Goal: Information Seeking & Learning: Learn about a topic

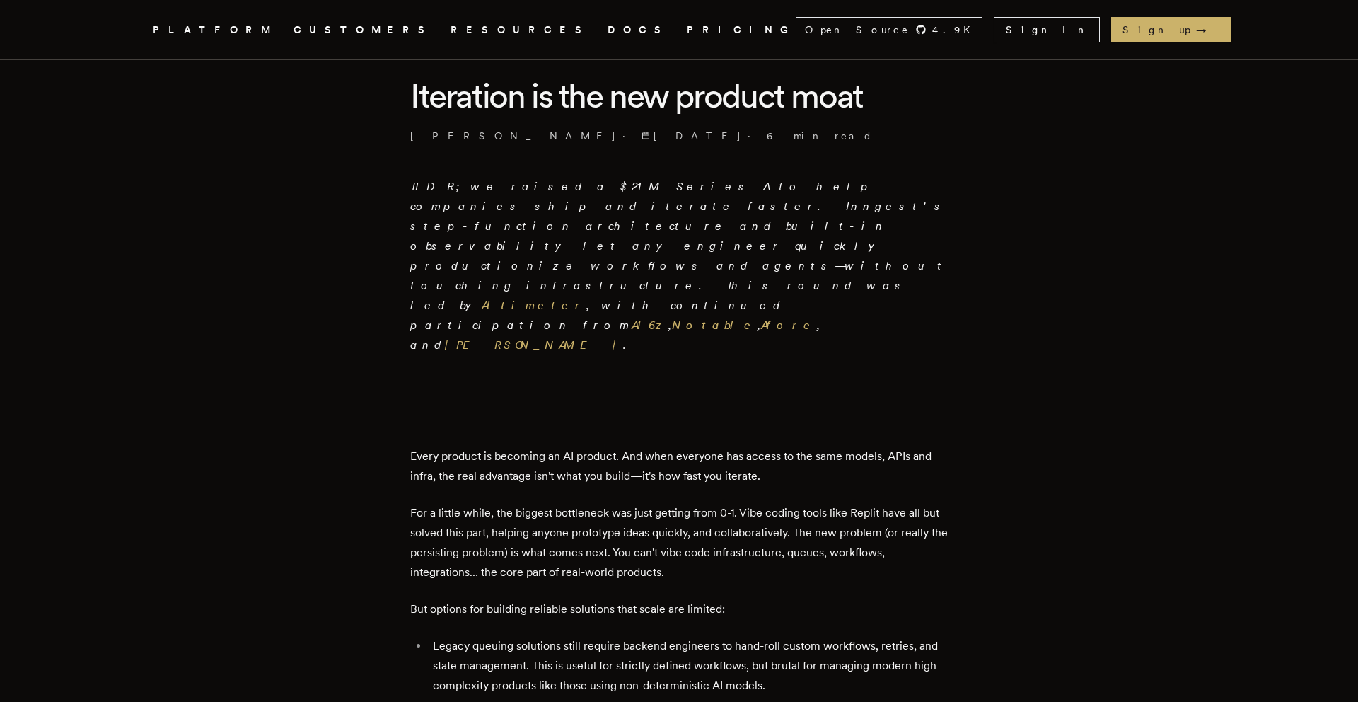
scroll to position [367, 0]
click at [669, 318] on link "A16z" at bounding box center [650, 324] width 37 height 13
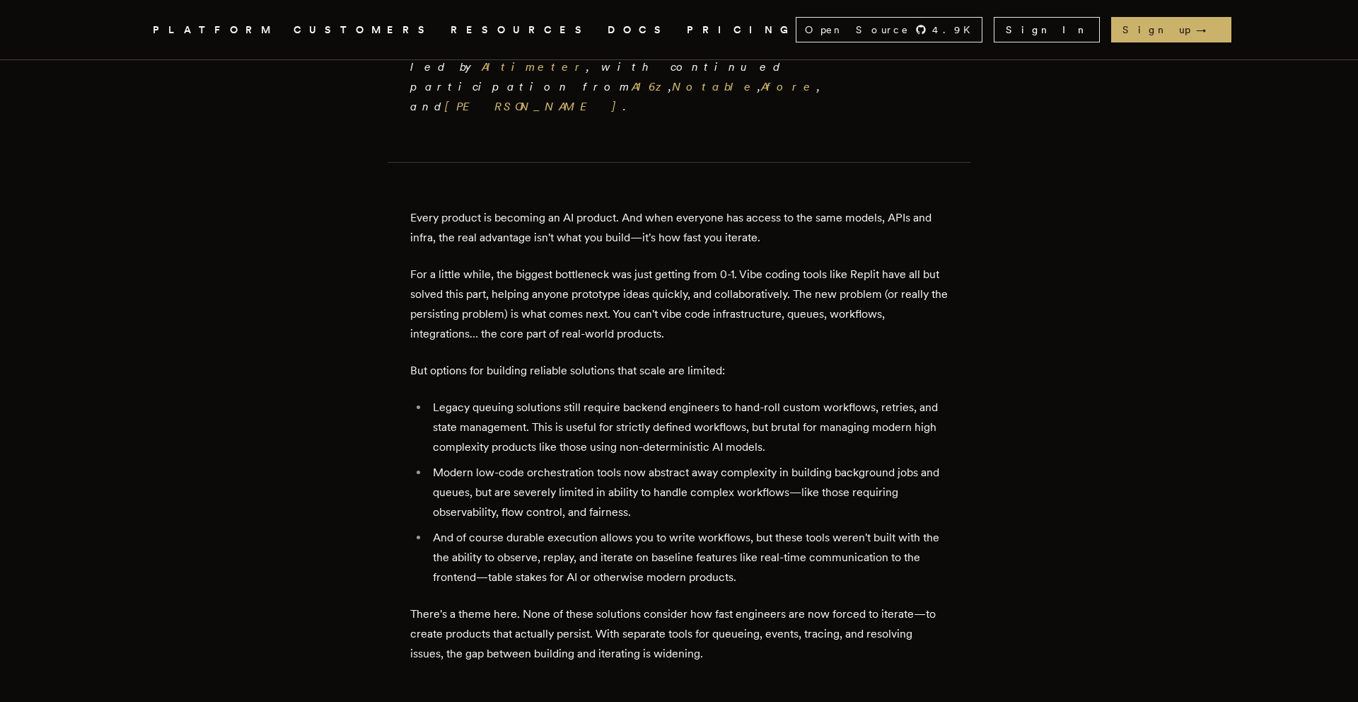
scroll to position [611, 0]
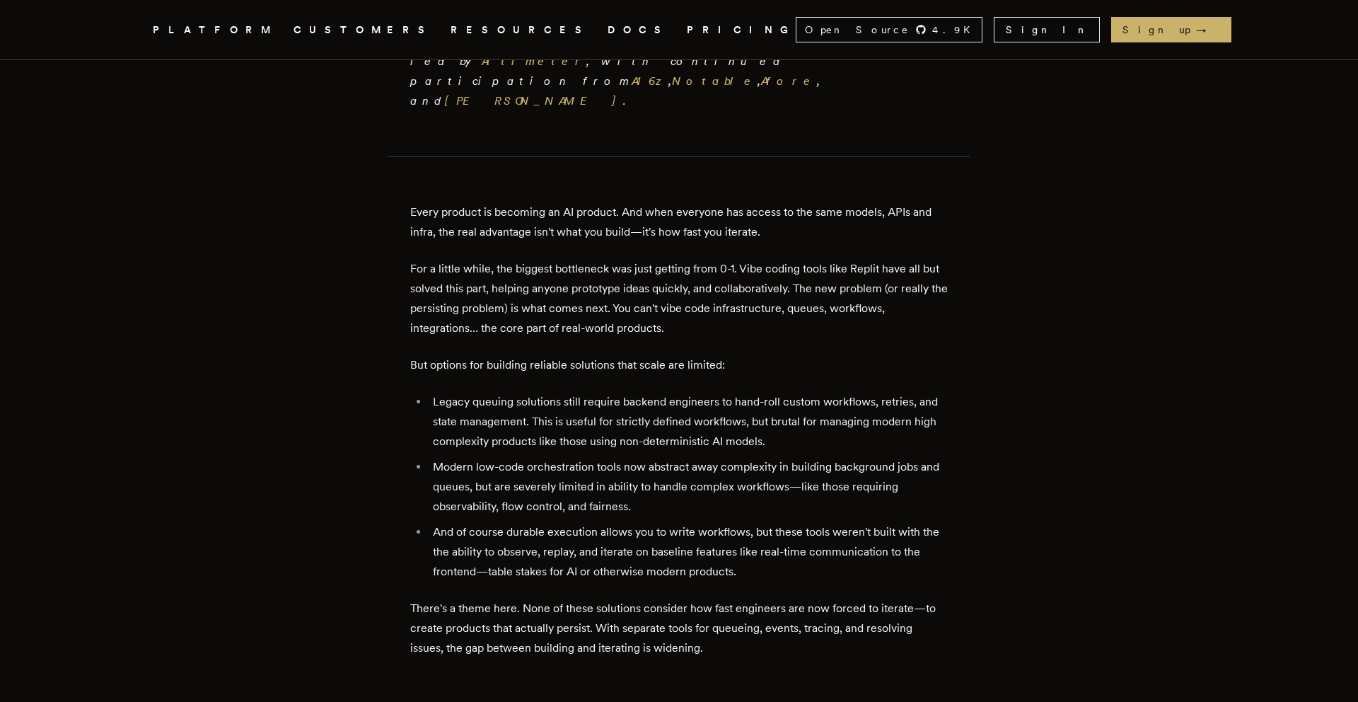
click at [577, 259] on p "For a little while, the biggest bottleneck was just getting from 0-1. Vibe codi…" at bounding box center [679, 298] width 538 height 79
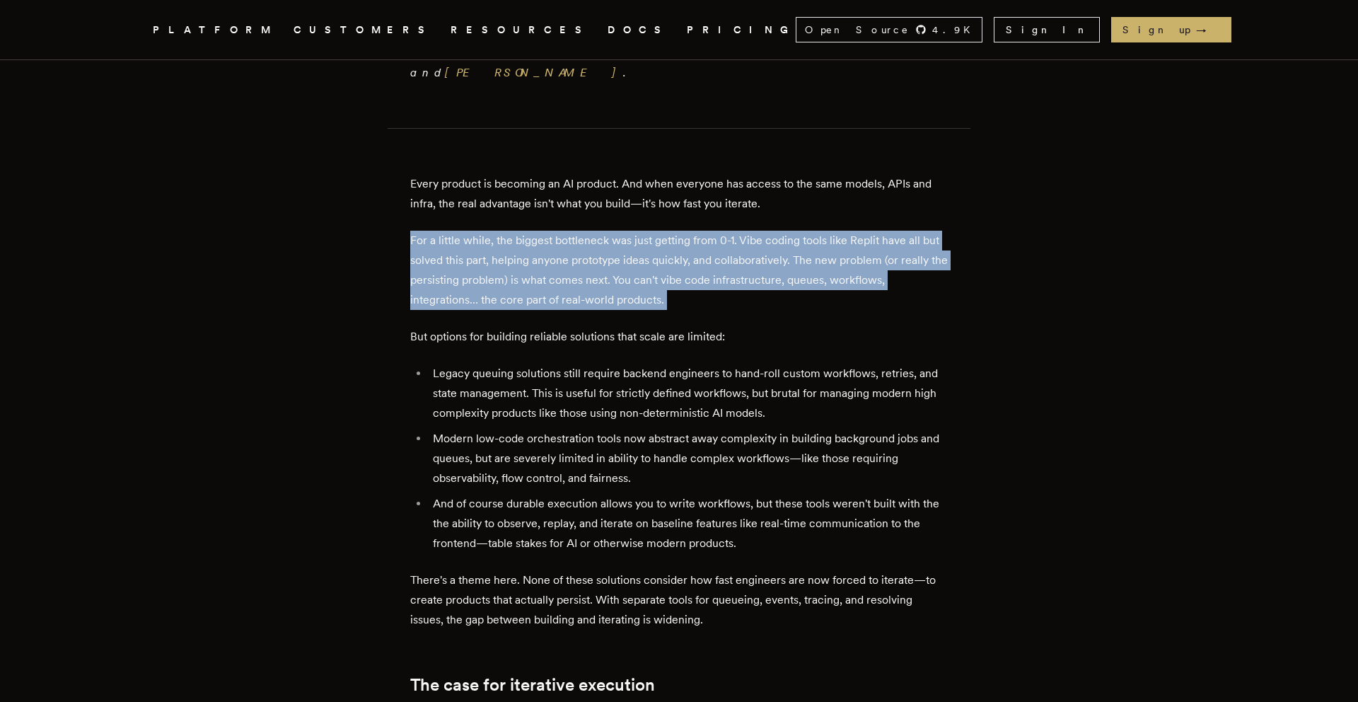
scroll to position [640, 0]
click at [557, 326] on p "But options for building reliable solutions that scale are limited:" at bounding box center [679, 336] width 538 height 20
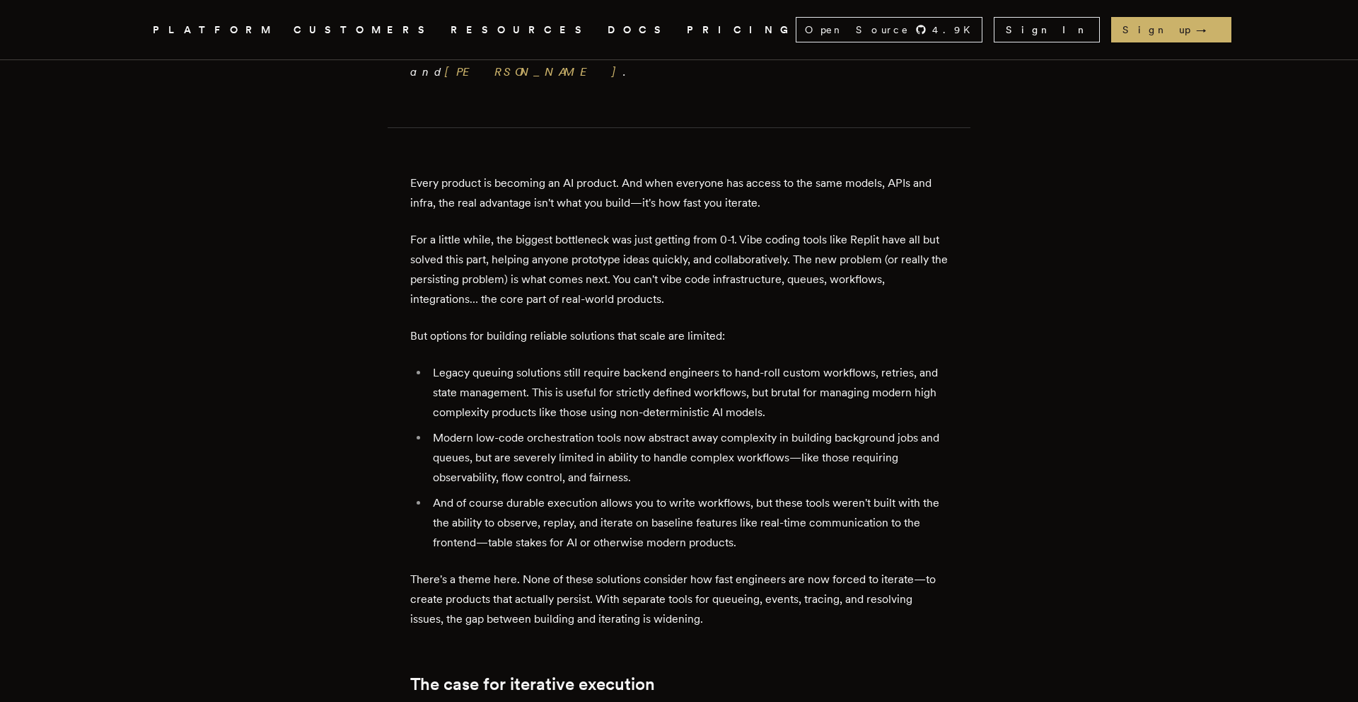
click at [557, 326] on p "But options for building reliable solutions that scale are limited:" at bounding box center [679, 336] width 538 height 20
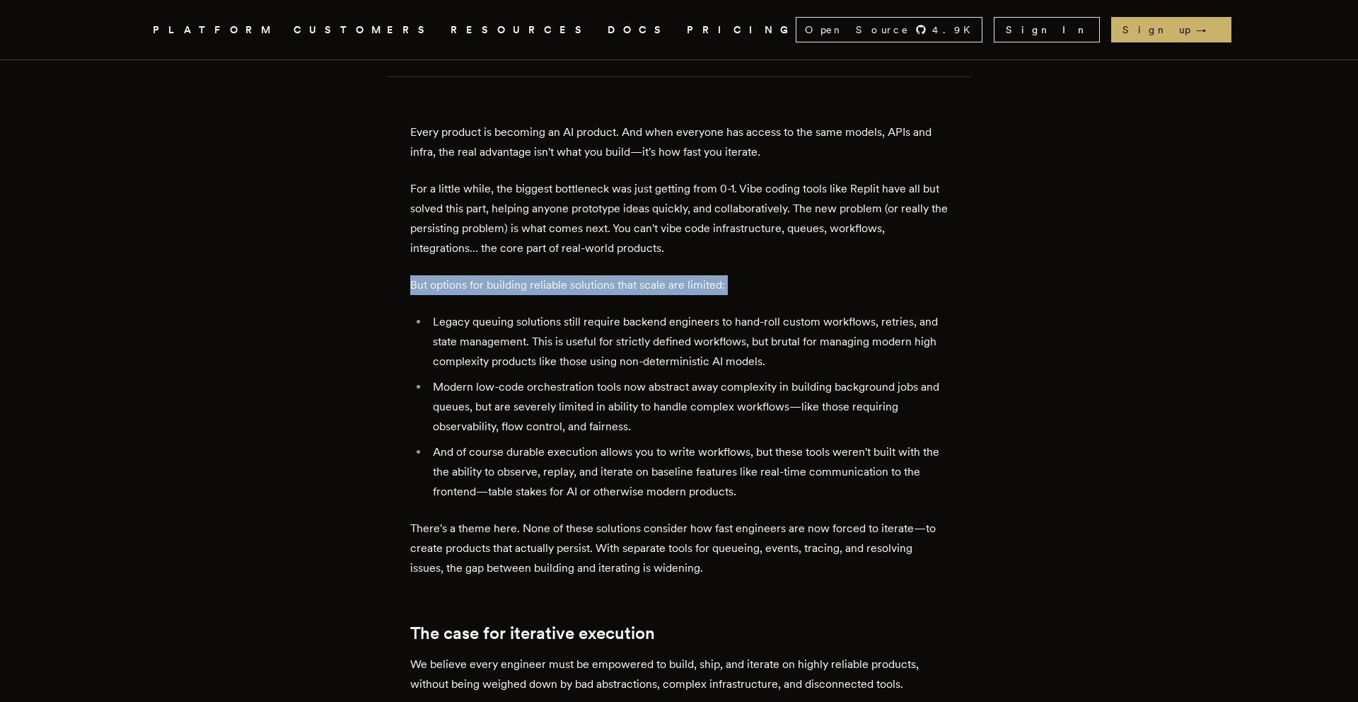
scroll to position [695, 0]
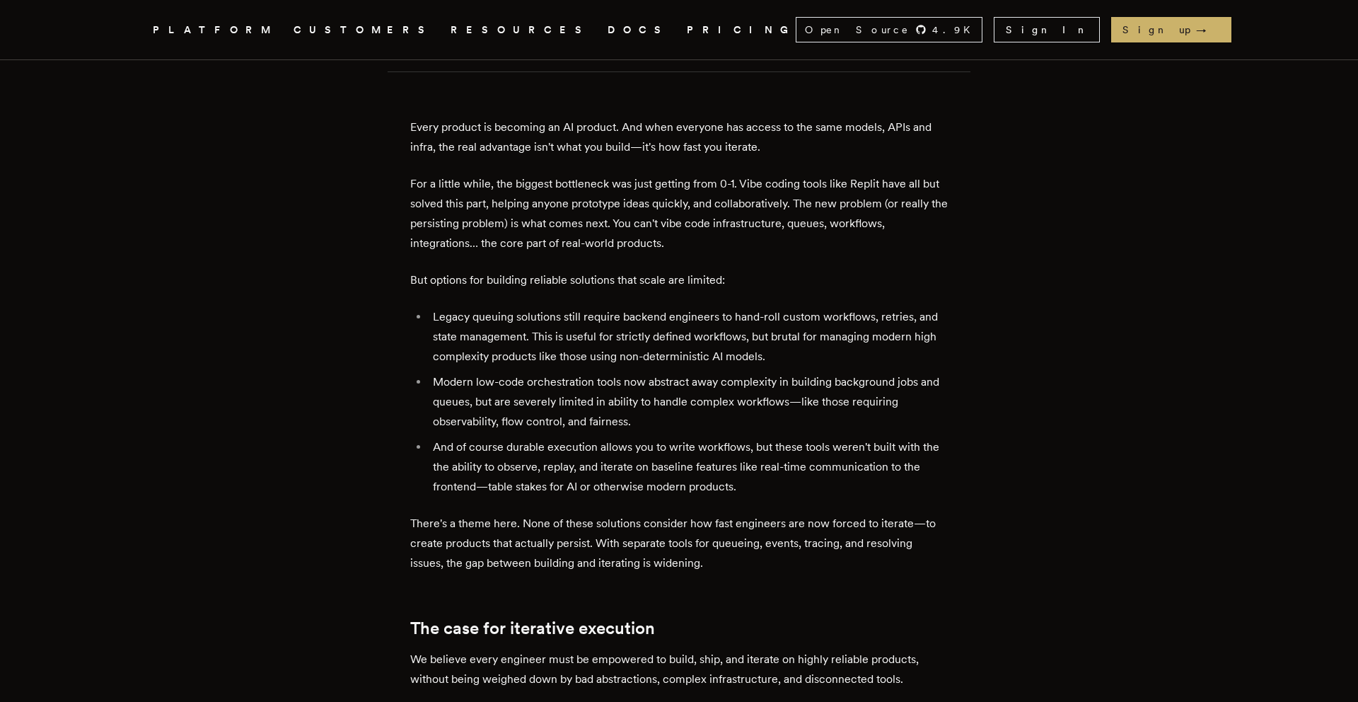
click at [556, 372] on li "Modern low-code orchestration tools now abstract away complexity in building ba…" at bounding box center [688, 401] width 519 height 59
click at [543, 372] on li "Modern low-code orchestration tools now abstract away complexity in building ba…" at bounding box center [688, 401] width 519 height 59
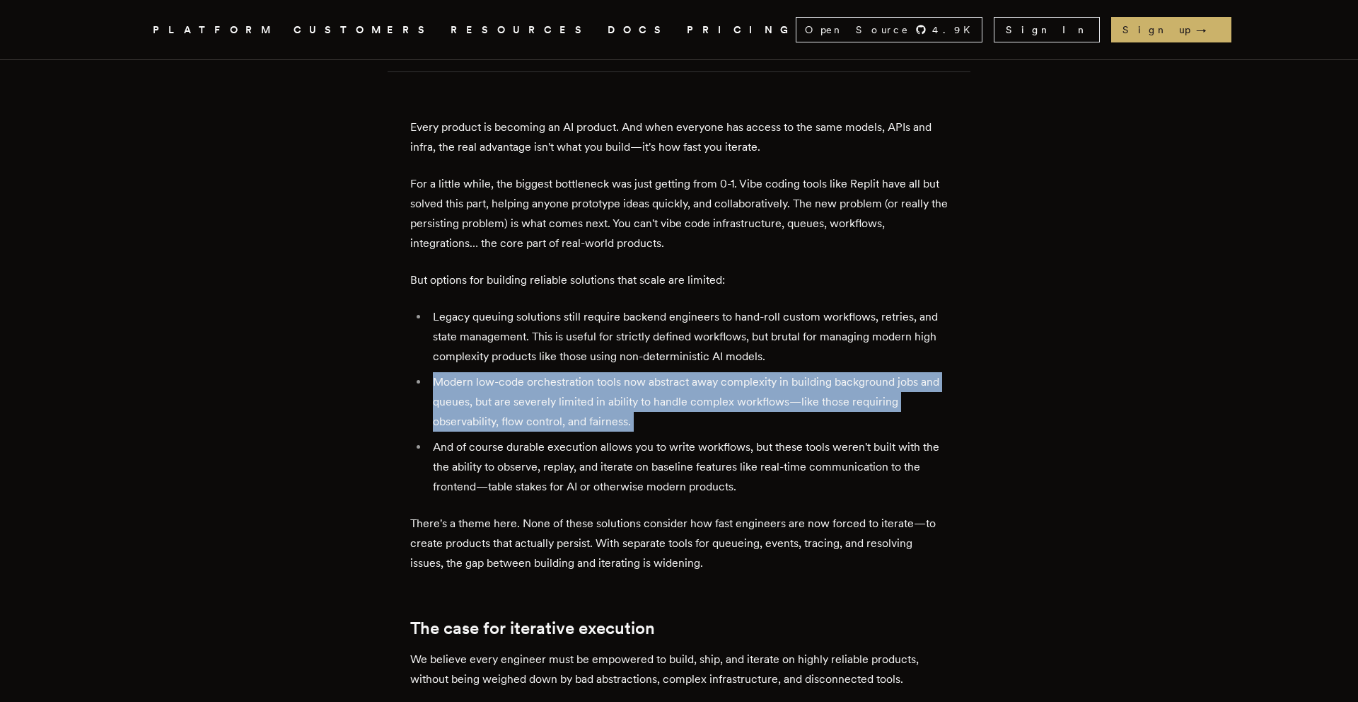
click at [544, 437] on li "And of course durable execution allows you to write workflows, but these tools …" at bounding box center [688, 466] width 519 height 59
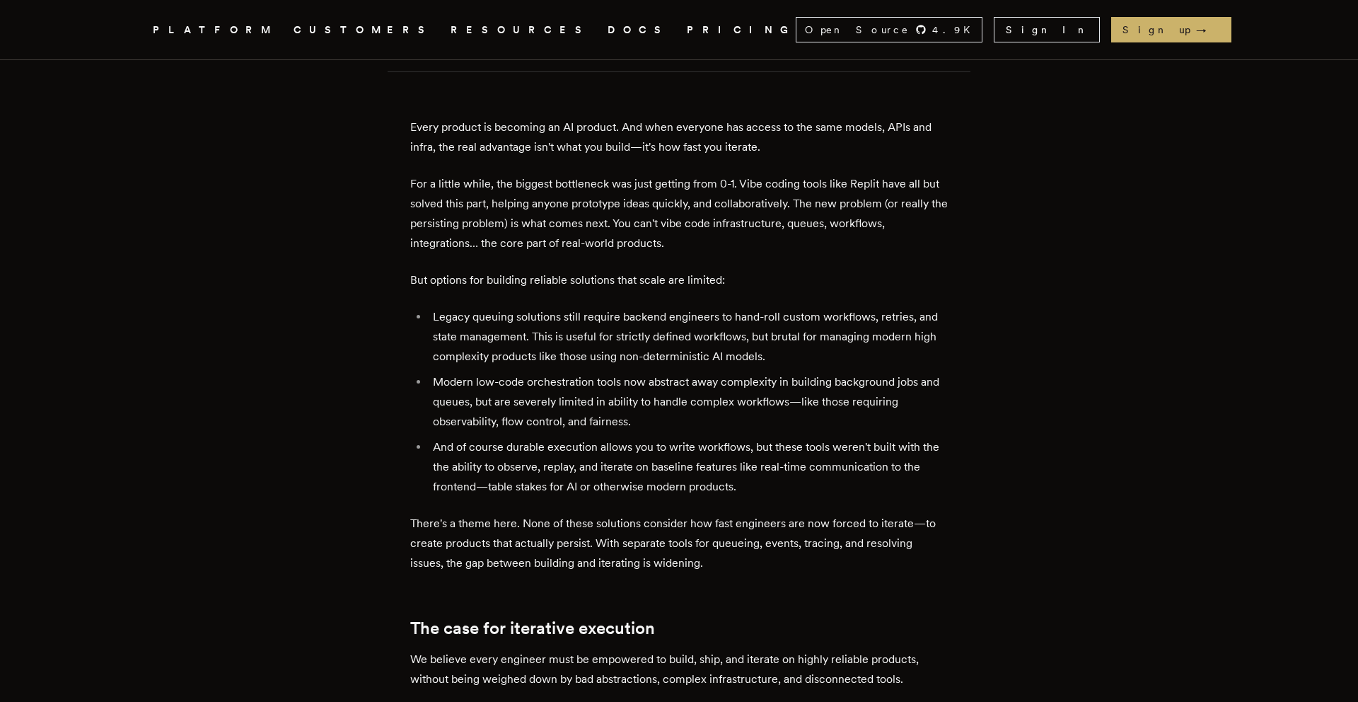
click at [544, 437] on li "And of course durable execution allows you to write workflows, but these tools …" at bounding box center [688, 466] width 519 height 59
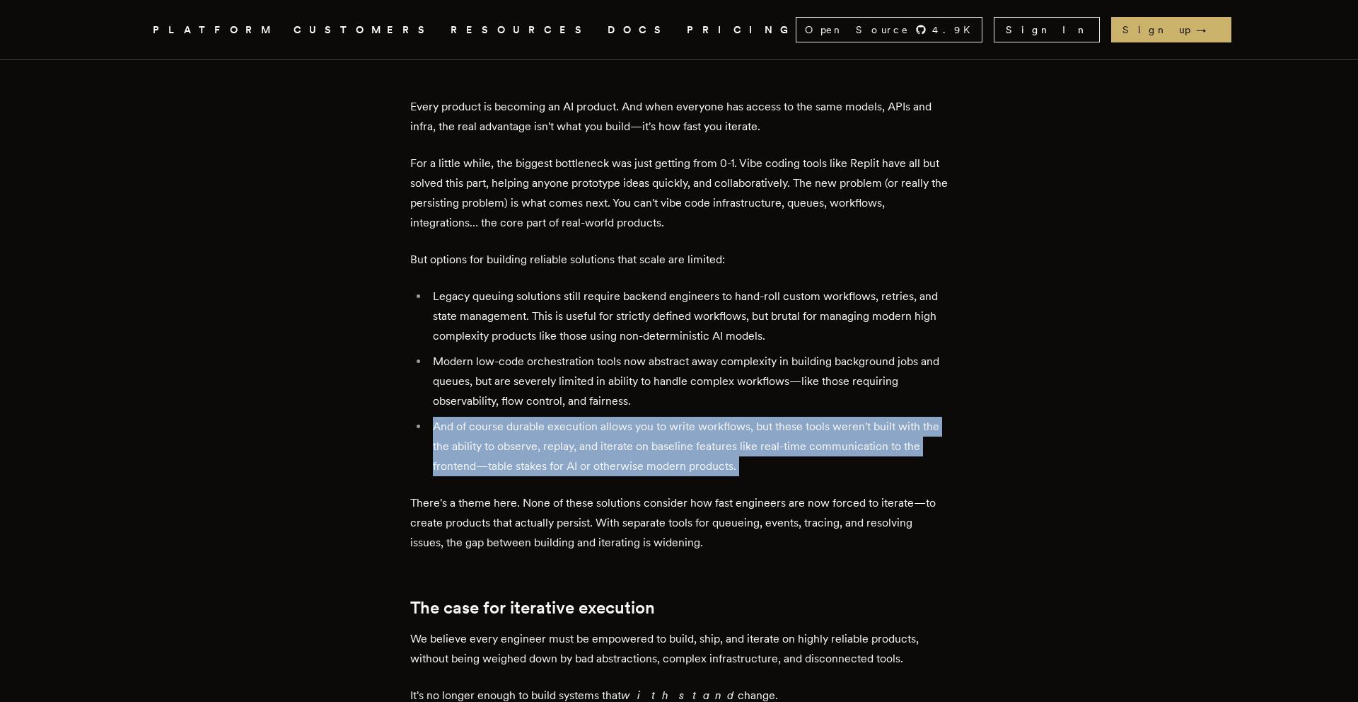
scroll to position [723, 0]
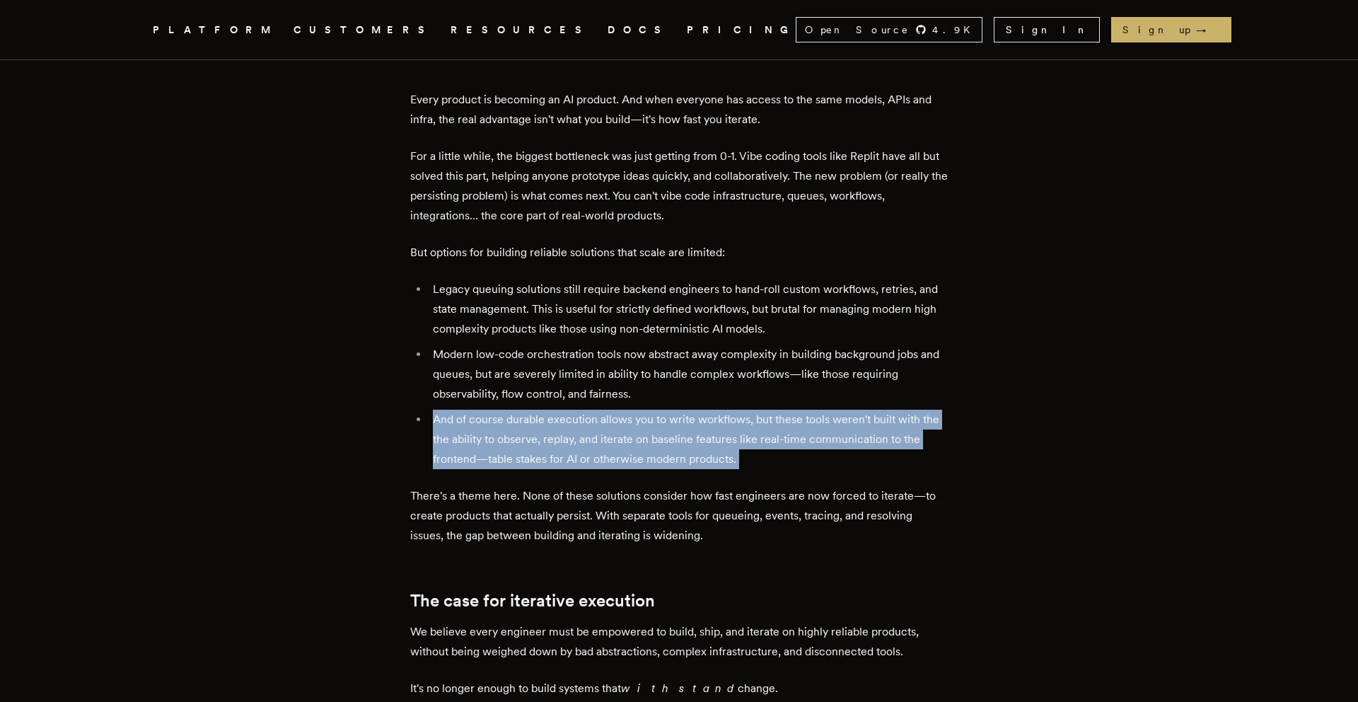
click at [514, 486] on p "There's a theme here. None of these solutions consider how fast engineers are n…" at bounding box center [679, 515] width 538 height 59
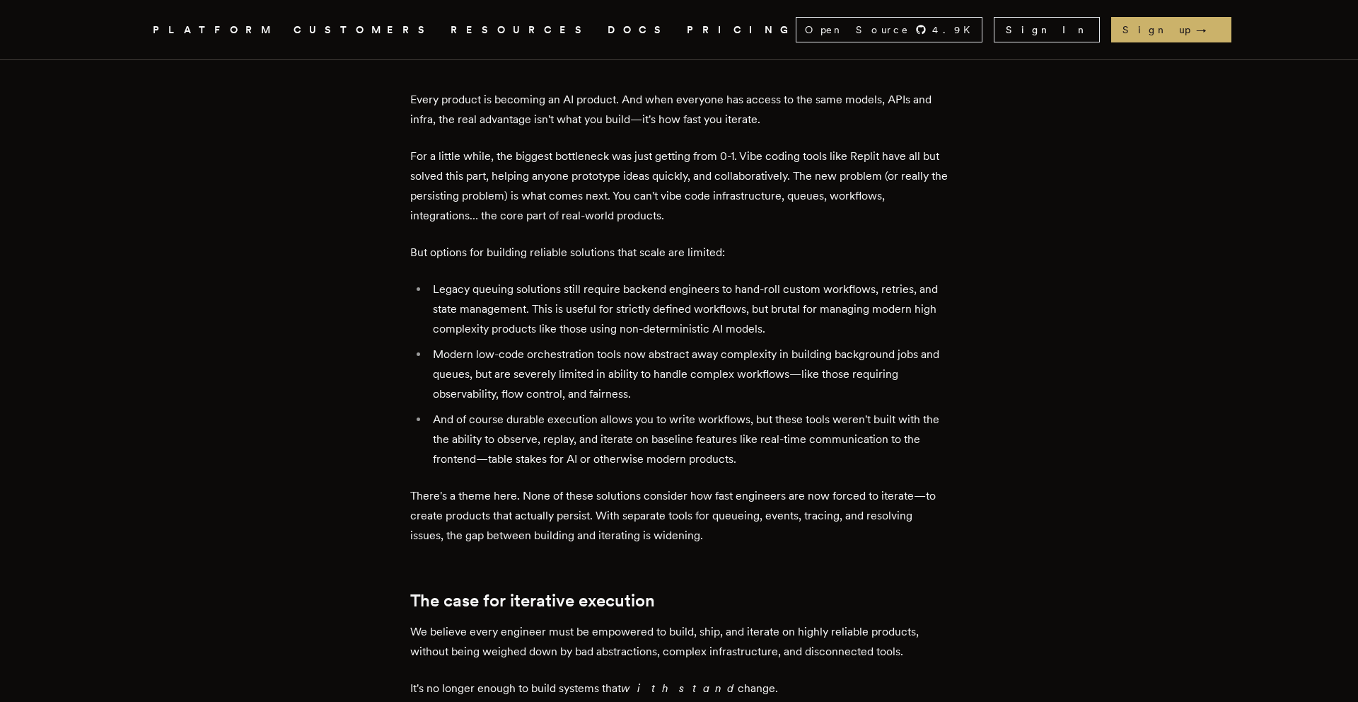
click at [514, 486] on p "There's a theme here. None of these solutions consider how fast engineers are n…" at bounding box center [679, 515] width 538 height 59
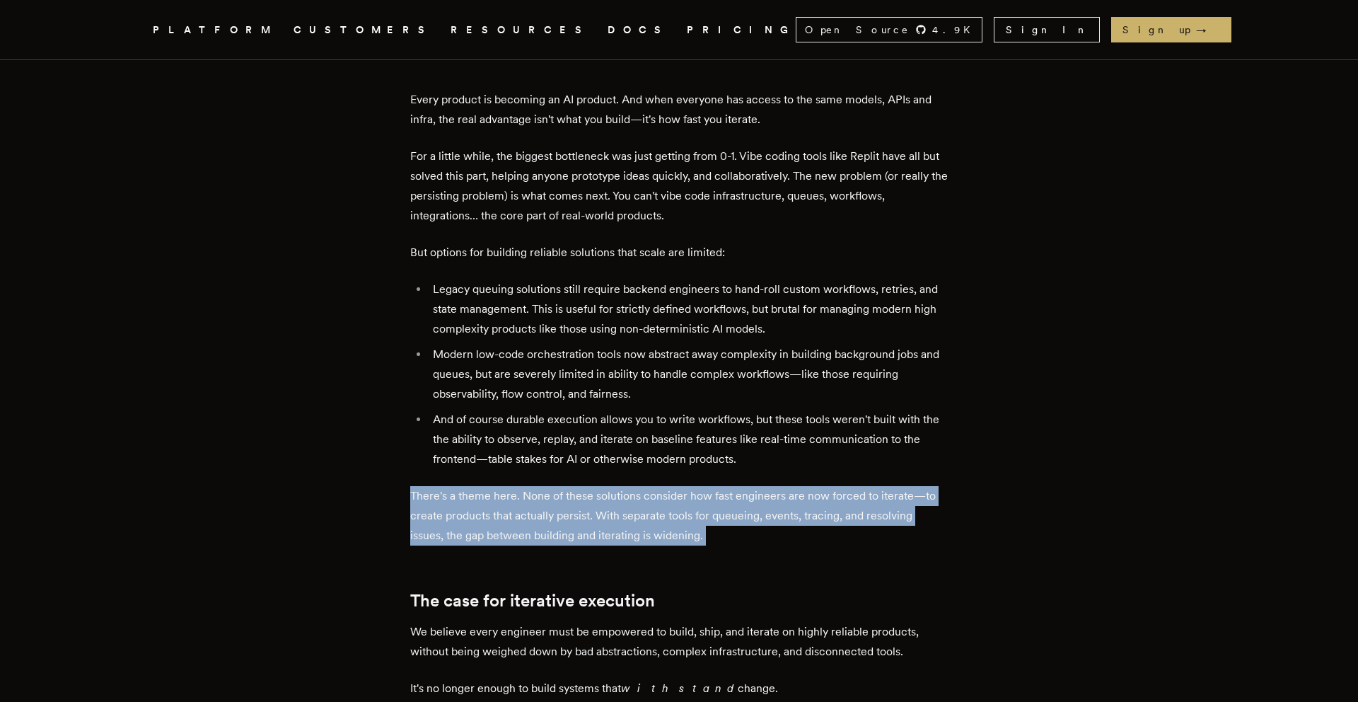
click at [514, 486] on p "There's a theme here. None of these solutions consider how fast engineers are n…" at bounding box center [679, 515] width 538 height 59
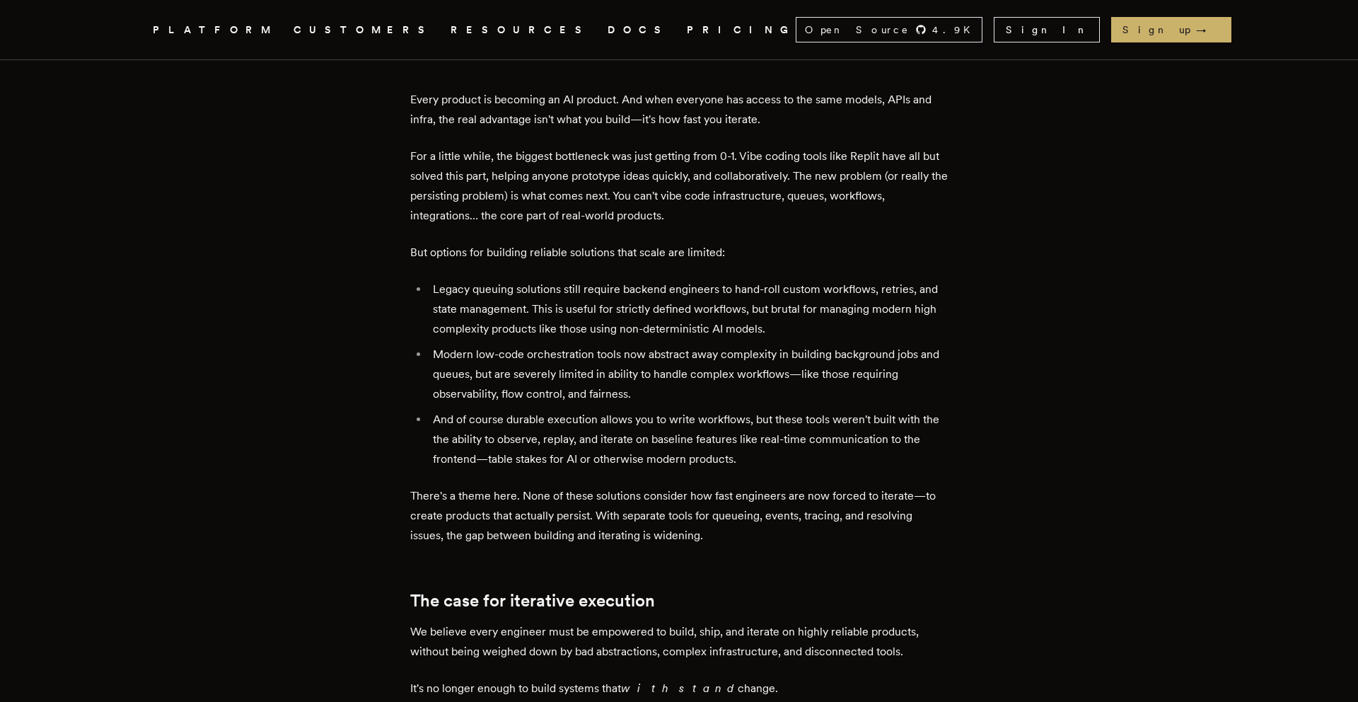
click at [514, 486] on p "There's a theme here. None of these solutions consider how fast engineers are n…" at bounding box center [679, 515] width 538 height 59
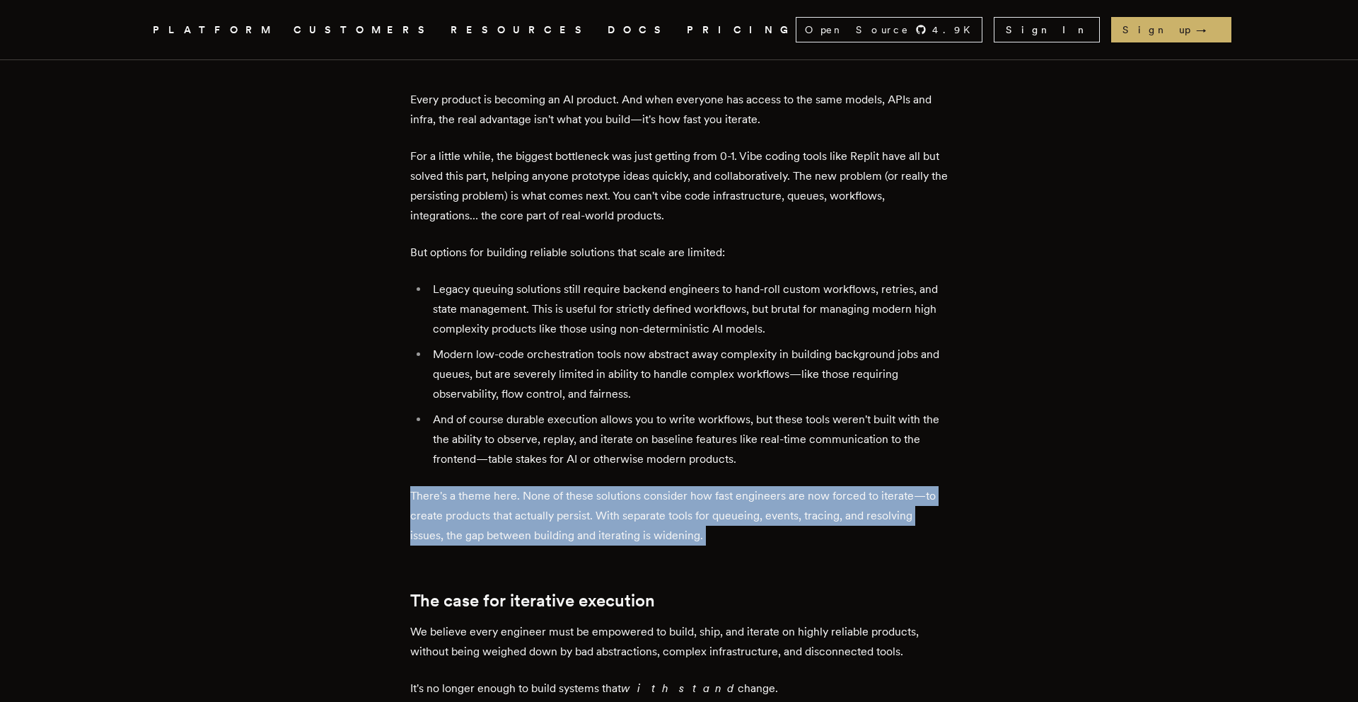
click at [502, 486] on p "There's a theme here. None of these solutions consider how fast engineers are n…" at bounding box center [679, 515] width 538 height 59
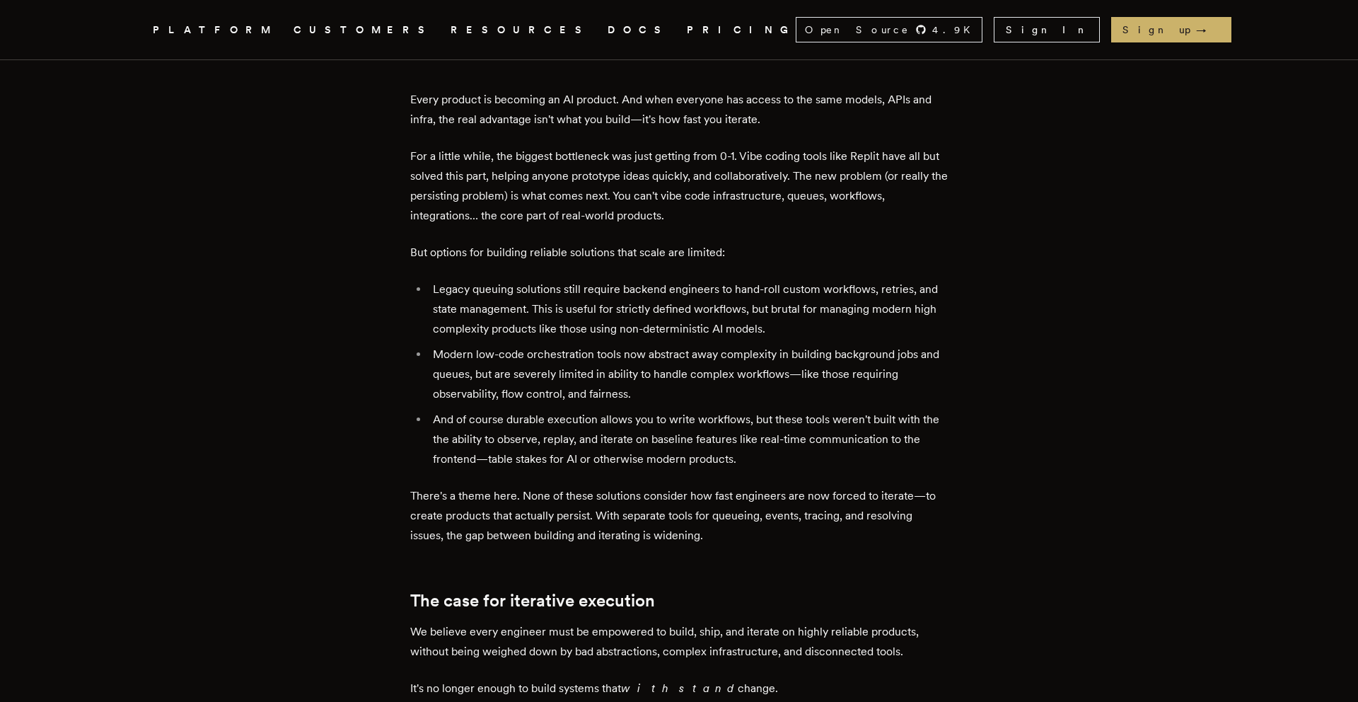
click at [502, 486] on p "There's a theme here. None of these solutions consider how fast engineers are n…" at bounding box center [679, 515] width 538 height 59
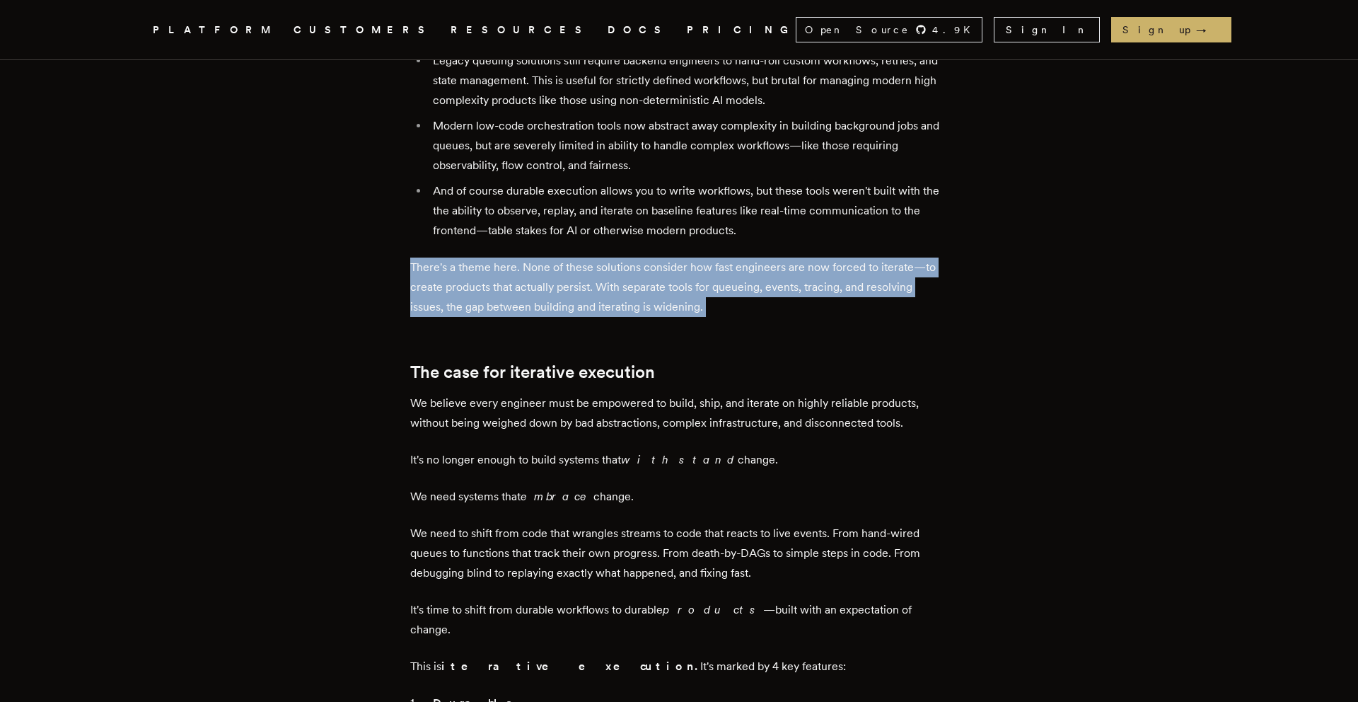
scroll to position [956, 0]
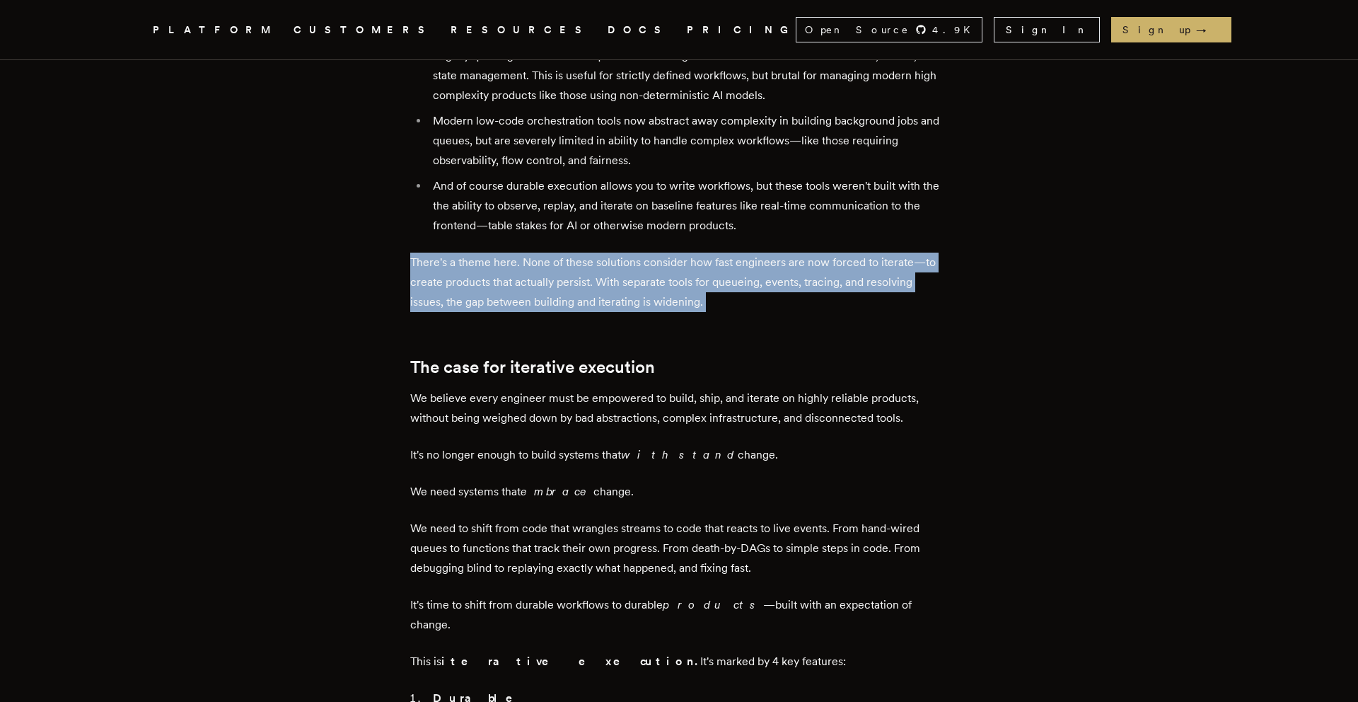
click at [496, 445] on p "It's no longer enough to build systems that withstand change." at bounding box center [679, 455] width 538 height 20
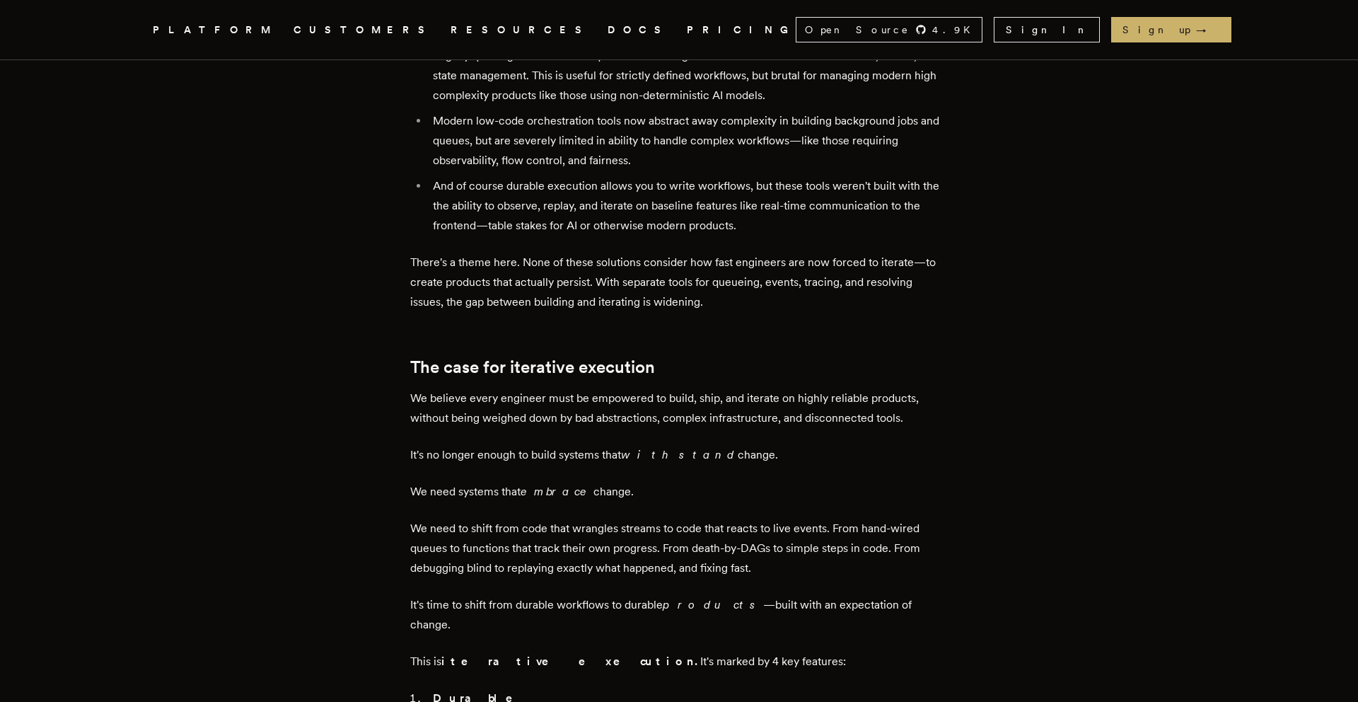
click at [496, 445] on p "It's no longer enough to build systems that withstand change." at bounding box center [679, 455] width 538 height 20
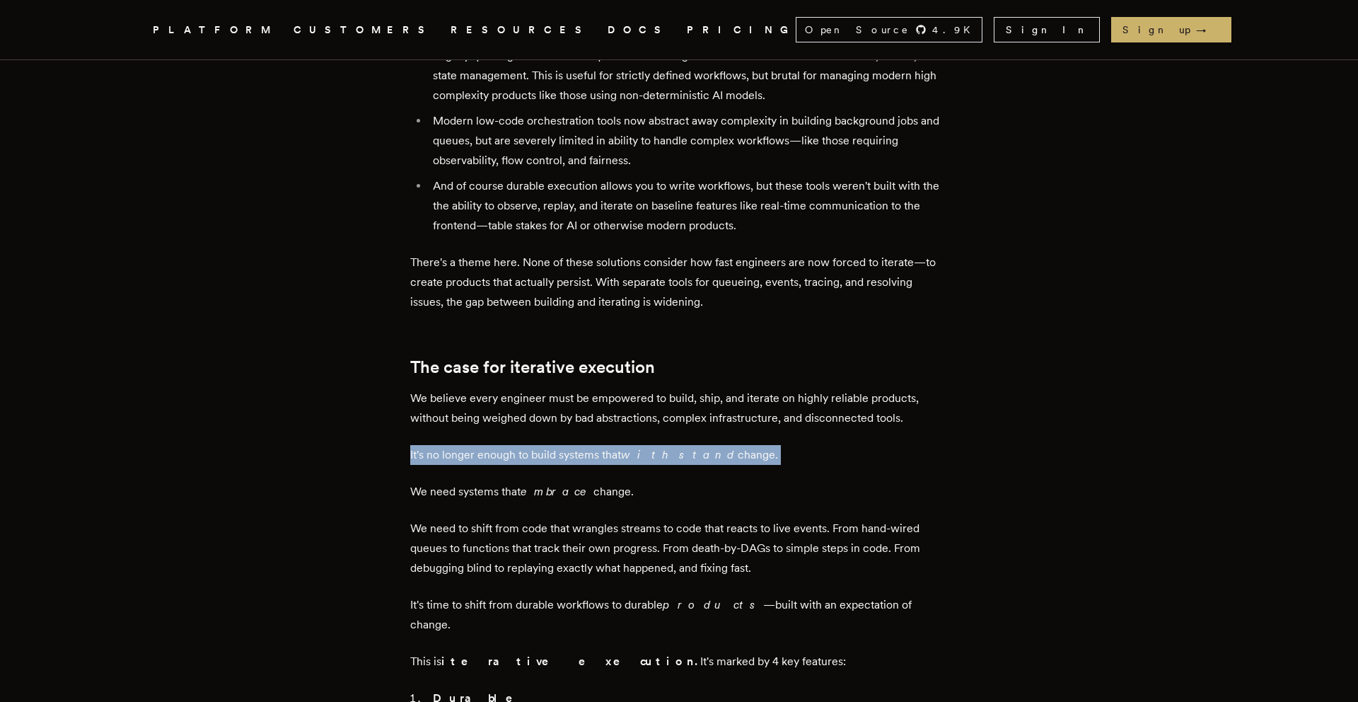
click at [497, 482] on p "We need systems that embrace change." at bounding box center [679, 492] width 538 height 20
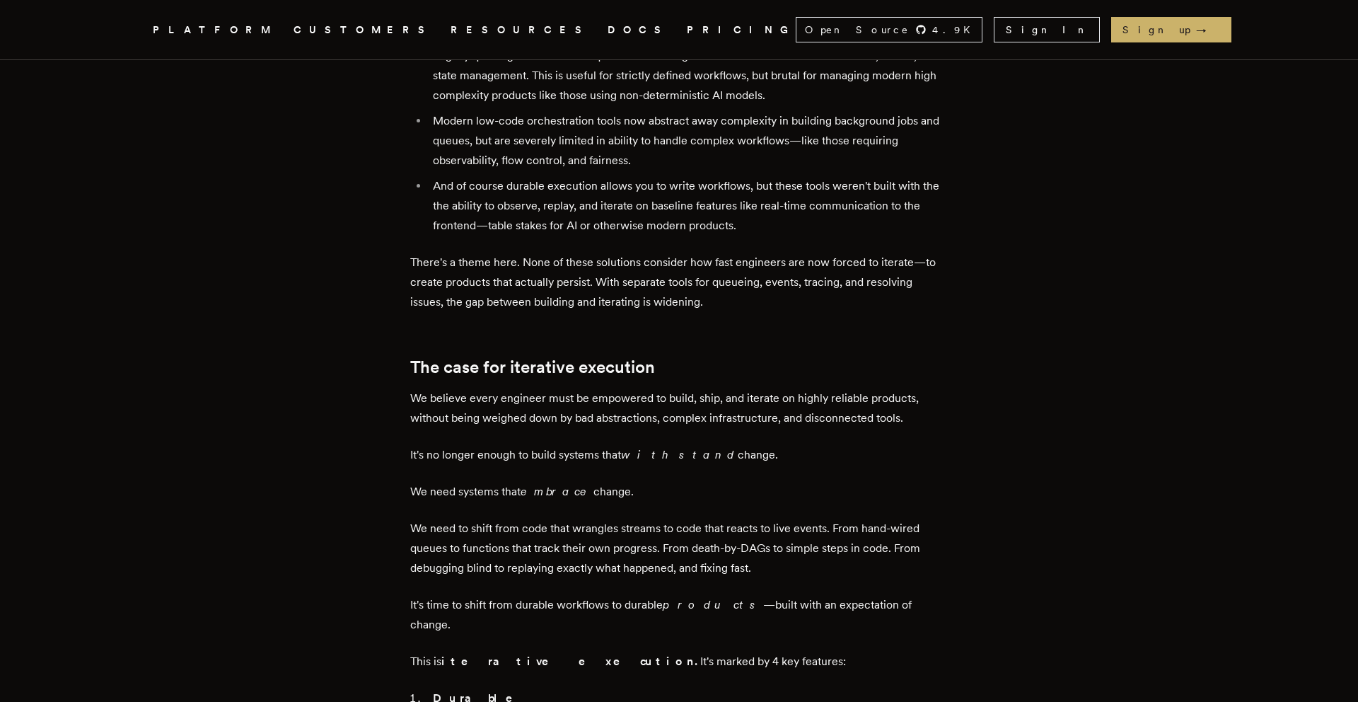
click at [497, 482] on p "We need systems that embrace change." at bounding box center [679, 492] width 538 height 20
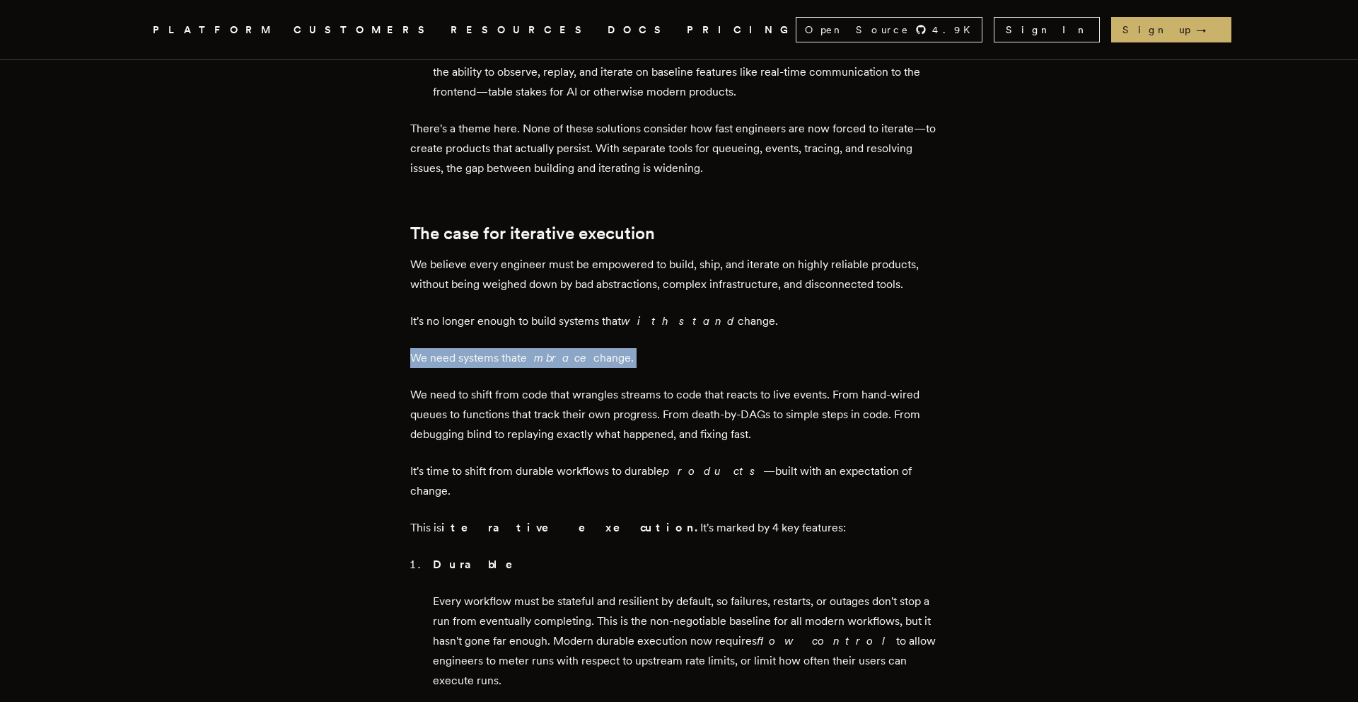
scroll to position [1091, 0]
click at [445, 384] on p "We need to shift from code that wrangles streams to code that reacts to live ev…" at bounding box center [679, 413] width 538 height 59
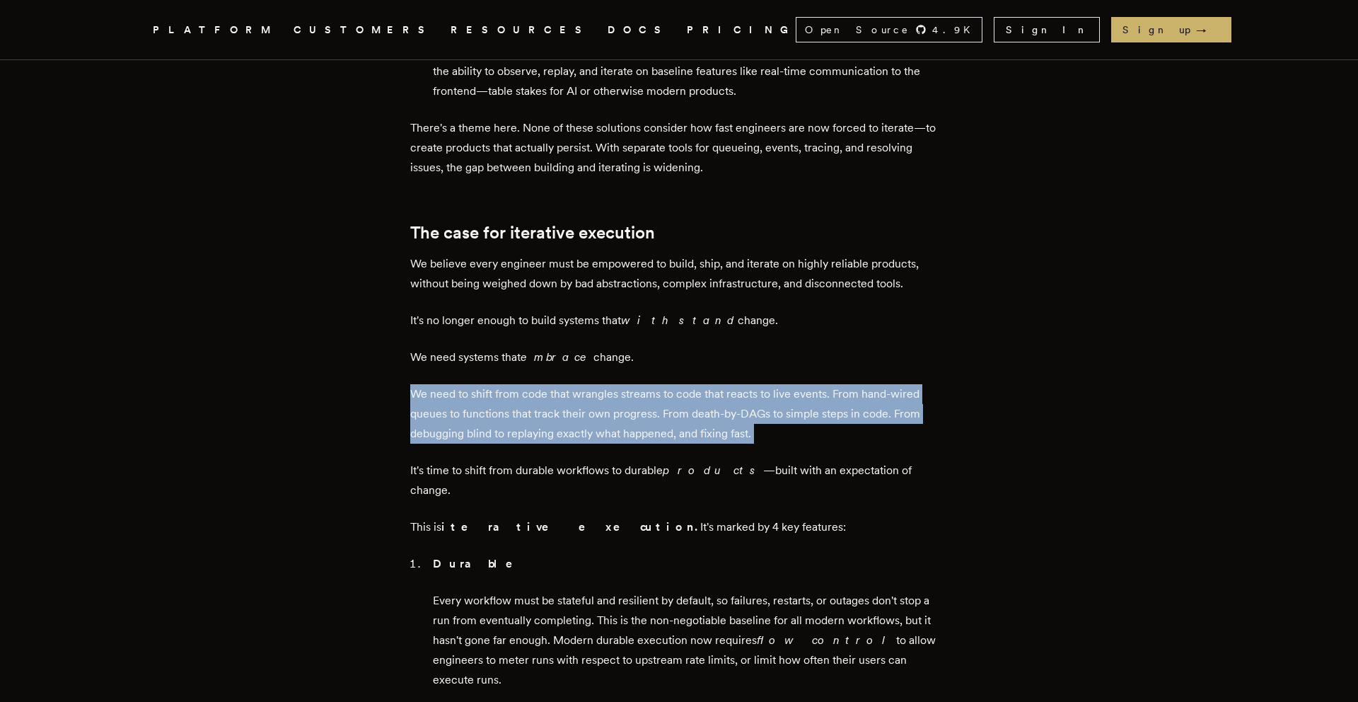
click at [445, 384] on p "We need to shift from code that wrangles streams to code that reacts to live ev…" at bounding box center [679, 413] width 538 height 59
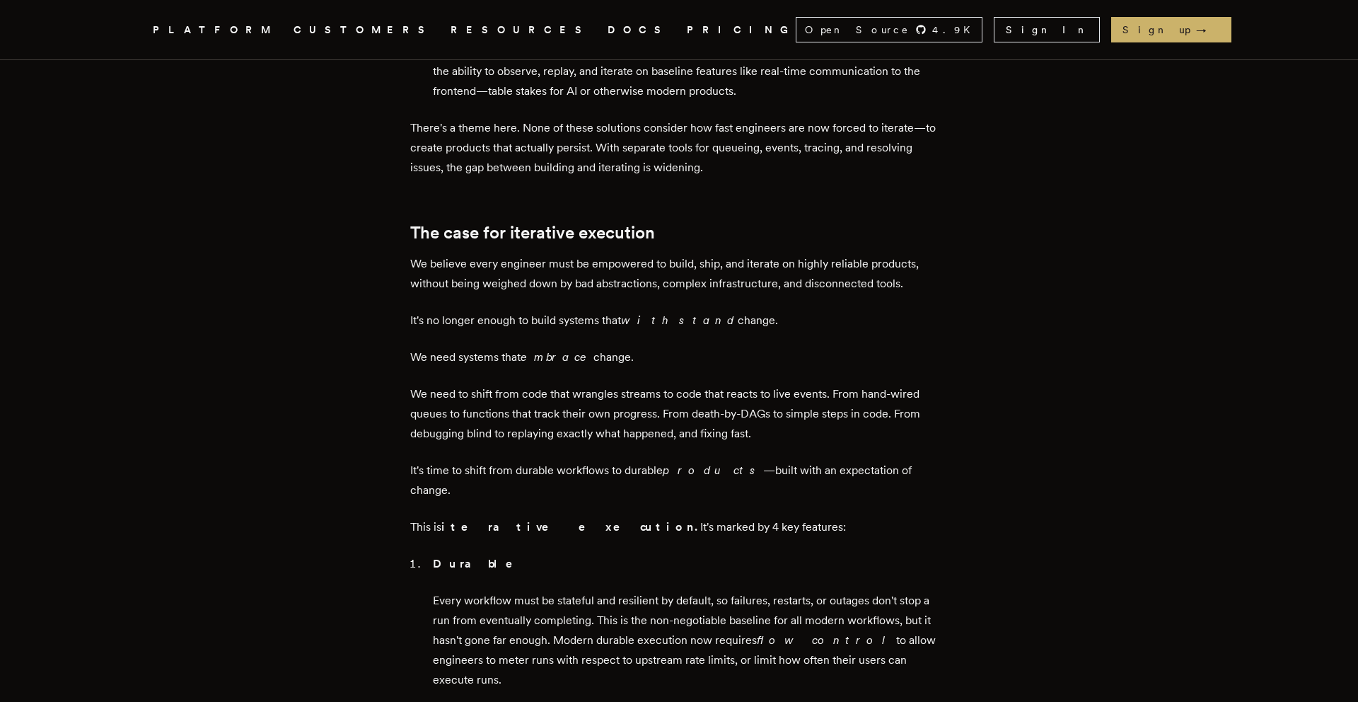
click at [748, 384] on p "We need to shift from code that wrangles streams to code that reacts to live ev…" at bounding box center [679, 413] width 538 height 59
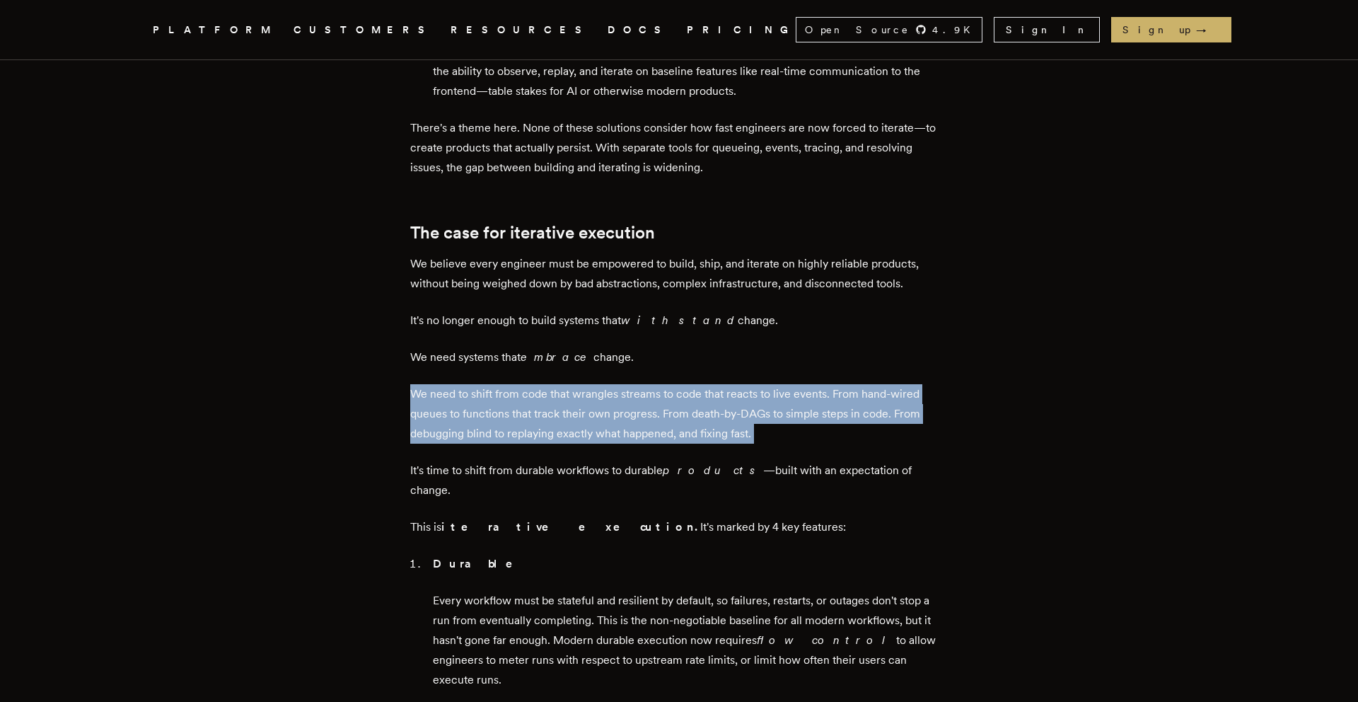
click at [727, 384] on p "We need to shift from code that wrangles streams to code that reacts to live ev…" at bounding box center [679, 413] width 538 height 59
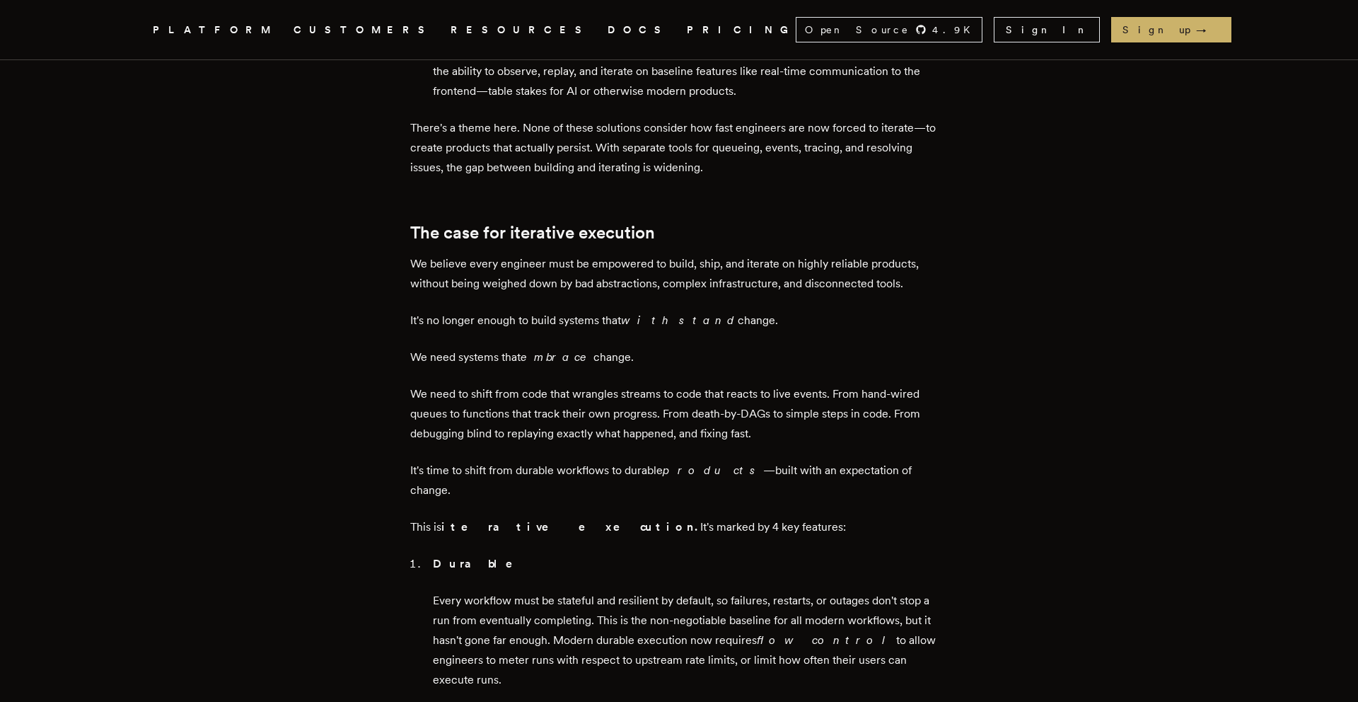
click at [727, 384] on p "We need to shift from code that wrangles streams to code that reacts to live ev…" at bounding box center [679, 413] width 538 height 59
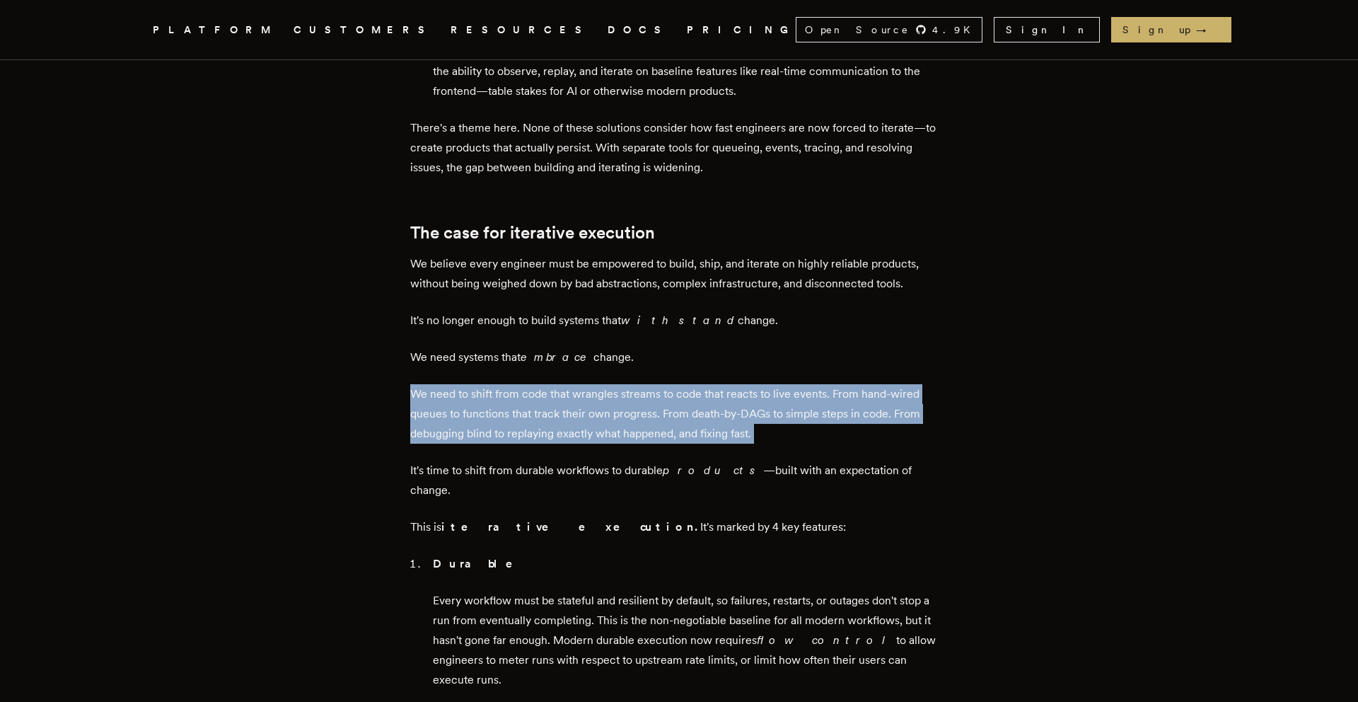
click at [652, 384] on p "We need to shift from code that wrangles streams to code that reacts to live ev…" at bounding box center [679, 413] width 538 height 59
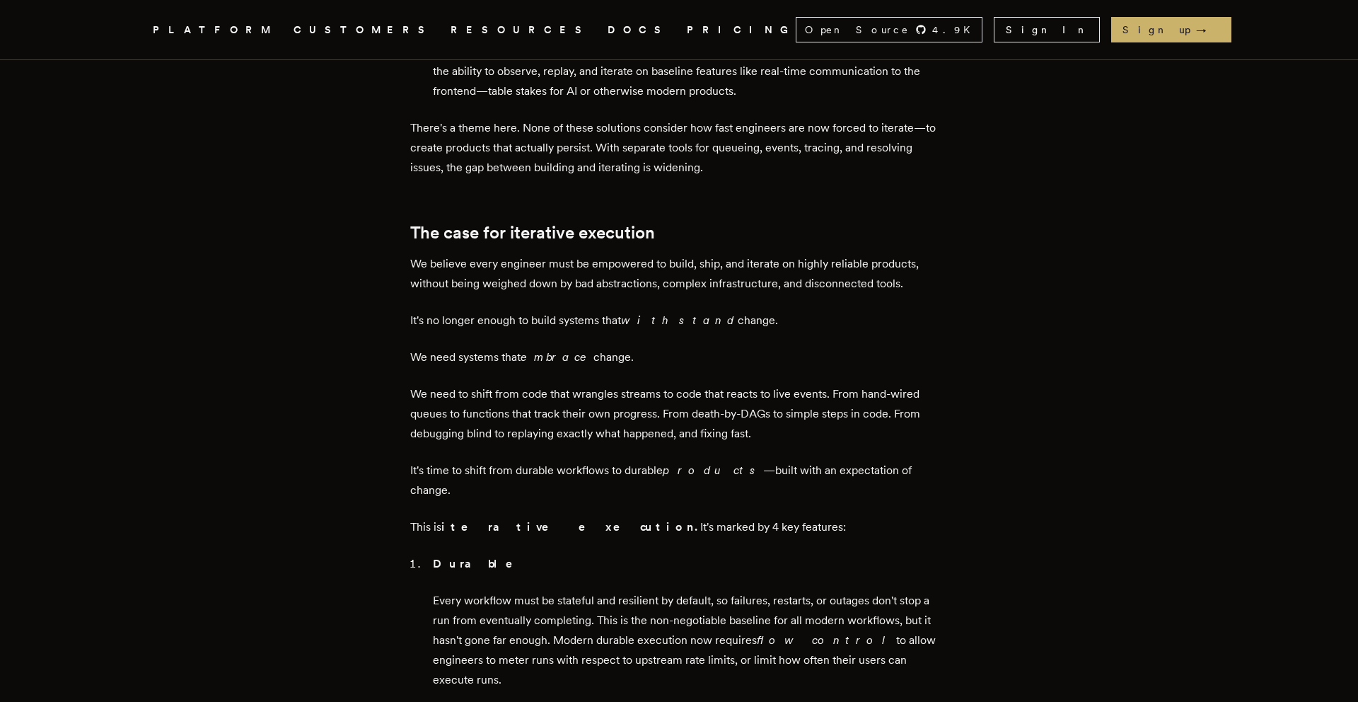
click at [652, 384] on p "We need to shift from code that wrangles streams to code that reacts to live ev…" at bounding box center [679, 413] width 538 height 59
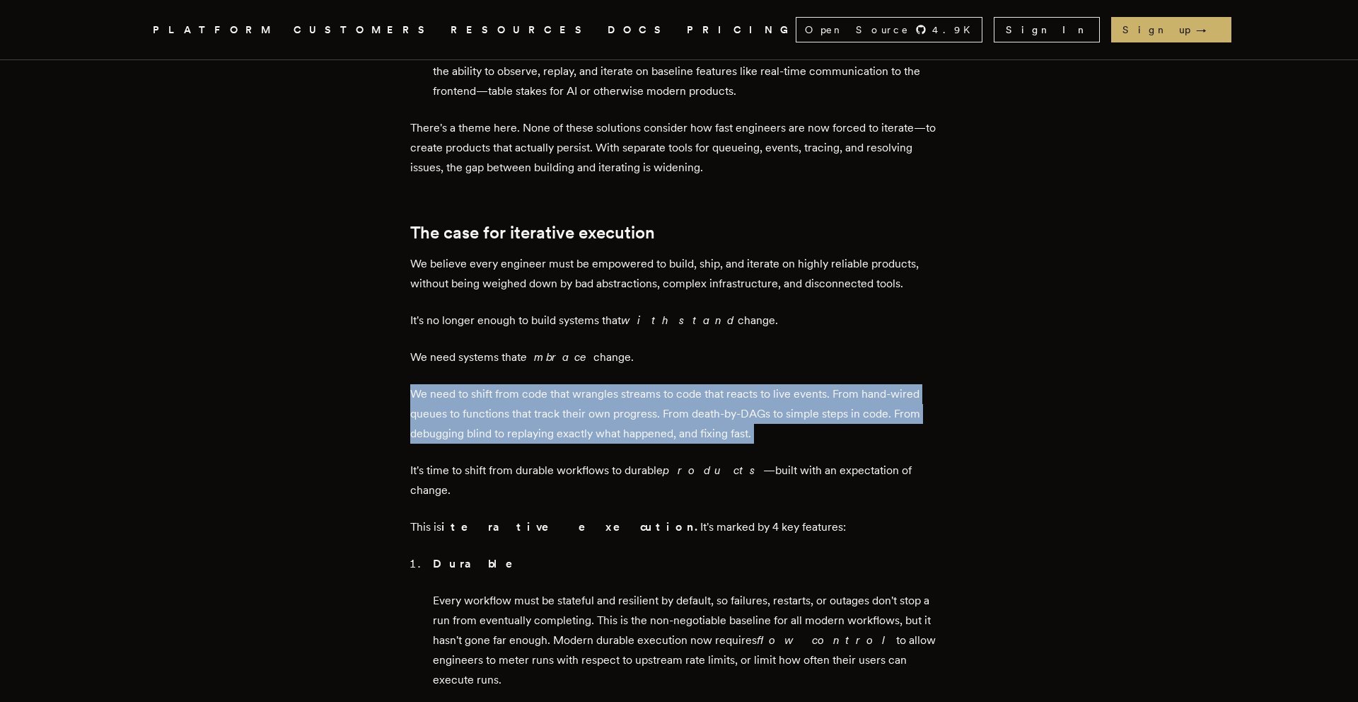
click at [596, 461] on p "It's time to shift from durable workflows to durable products —built with an ex…" at bounding box center [679, 481] width 538 height 40
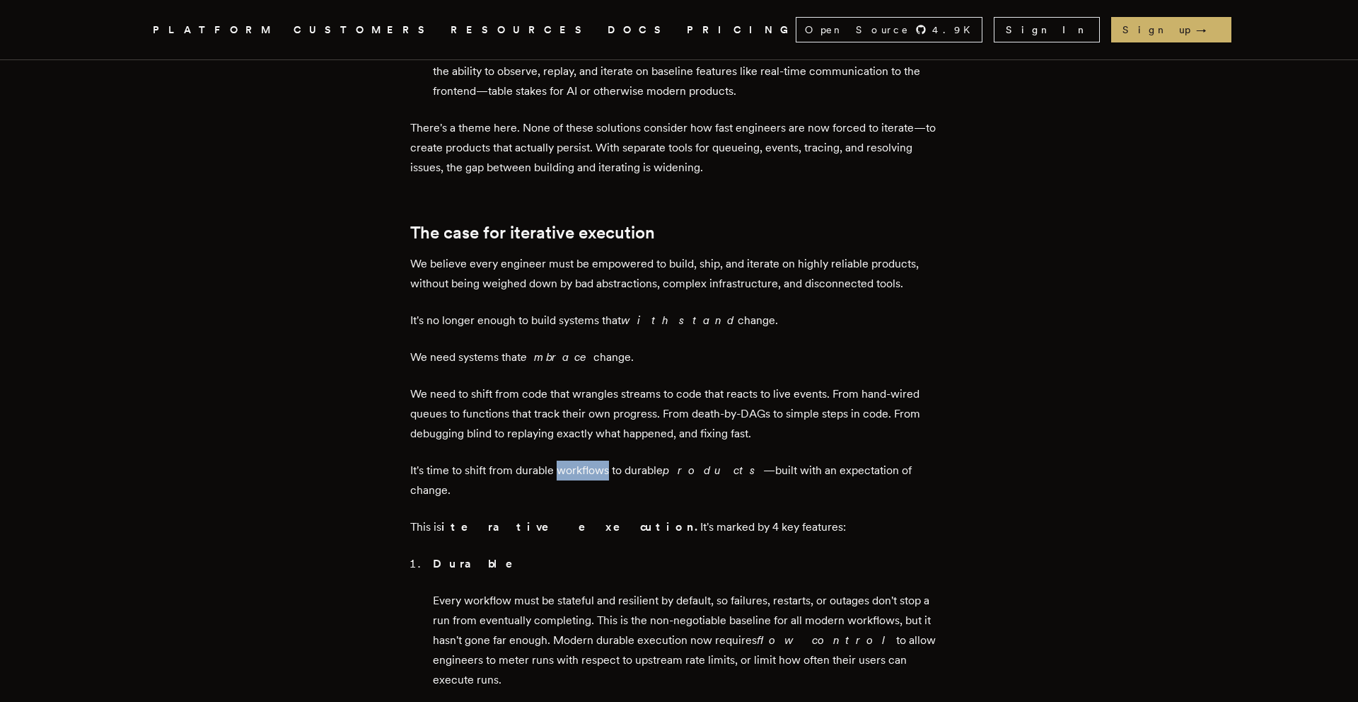
click at [596, 461] on p "It's time to shift from durable workflows to durable products —built with an ex…" at bounding box center [679, 481] width 538 height 40
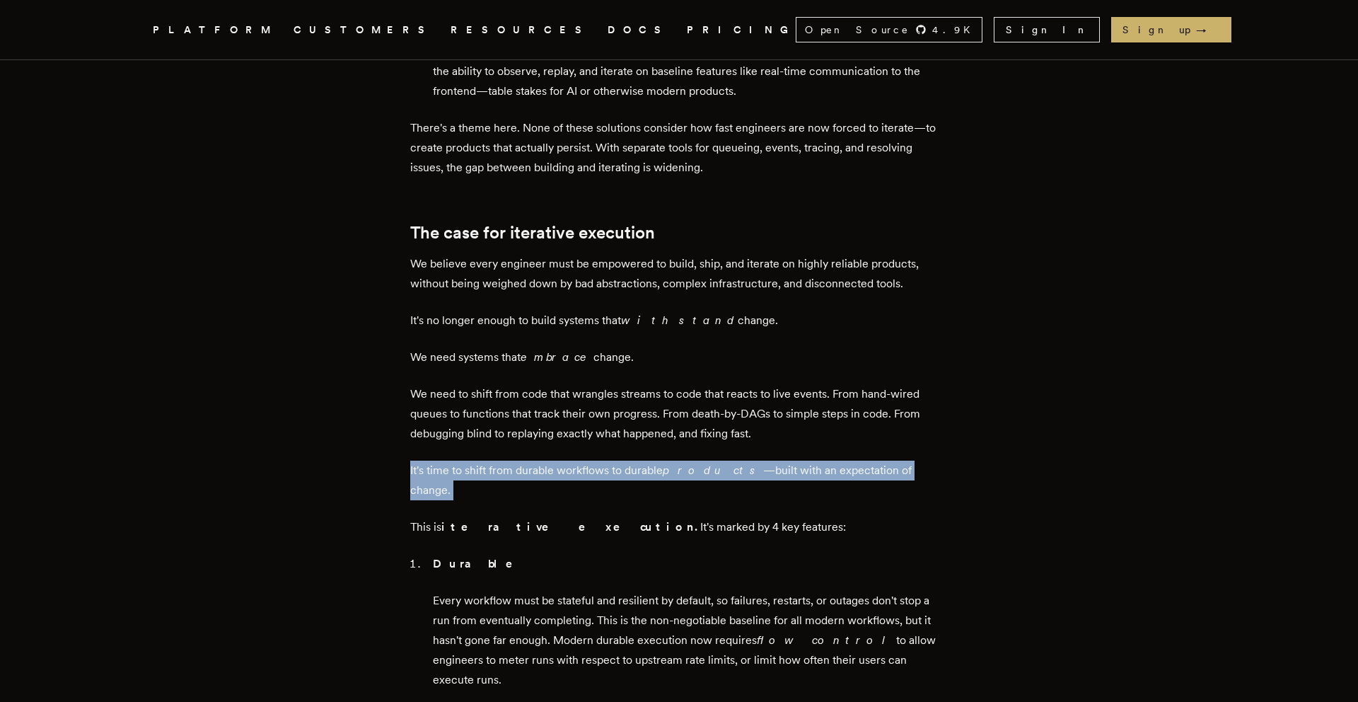
click at [493, 520] on strong "iterative execution." at bounding box center [570, 526] width 259 height 13
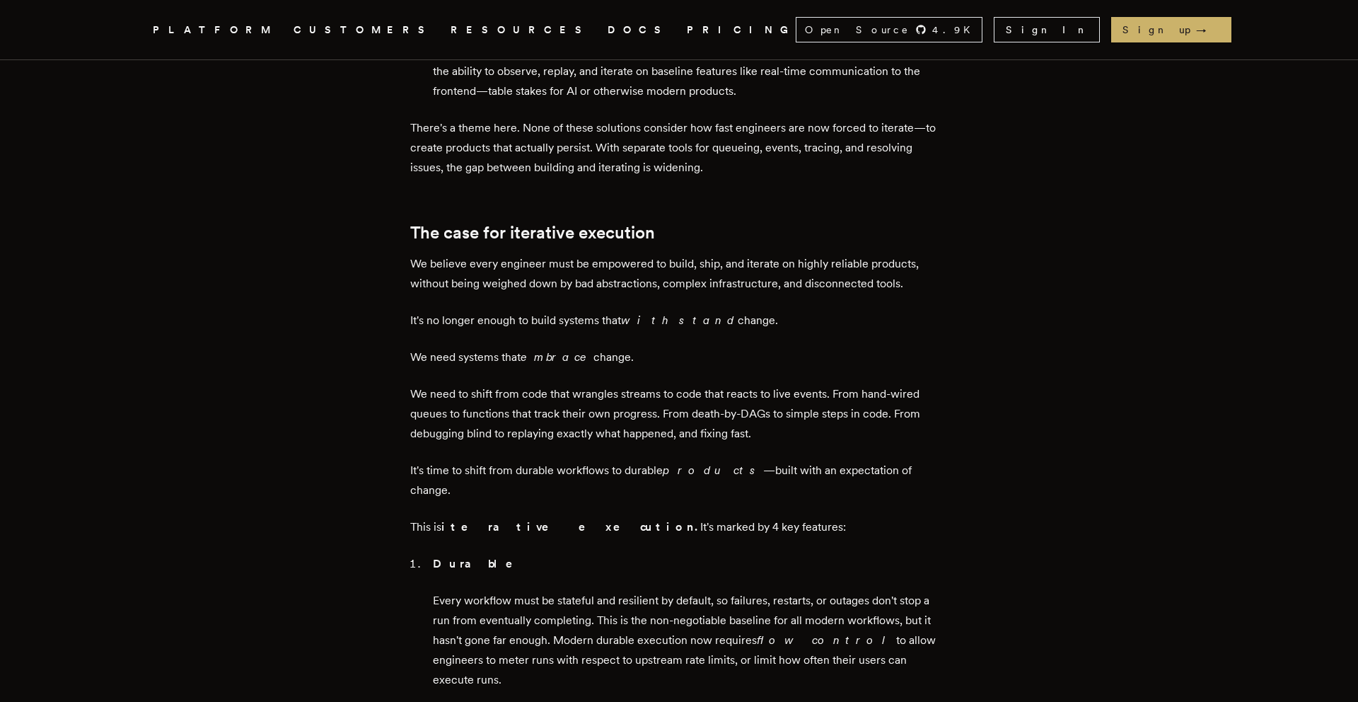
click at [493, 520] on strong "iterative execution." at bounding box center [570, 526] width 259 height 13
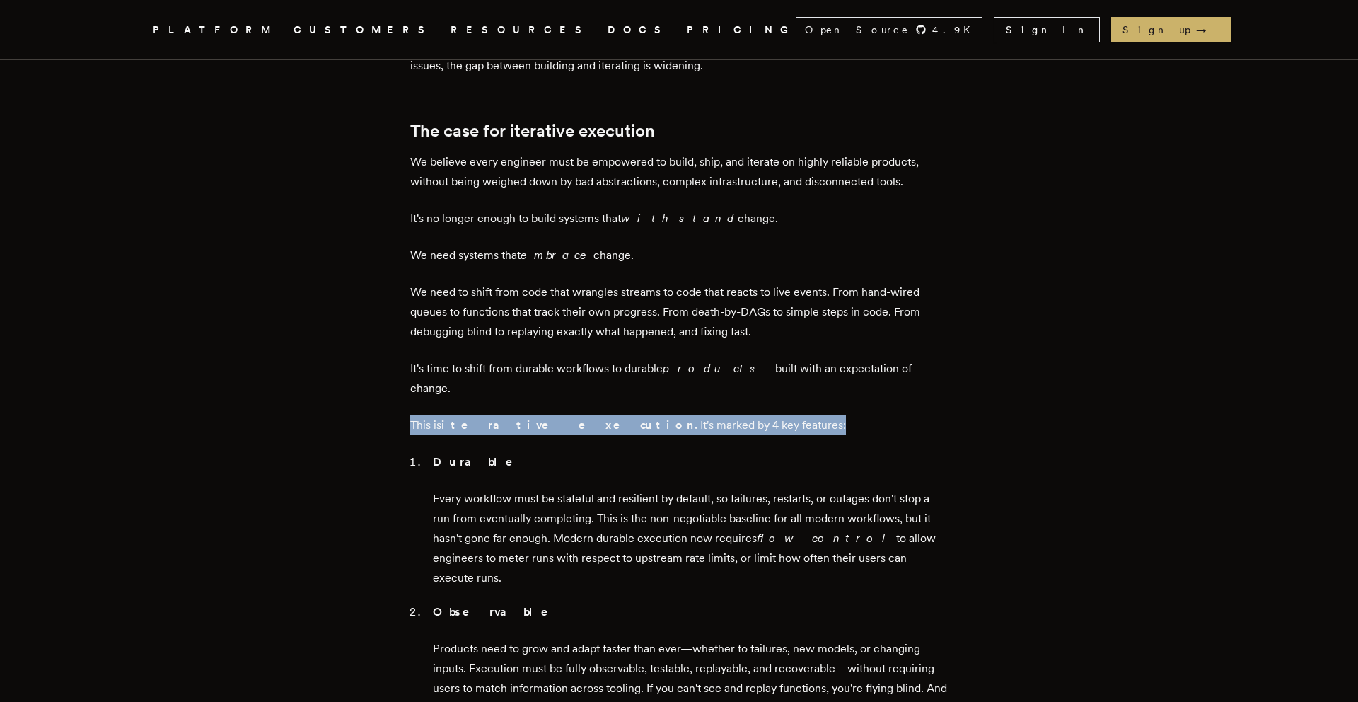
scroll to position [1202, 0]
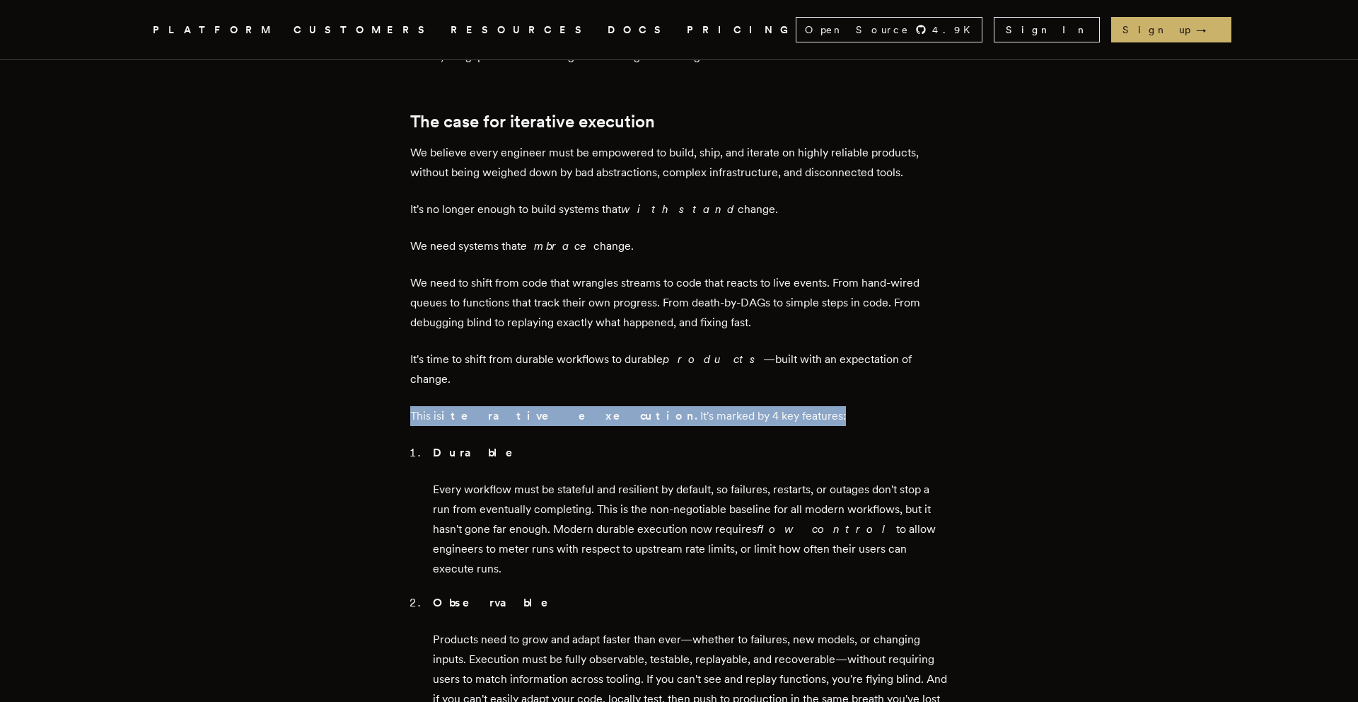
click at [485, 480] on p "Every workflow must be stateful and resilient by default, so failures, restarts…" at bounding box center [690, 529] width 515 height 99
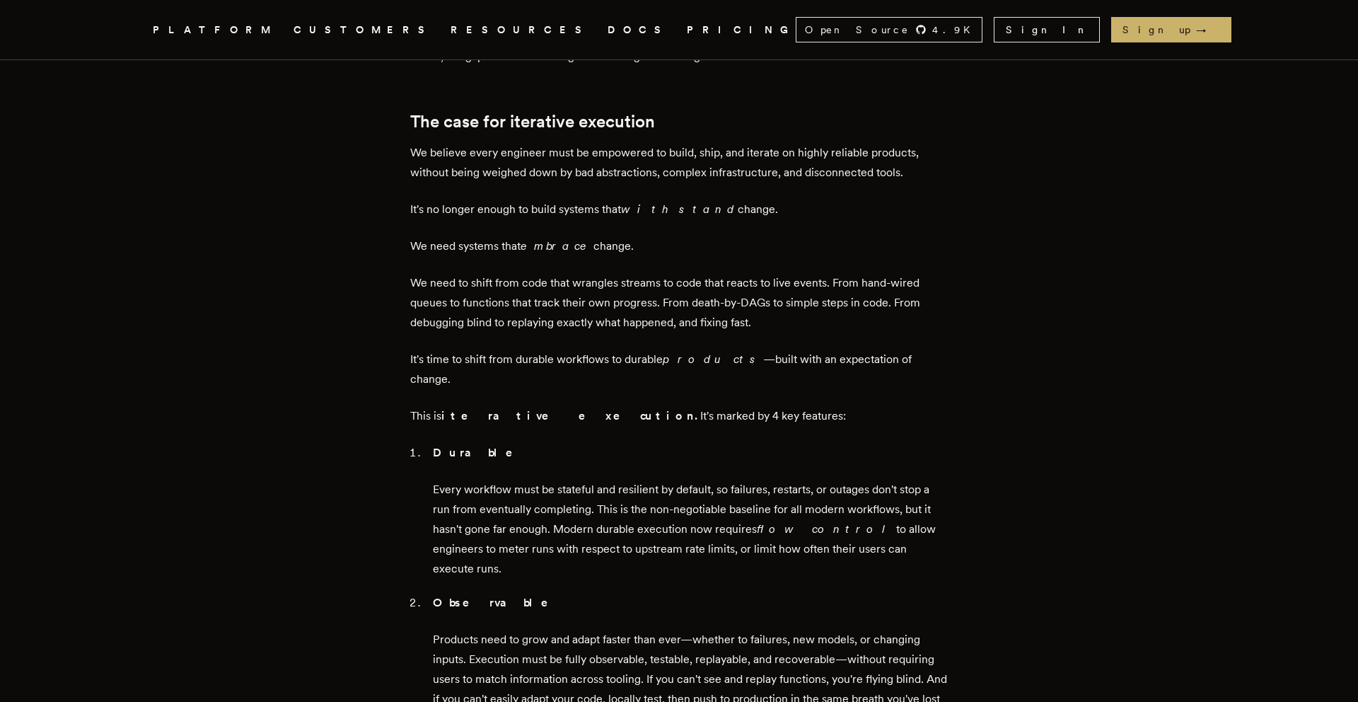
click at [485, 480] on p "Every workflow must be stateful and resilient by default, so failures, restarts…" at bounding box center [690, 529] width 515 height 99
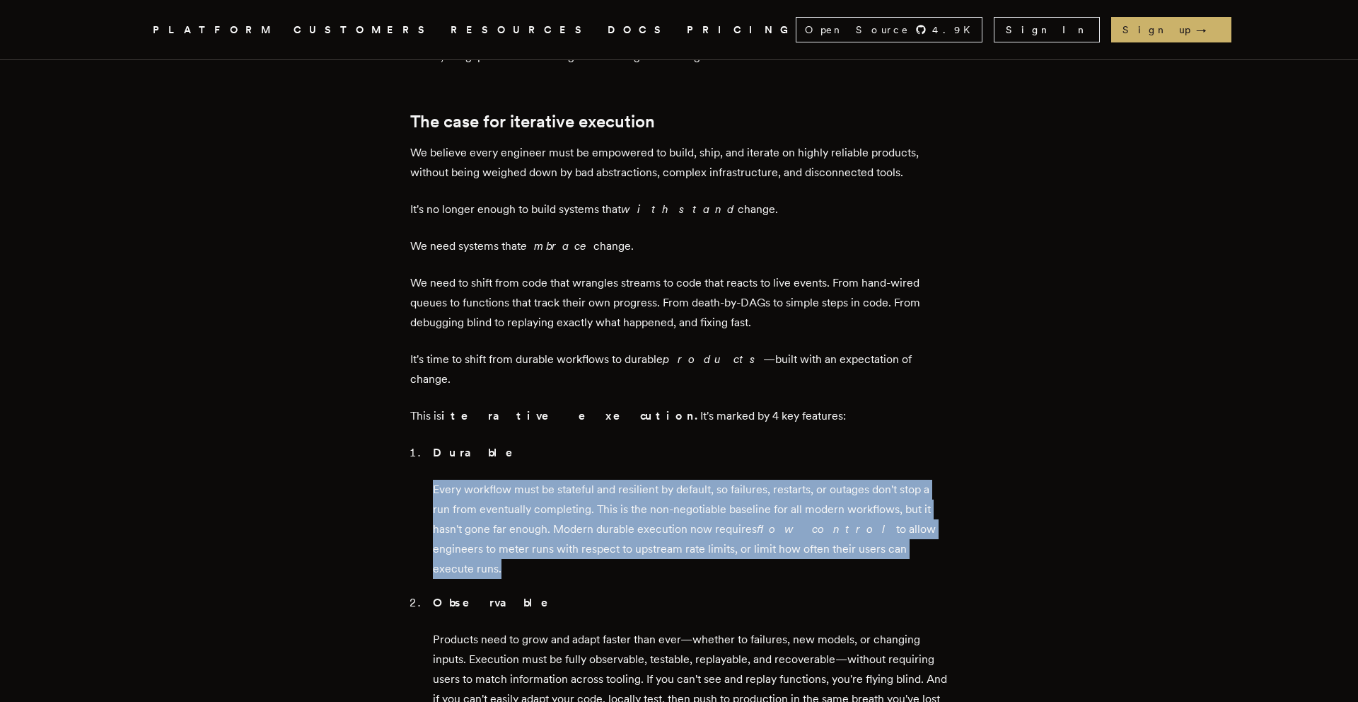
click at [485, 480] on p "Every workflow must be stateful and resilient by default, so failures, restarts…" at bounding box center [690, 529] width 515 height 99
click at [620, 593] on p "Observable" at bounding box center [690, 603] width 515 height 20
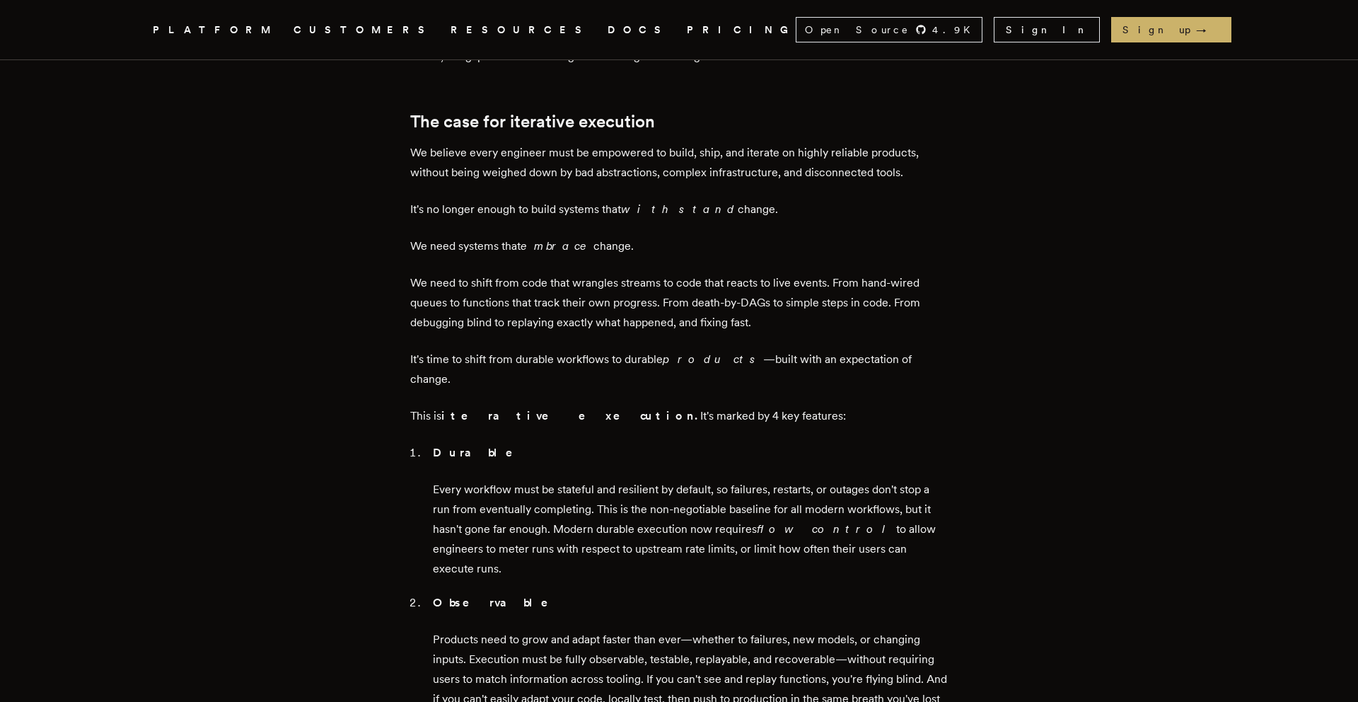
click at [514, 480] on p "Every workflow must be stateful and resilient by default, so failures, restarts…" at bounding box center [690, 529] width 515 height 99
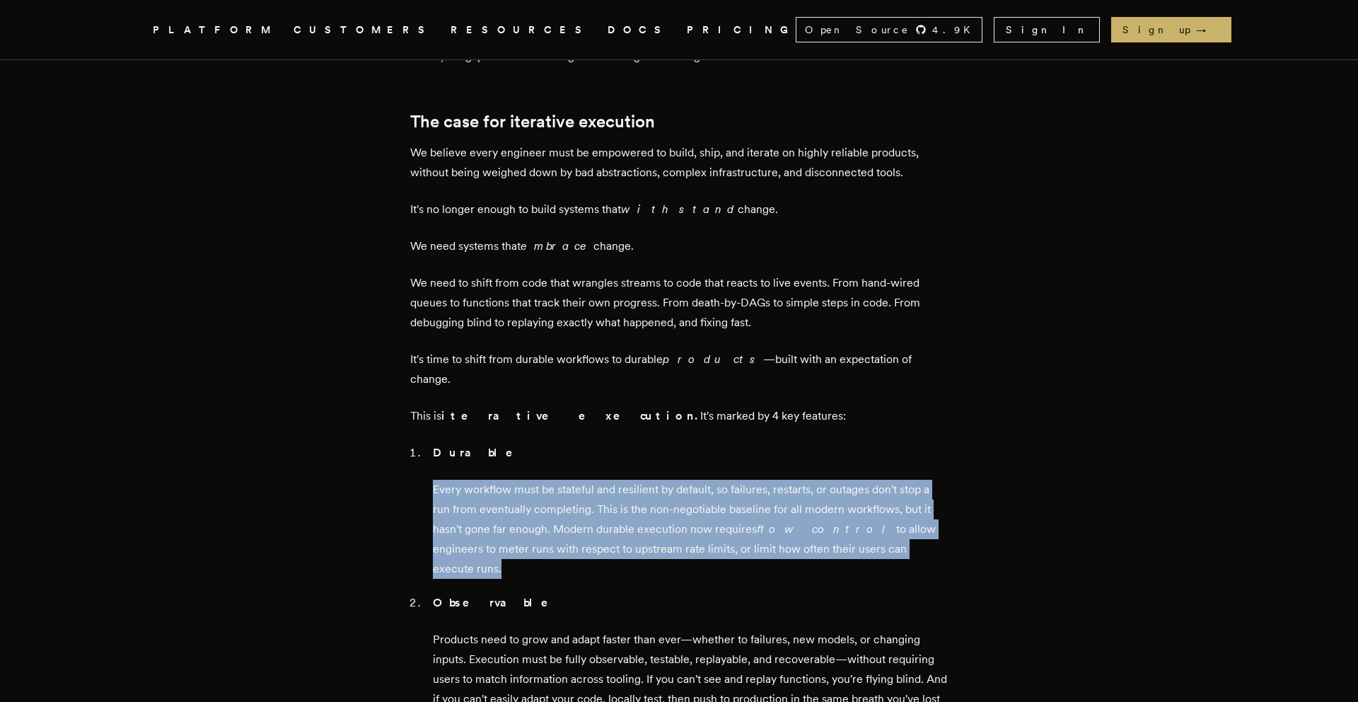
click at [508, 480] on p "Every workflow must be stateful and resilient by default, so failures, restarts…" at bounding box center [690, 529] width 515 height 99
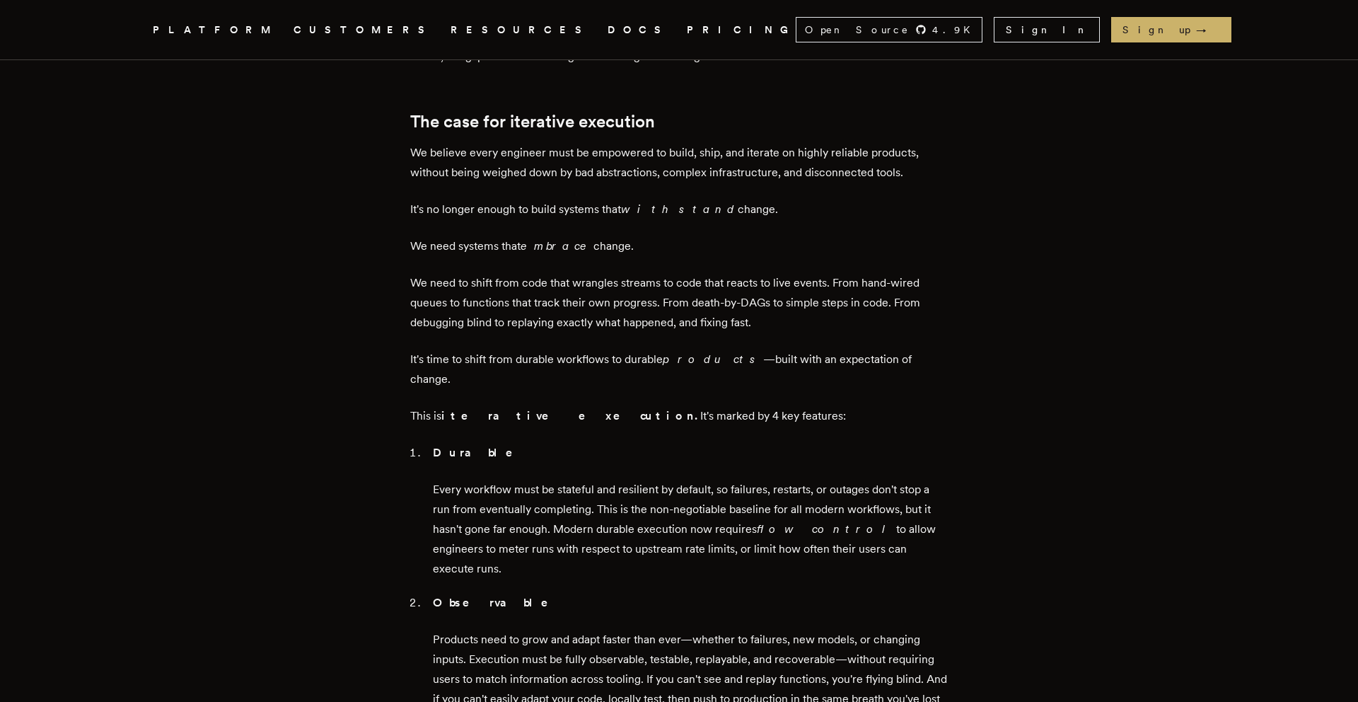
click at [508, 480] on p "Every workflow must be stateful and resilient by default, so failures, restarts…" at bounding box center [690, 529] width 515 height 99
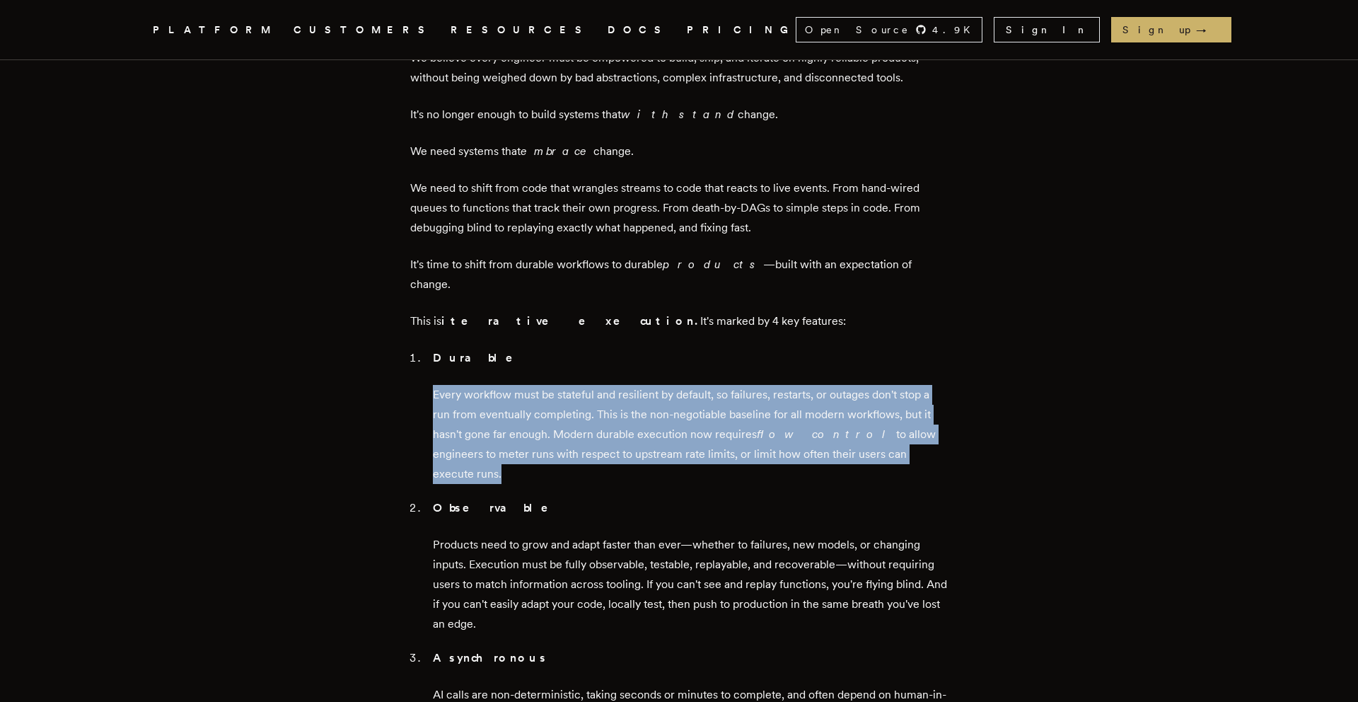
scroll to position [1303, 0]
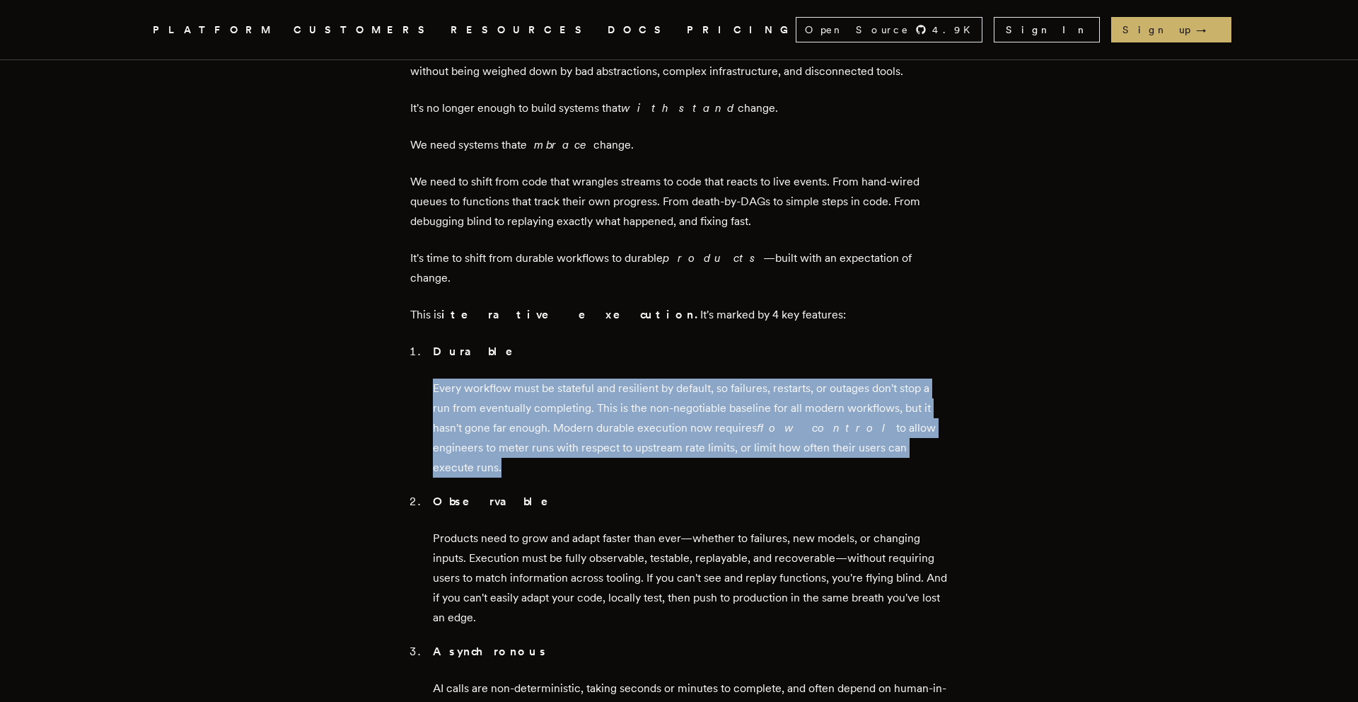
click at [509, 528] on p "Products need to grow and adapt faster than ever—whether to failures, new model…" at bounding box center [690, 577] width 515 height 99
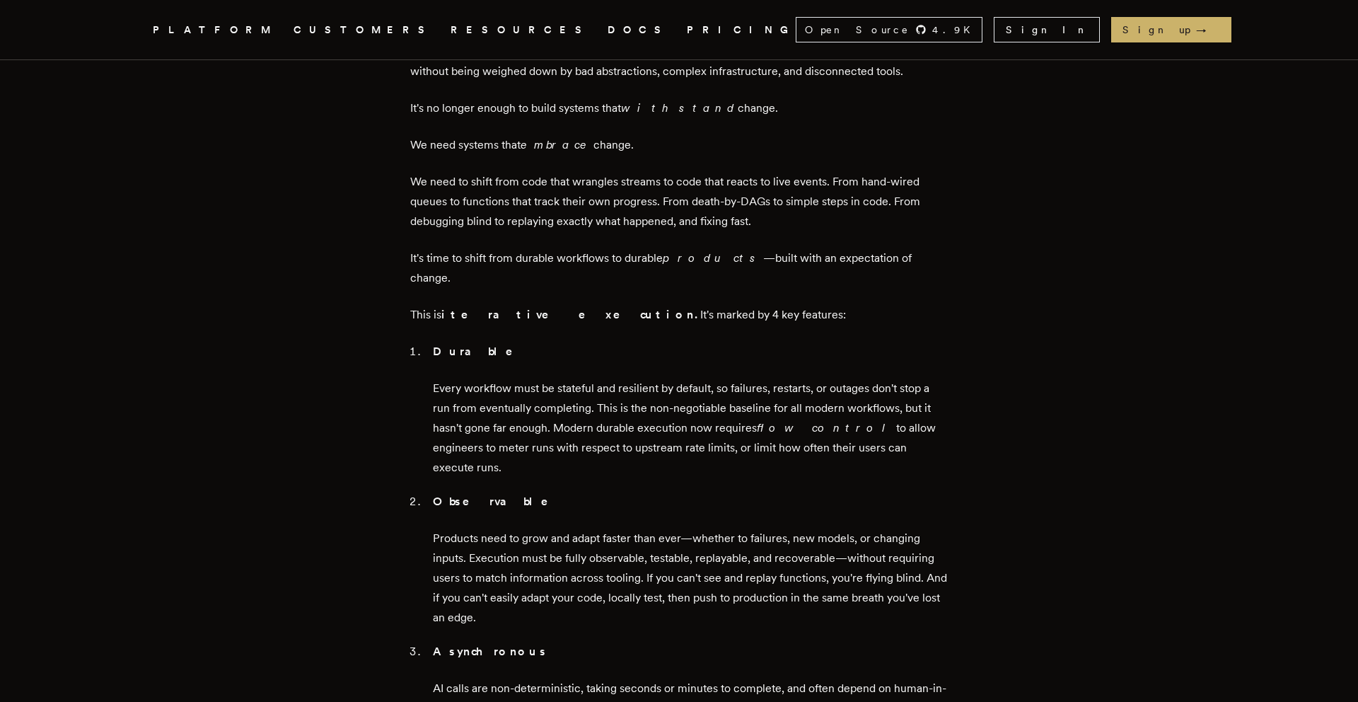
click at [509, 528] on p "Products need to grow and adapt faster than ever—whether to failures, new model…" at bounding box center [690, 577] width 515 height 99
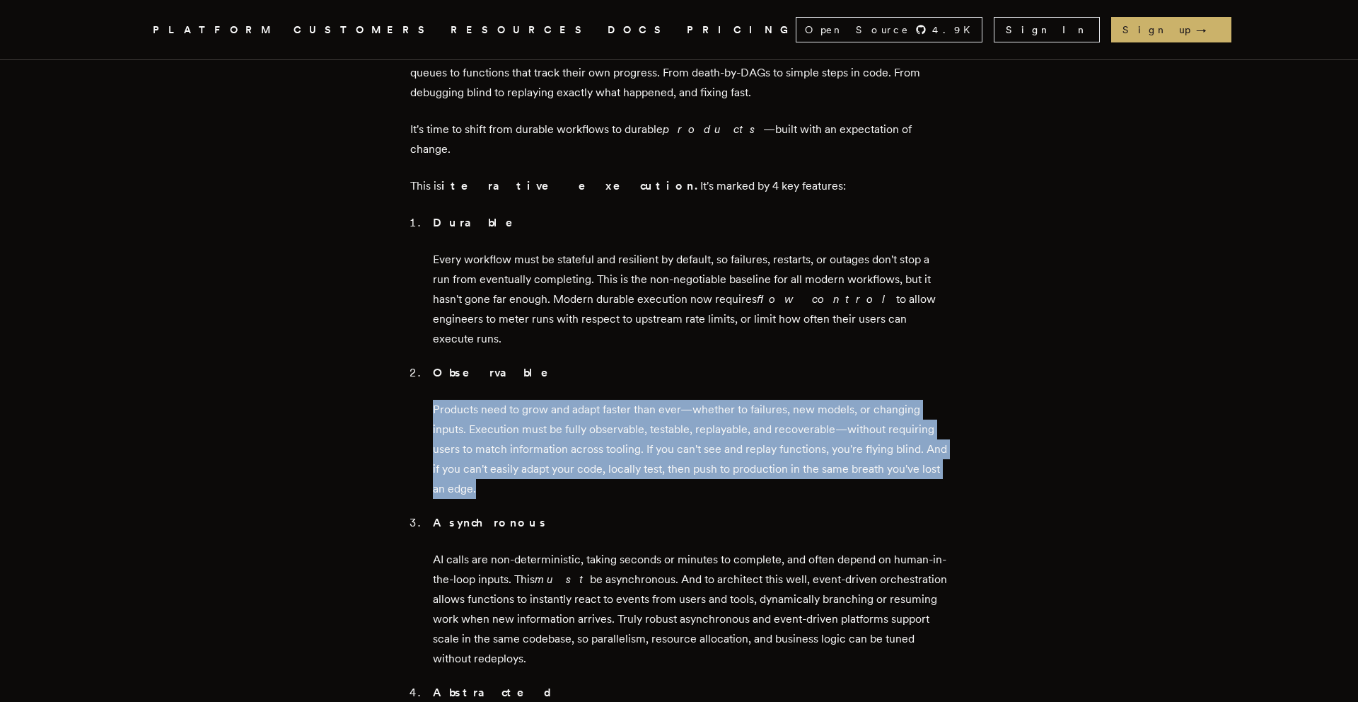
scroll to position [1474, 0]
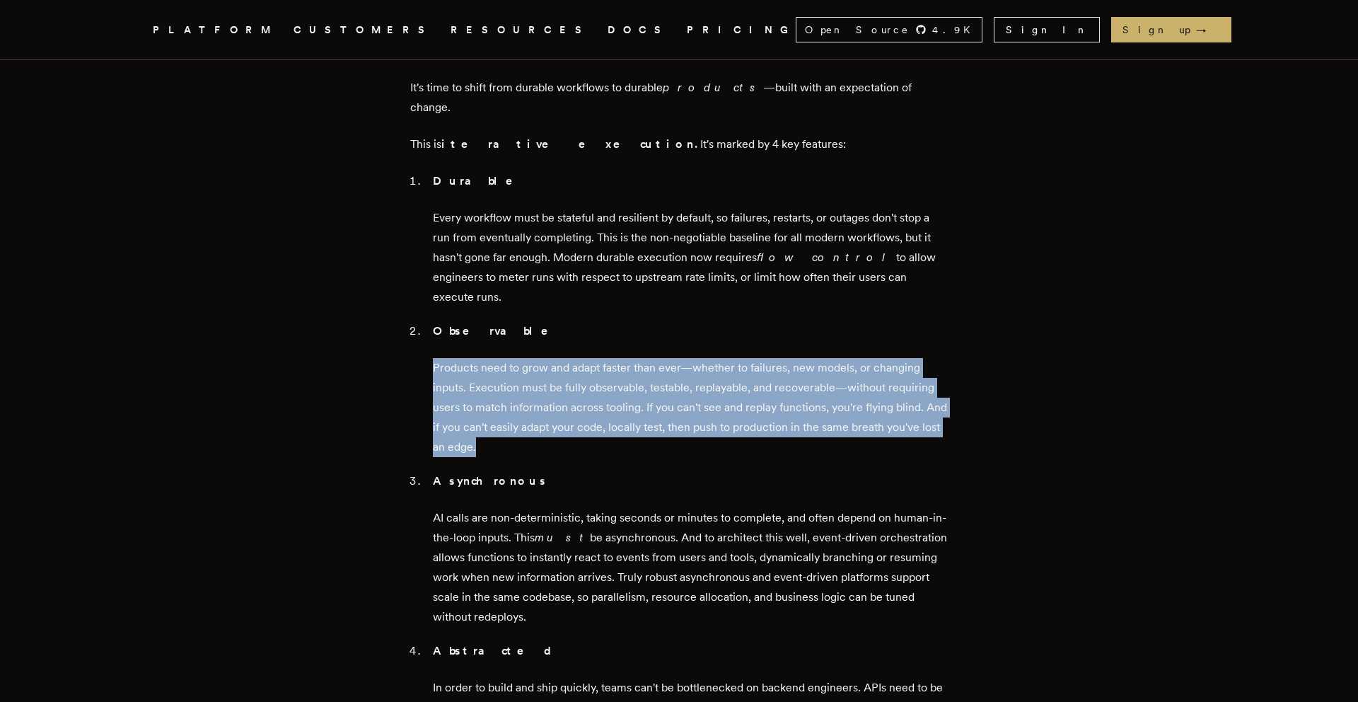
click at [491, 508] on p "AI calls are non-deterministic, taking seconds or minutes to complete, and ofte…" at bounding box center [690, 567] width 515 height 119
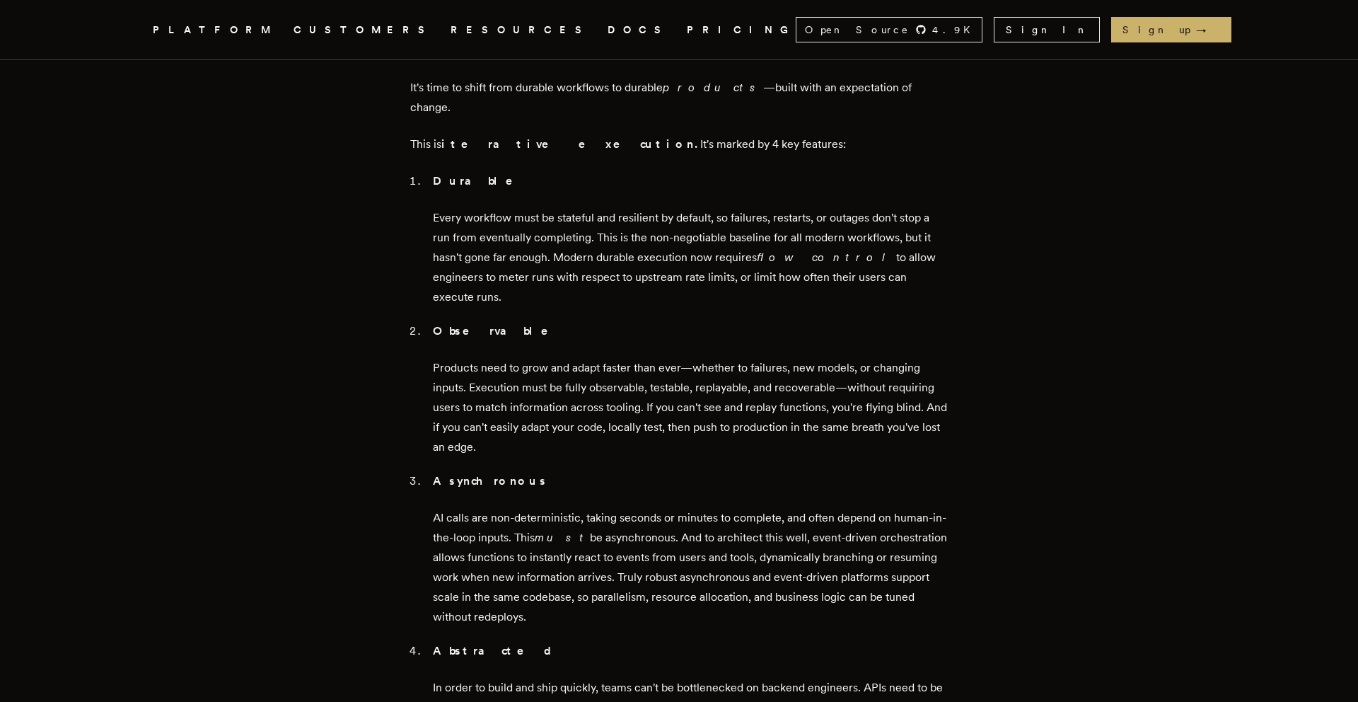
click at [491, 508] on p "AI calls are non-deterministic, taking seconds or minutes to complete, and ofte…" at bounding box center [690, 567] width 515 height 119
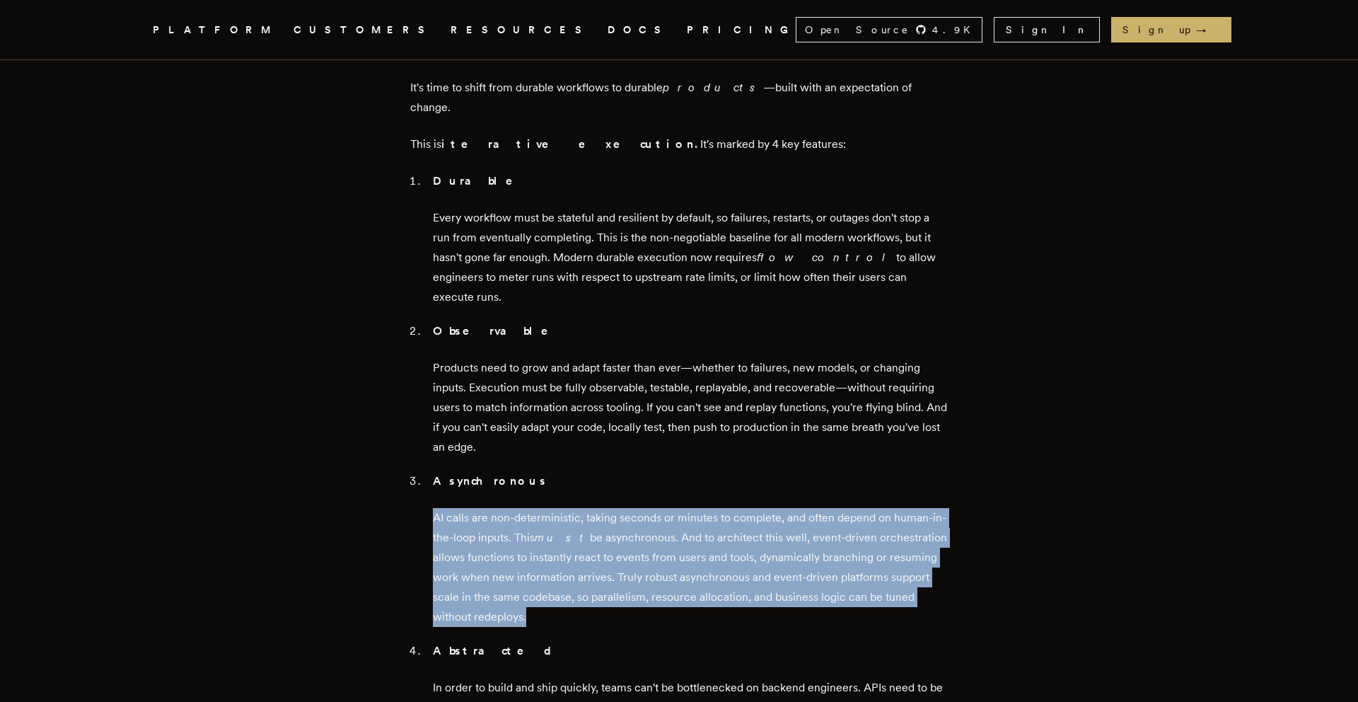
click at [500, 508] on p "AI calls are non-deterministic, taking seconds or minutes to complete, and ofte…" at bounding box center [690, 567] width 515 height 119
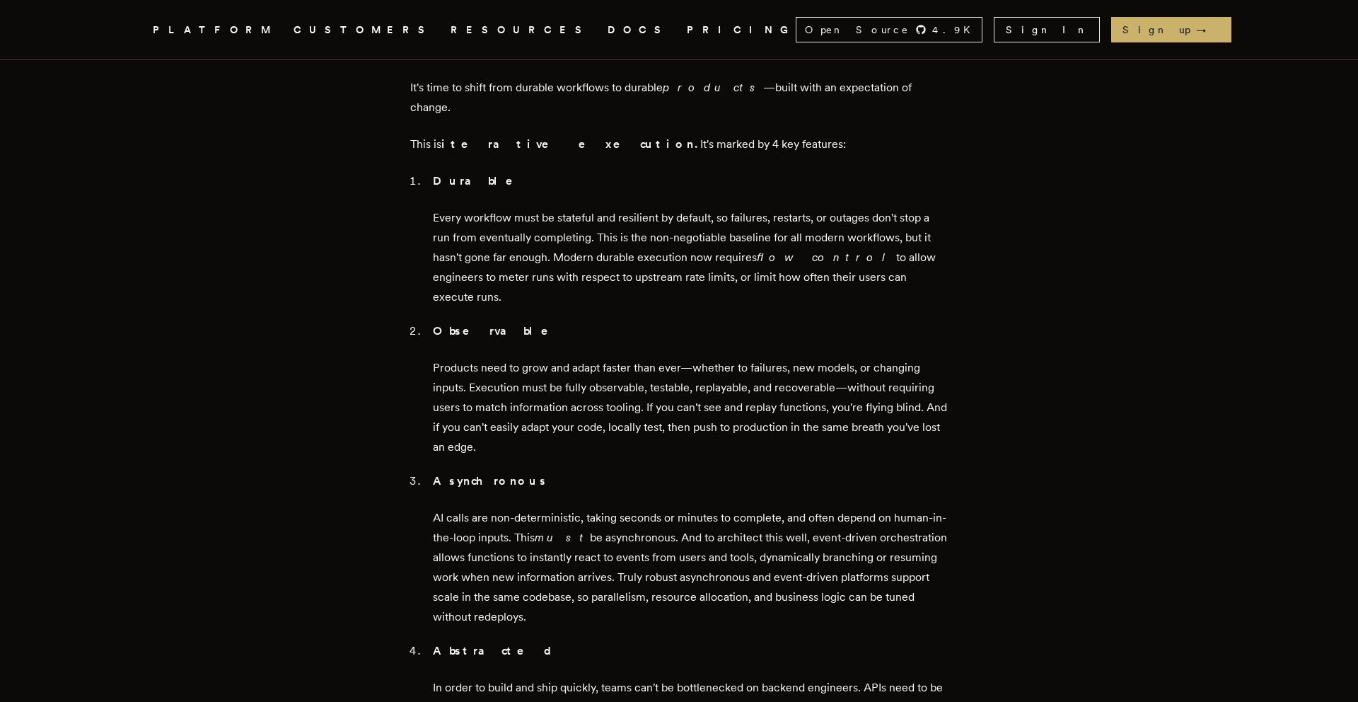
click at [500, 508] on p "AI calls are non-deterministic, taking seconds or minutes to complete, and ofte…" at bounding box center [690, 567] width 515 height 119
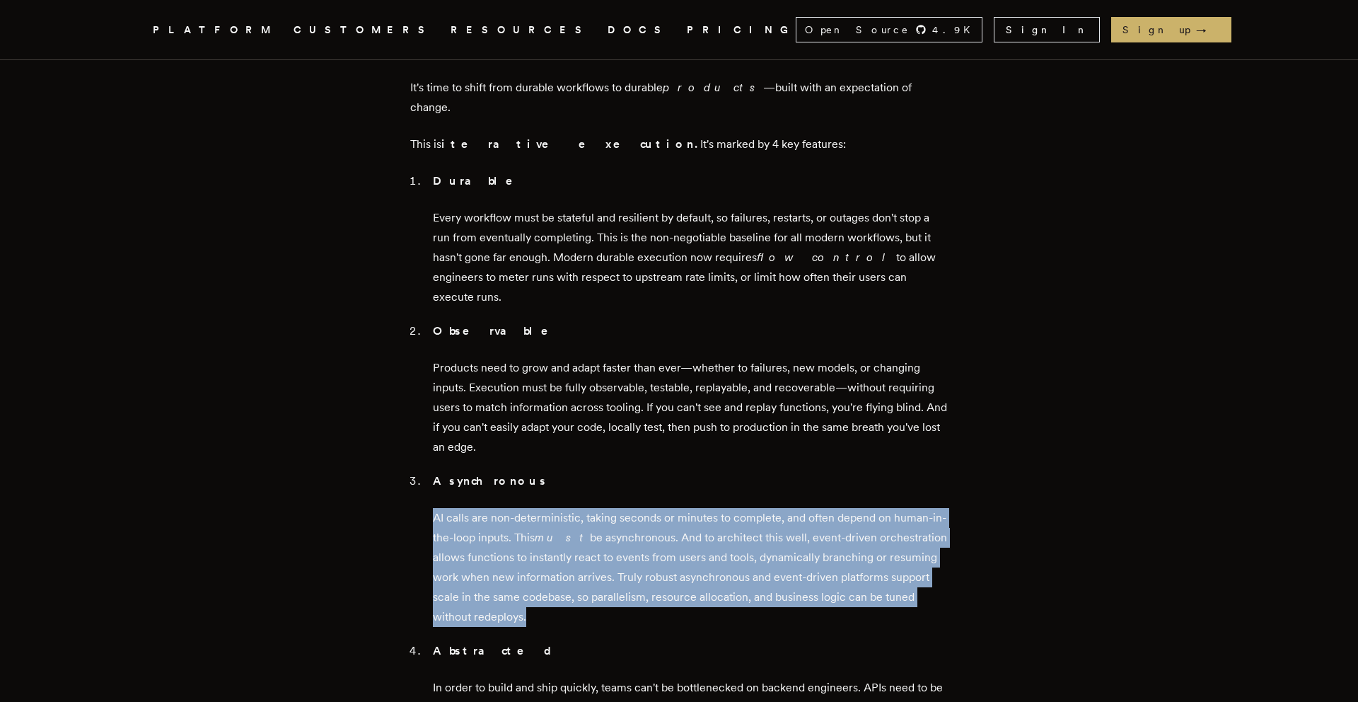
click at [499, 508] on p "AI calls are non-deterministic, taking seconds or minutes to complete, and ofte…" at bounding box center [690, 567] width 515 height 119
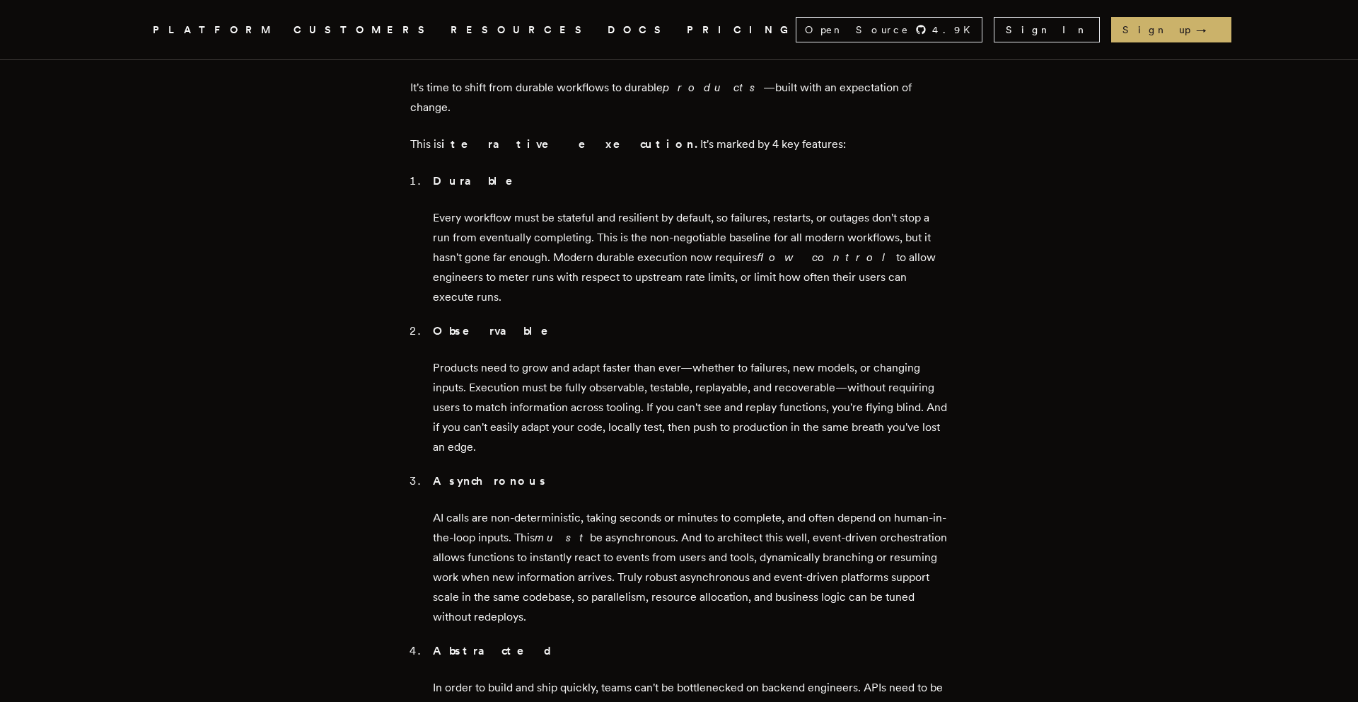
click at [499, 508] on p "AI calls are non-deterministic, taking seconds or minutes to complete, and ofte…" at bounding box center [690, 567] width 515 height 119
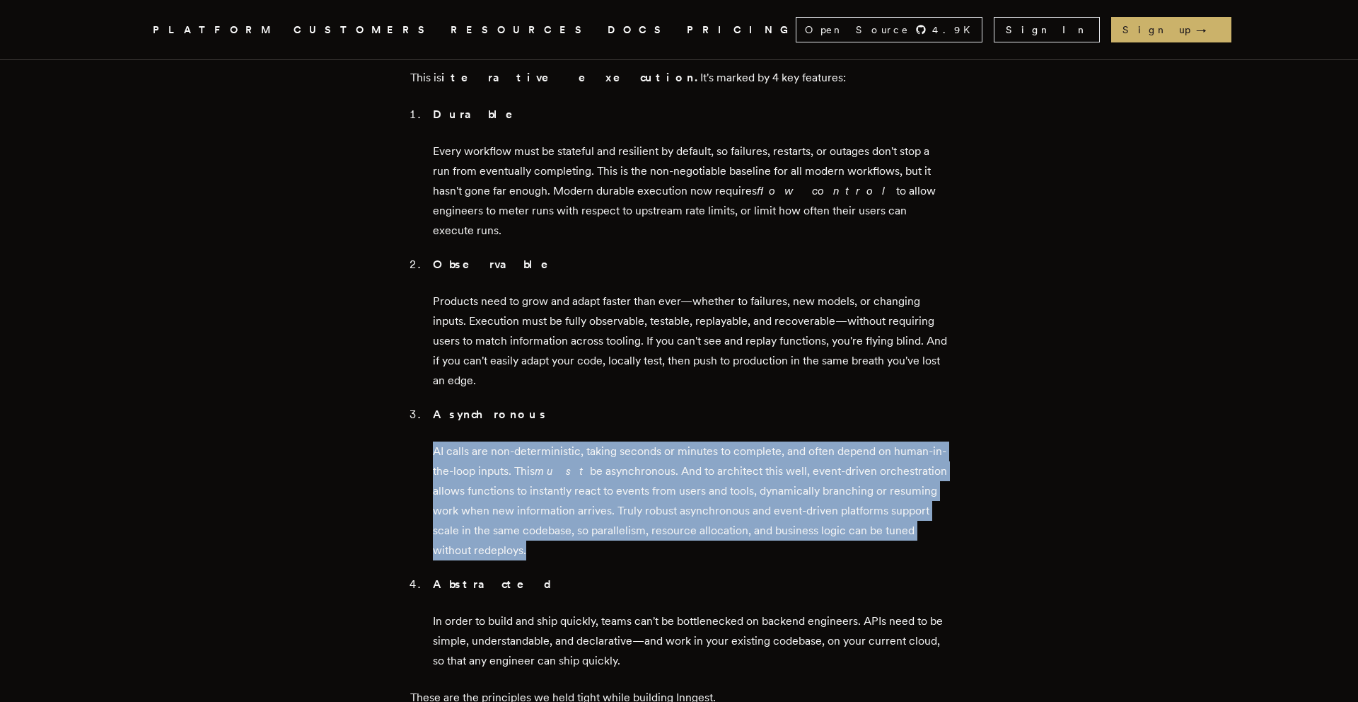
scroll to position [1582, 0]
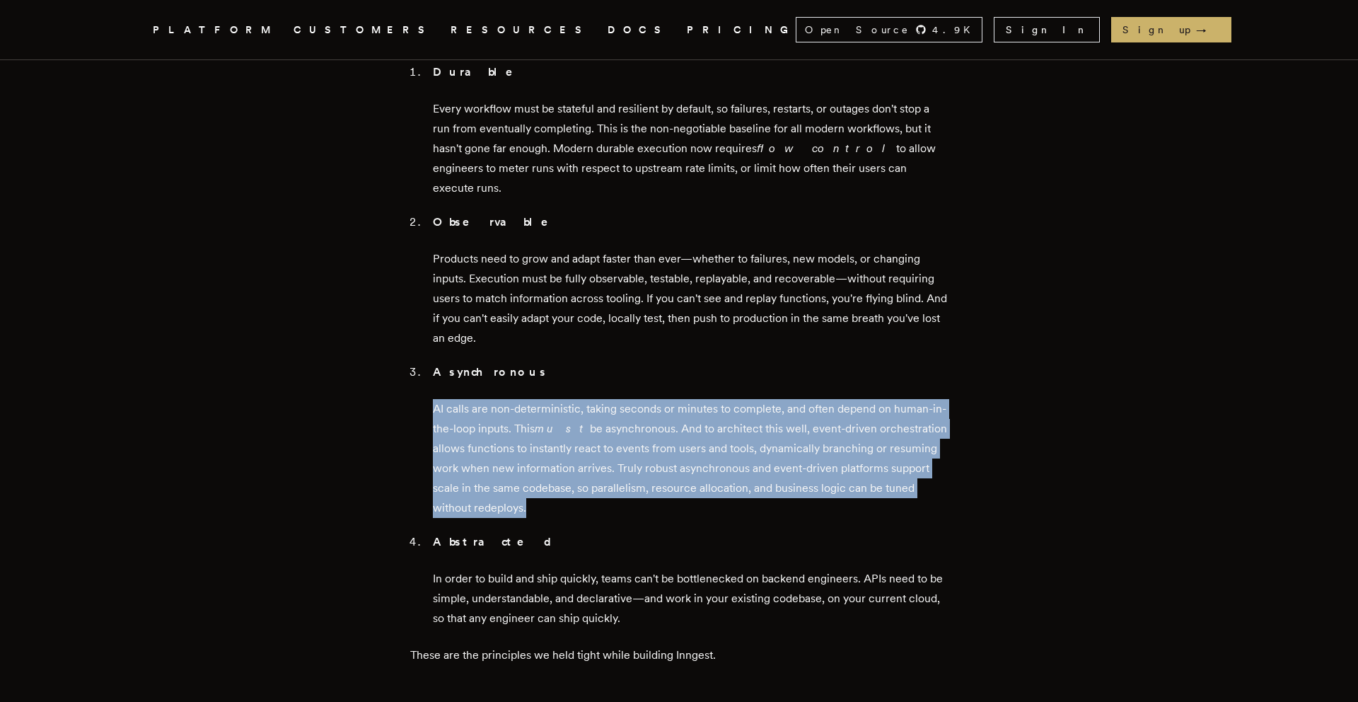
click at [507, 569] on p "In order to build and ship quickly, teams can't be bottlenecked on backend engi…" at bounding box center [690, 598] width 515 height 59
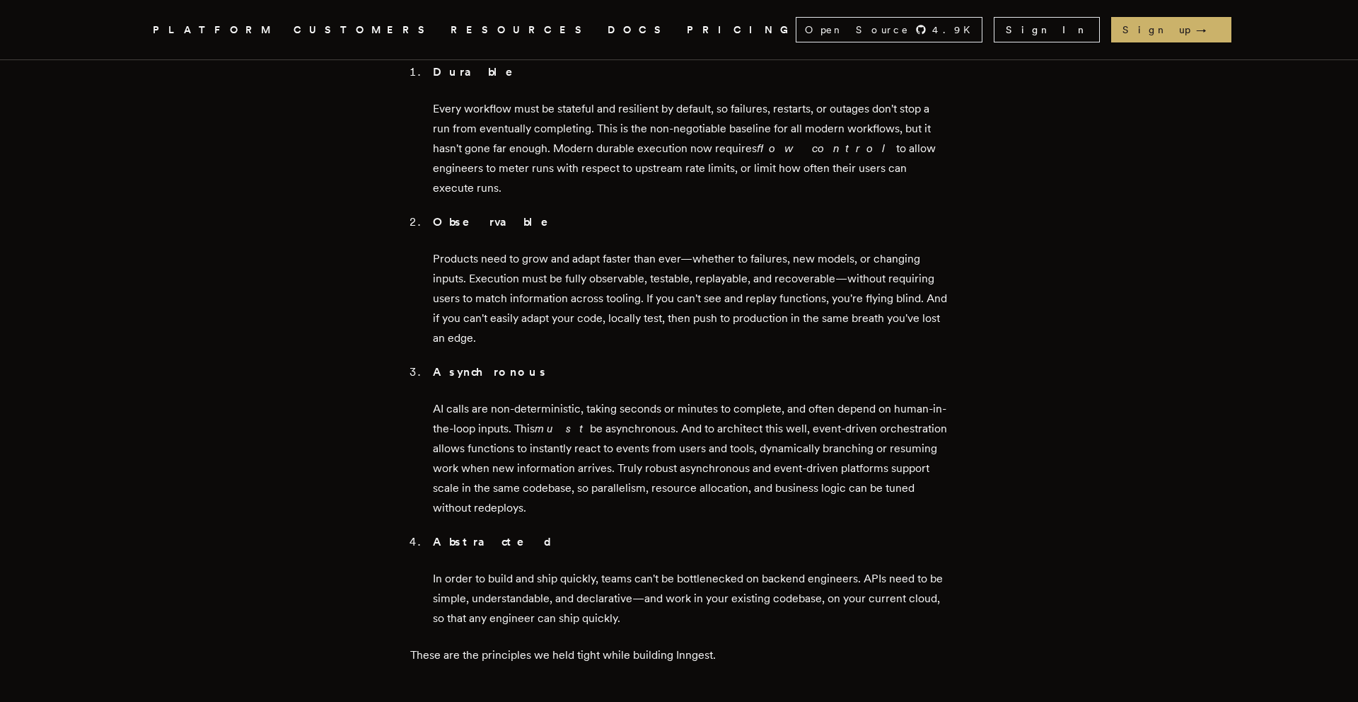
click at [507, 569] on p "In order to build and ship quickly, teams can't be bottlenecked on backend engi…" at bounding box center [690, 598] width 515 height 59
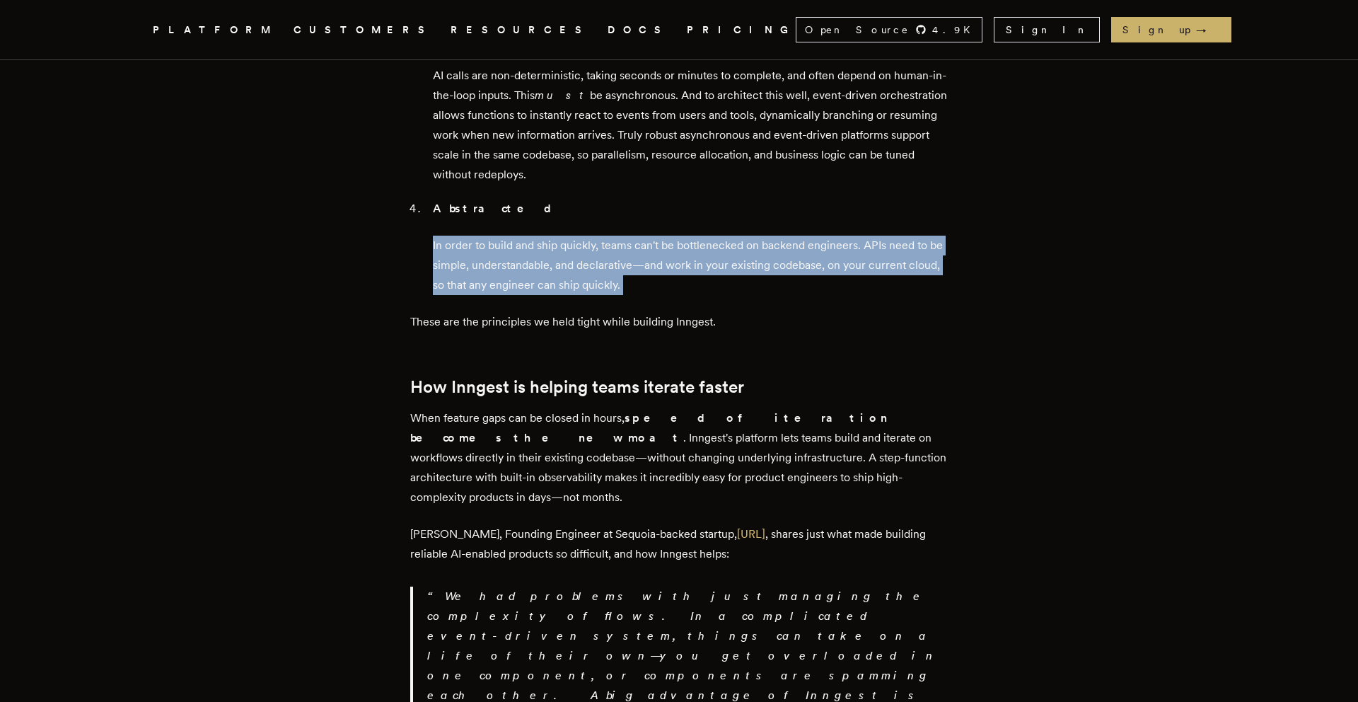
scroll to position [1928, 0]
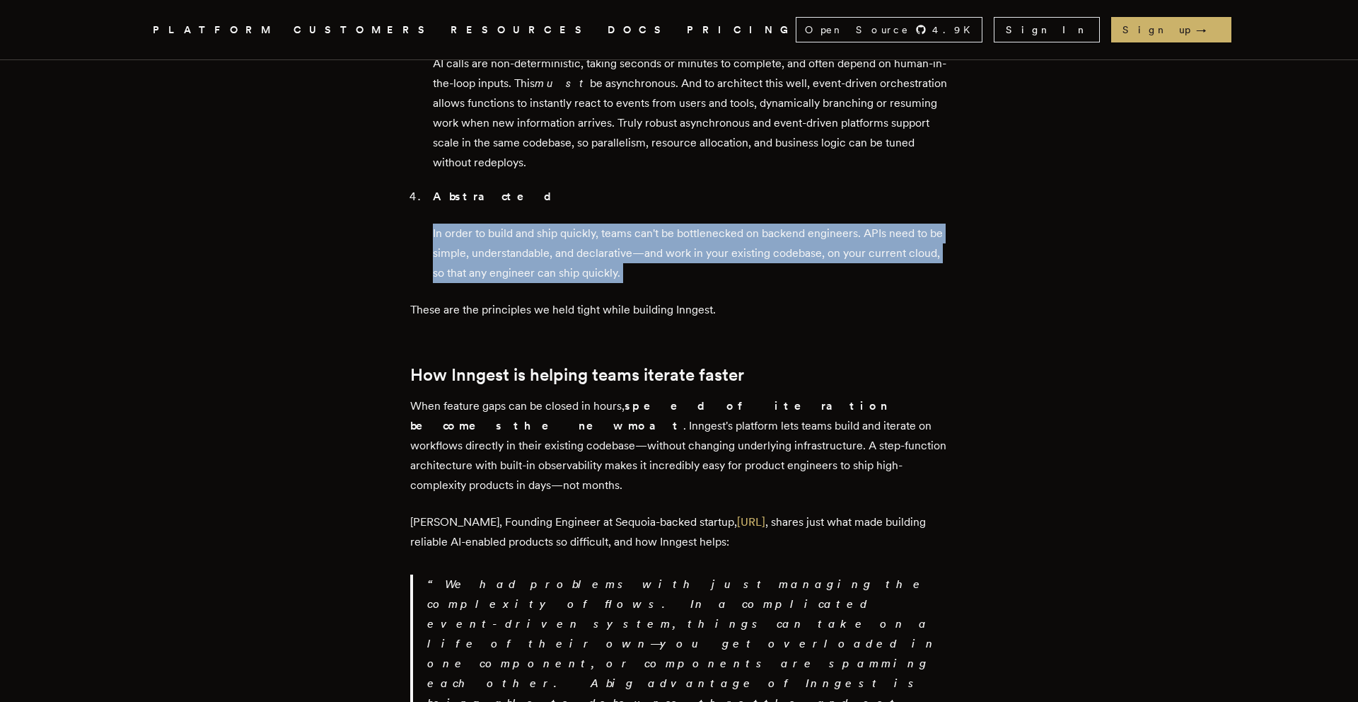
click at [536, 396] on p "When feature gaps can be closed in hours, speed of iteration becomes the new mo…" at bounding box center [679, 445] width 538 height 99
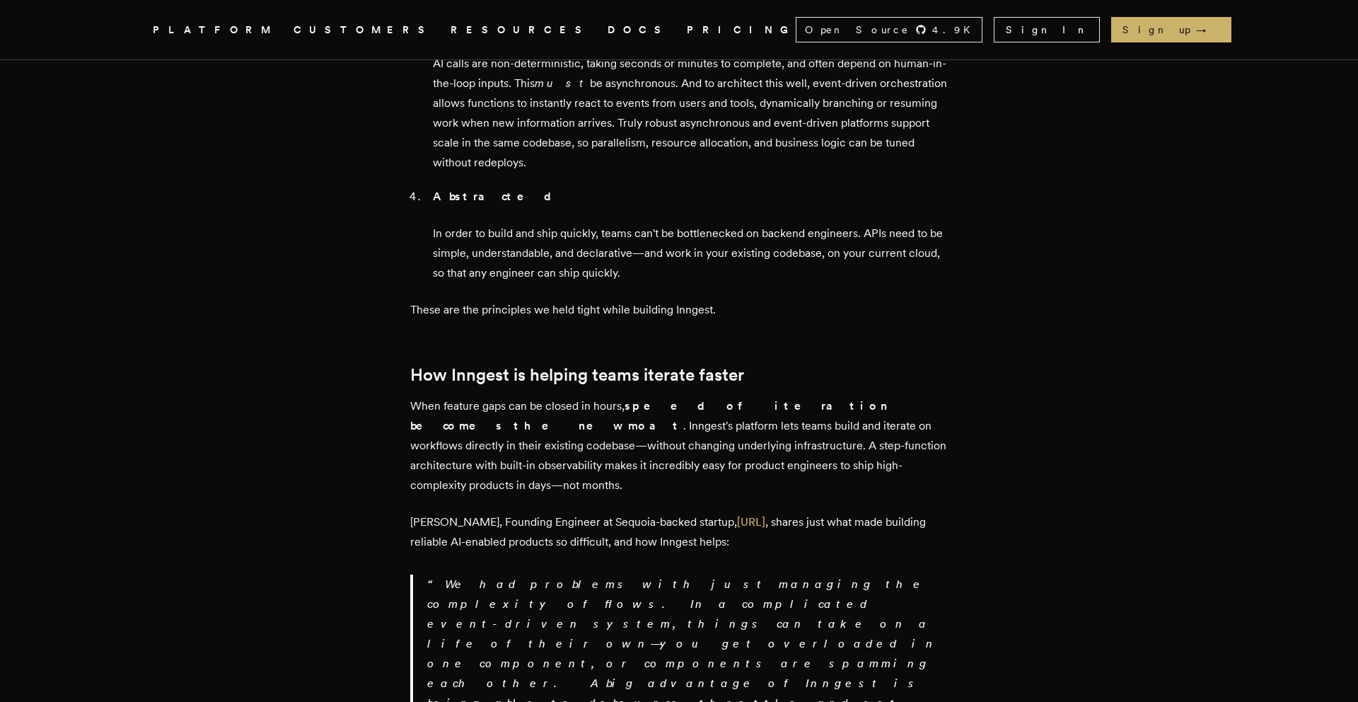
click at [536, 396] on p "When feature gaps can be closed in hours, speed of iteration becomes the new mo…" at bounding box center [679, 445] width 538 height 99
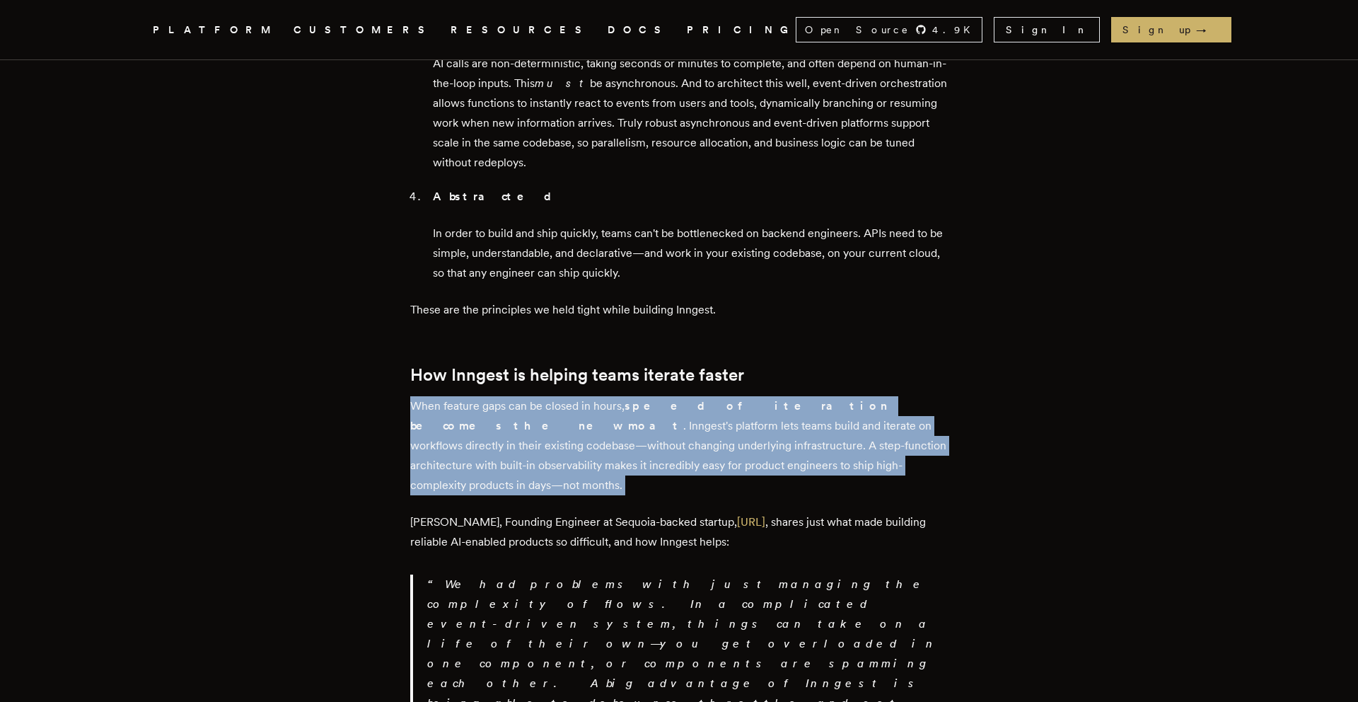
click at [506, 396] on p "When feature gaps can be closed in hours, speed of iteration becomes the new mo…" at bounding box center [679, 445] width 538 height 99
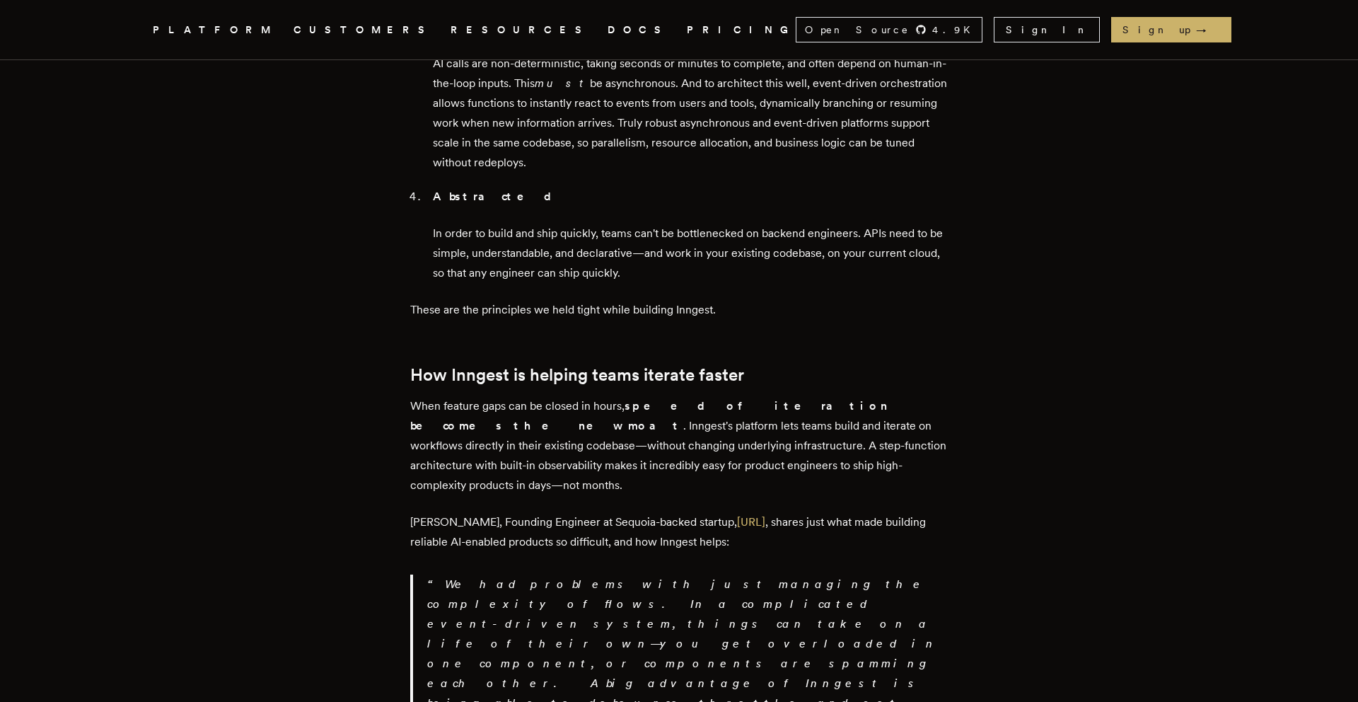
click at [506, 396] on p "When feature gaps can be closed in hours, speed of iteration becomes the new mo…" at bounding box center [679, 445] width 538 height 99
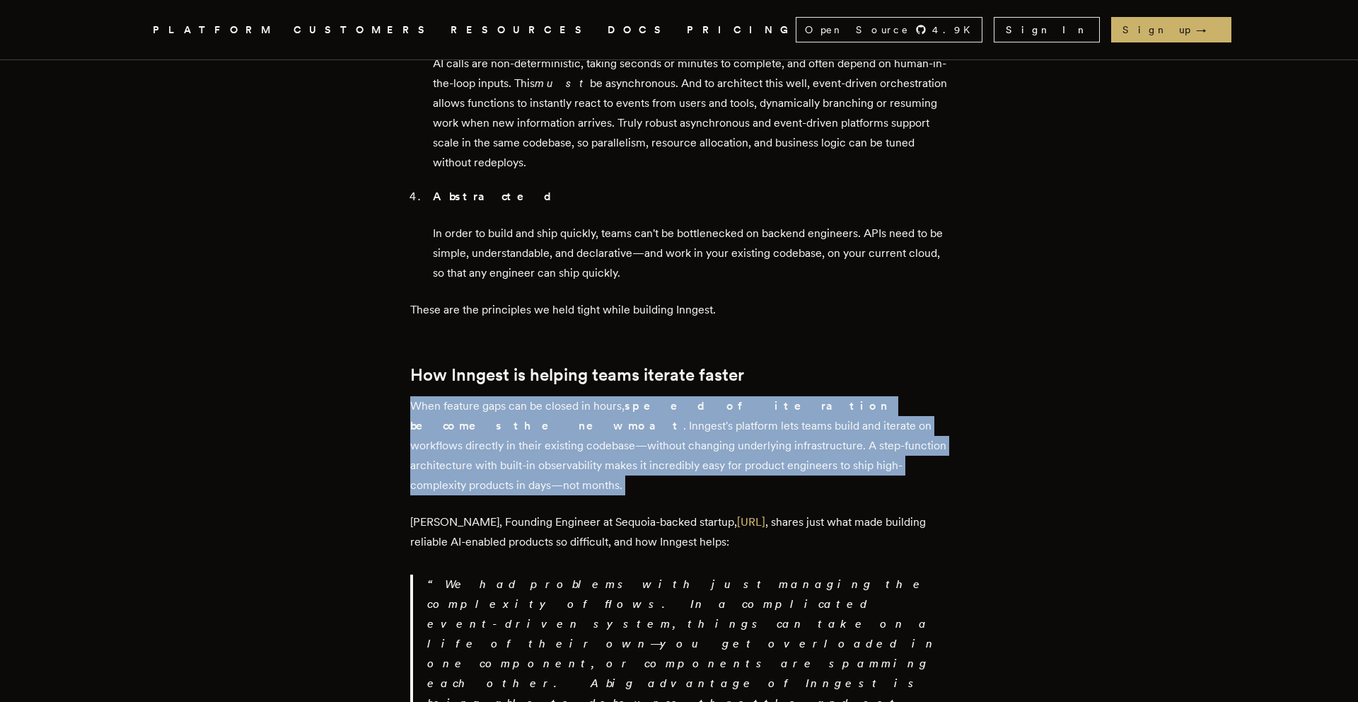
click at [483, 512] on p "[PERSON_NAME], Founding Engineer at Sequoia-backed startup, [URL] , shares just…" at bounding box center [679, 532] width 538 height 40
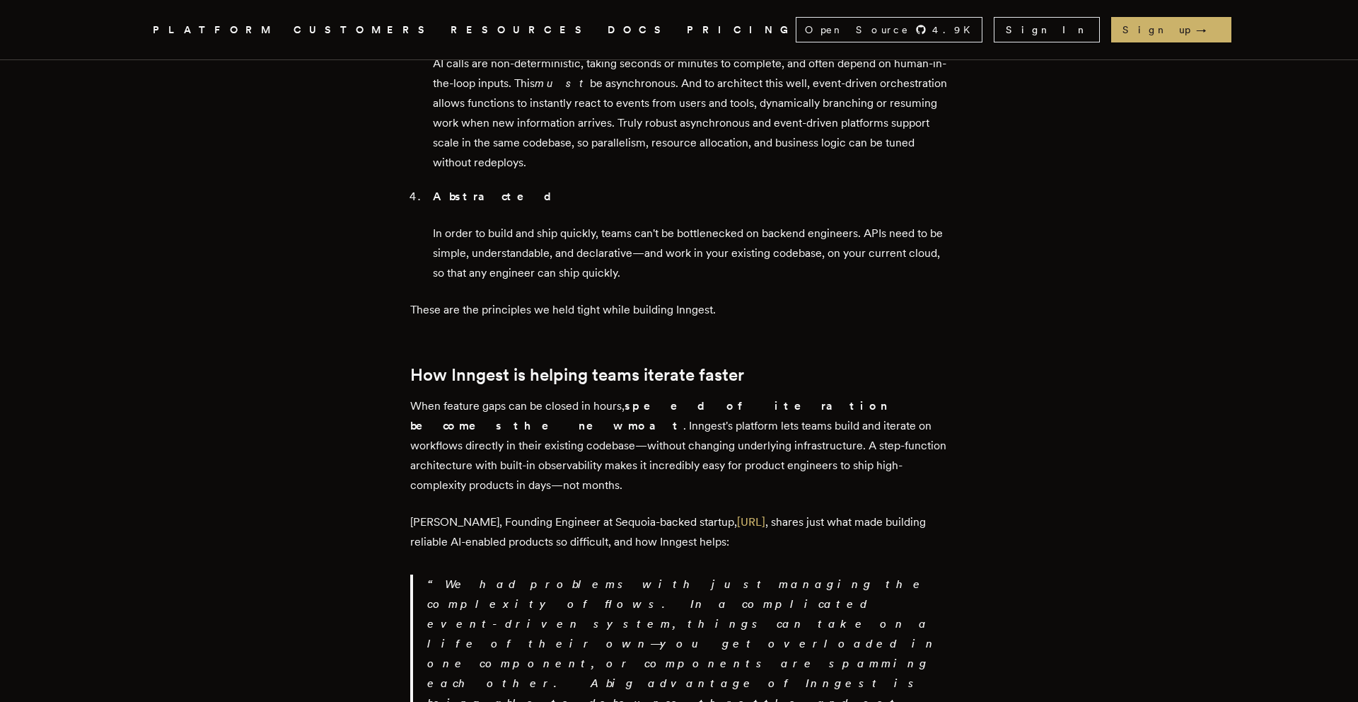
click at [483, 512] on p "[PERSON_NAME], Founding Engineer at Sequoia-backed startup, [URL] , shares just…" at bounding box center [679, 532] width 538 height 40
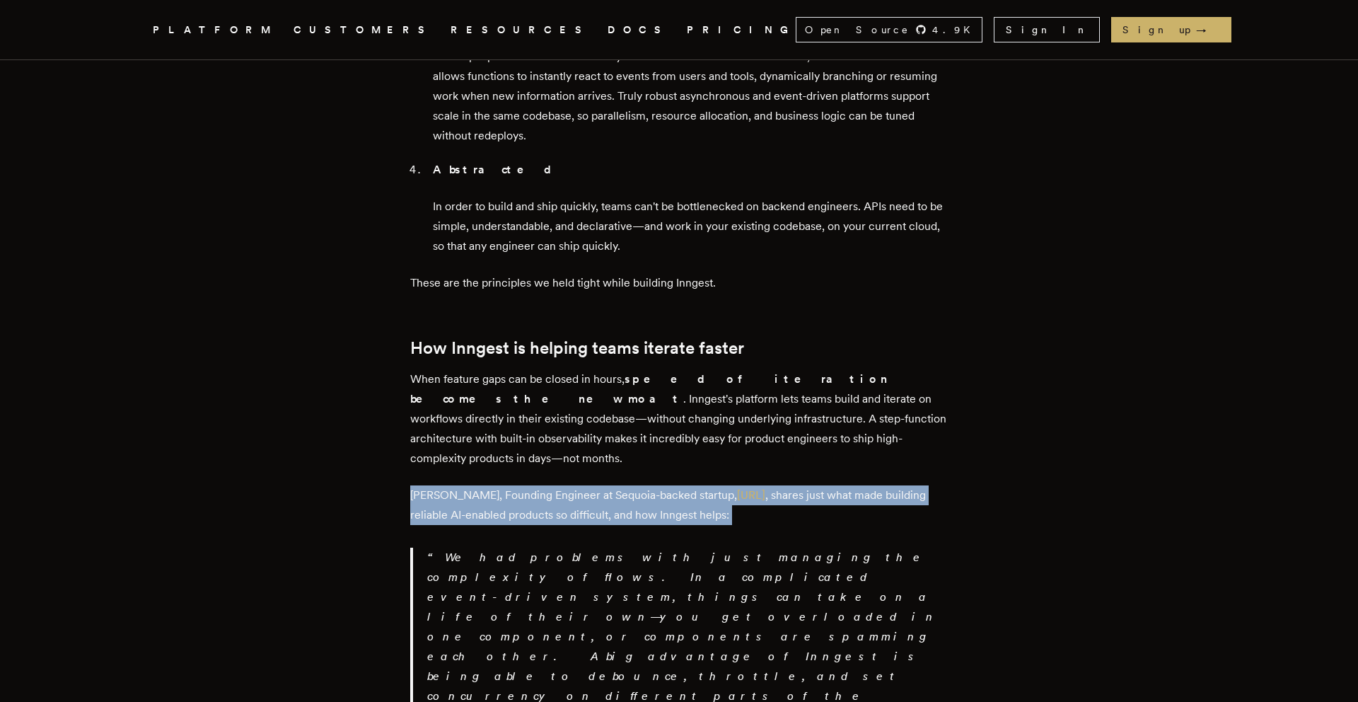
scroll to position [1960, 0]
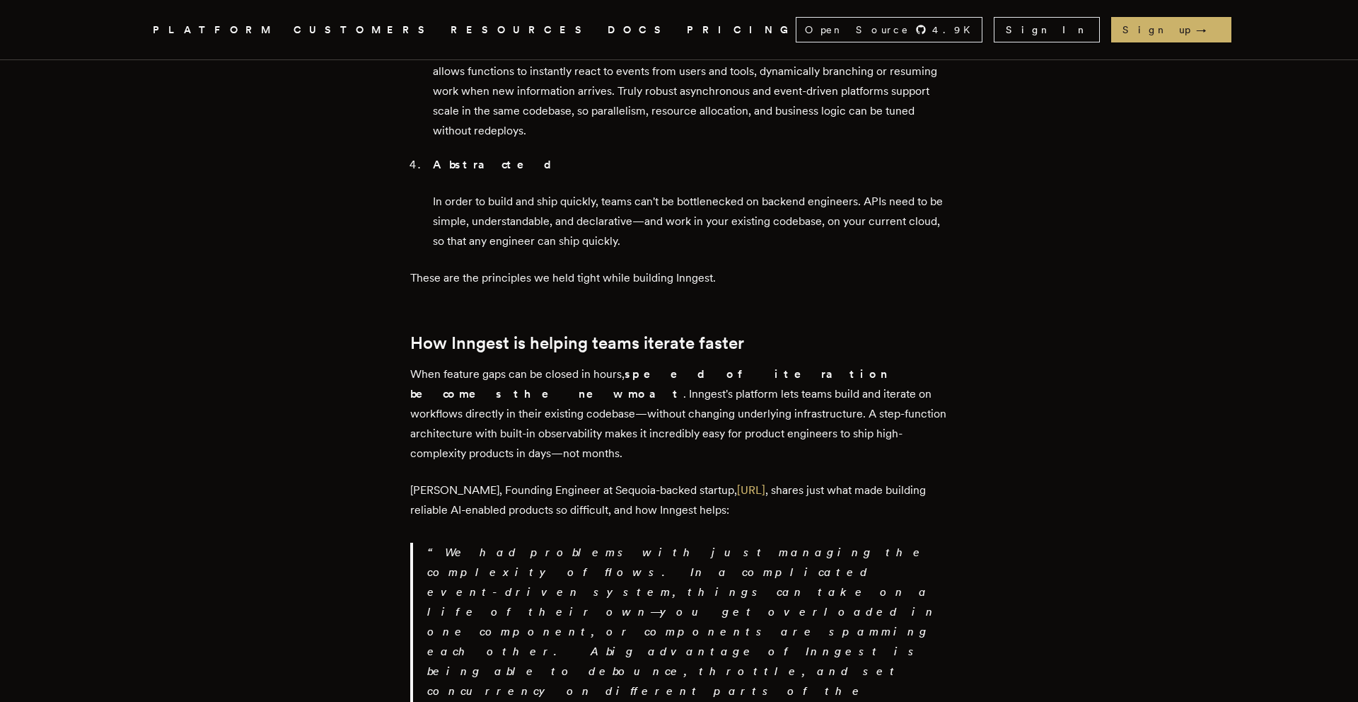
click at [480, 480] on p "[PERSON_NAME], Founding Engineer at Sequoia-backed startup, [URL] , shares just…" at bounding box center [679, 500] width 538 height 40
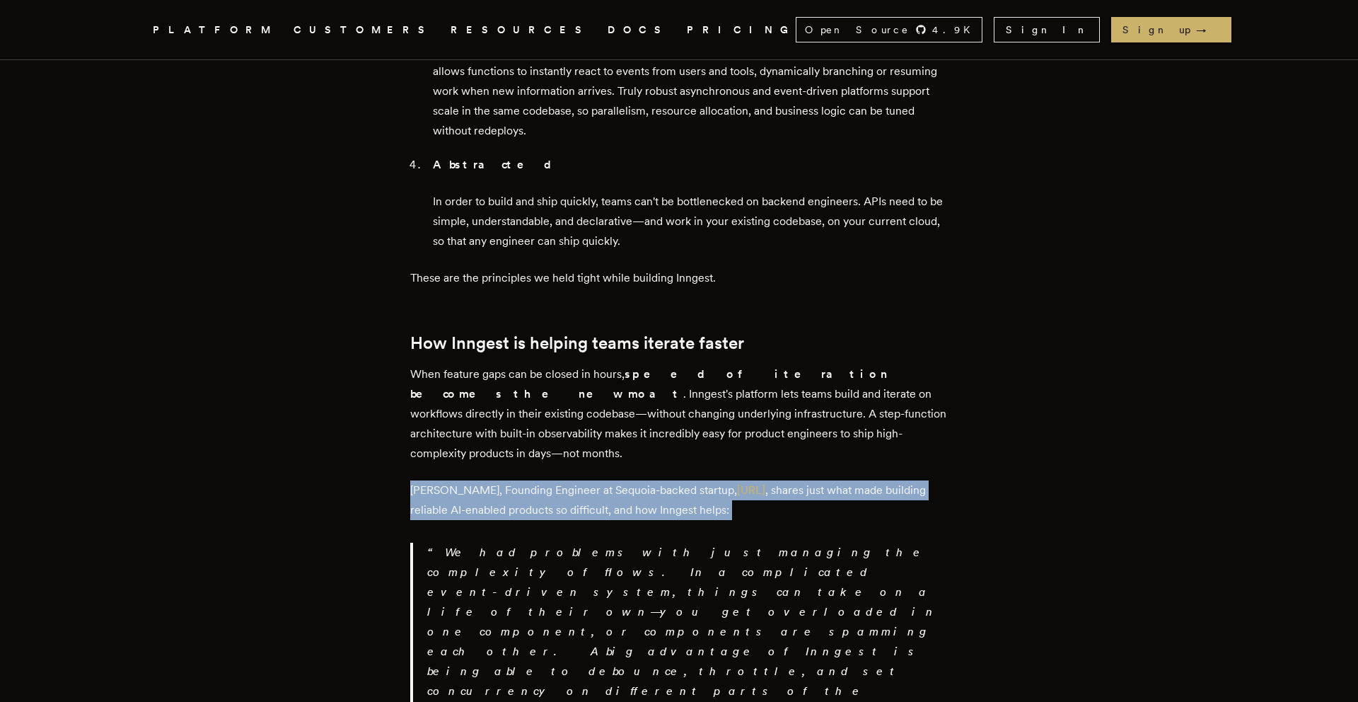
click at [478, 543] on p "We had problems with just managing the complexity of flows. In a complicated ev…" at bounding box center [687, 672] width 521 height 258
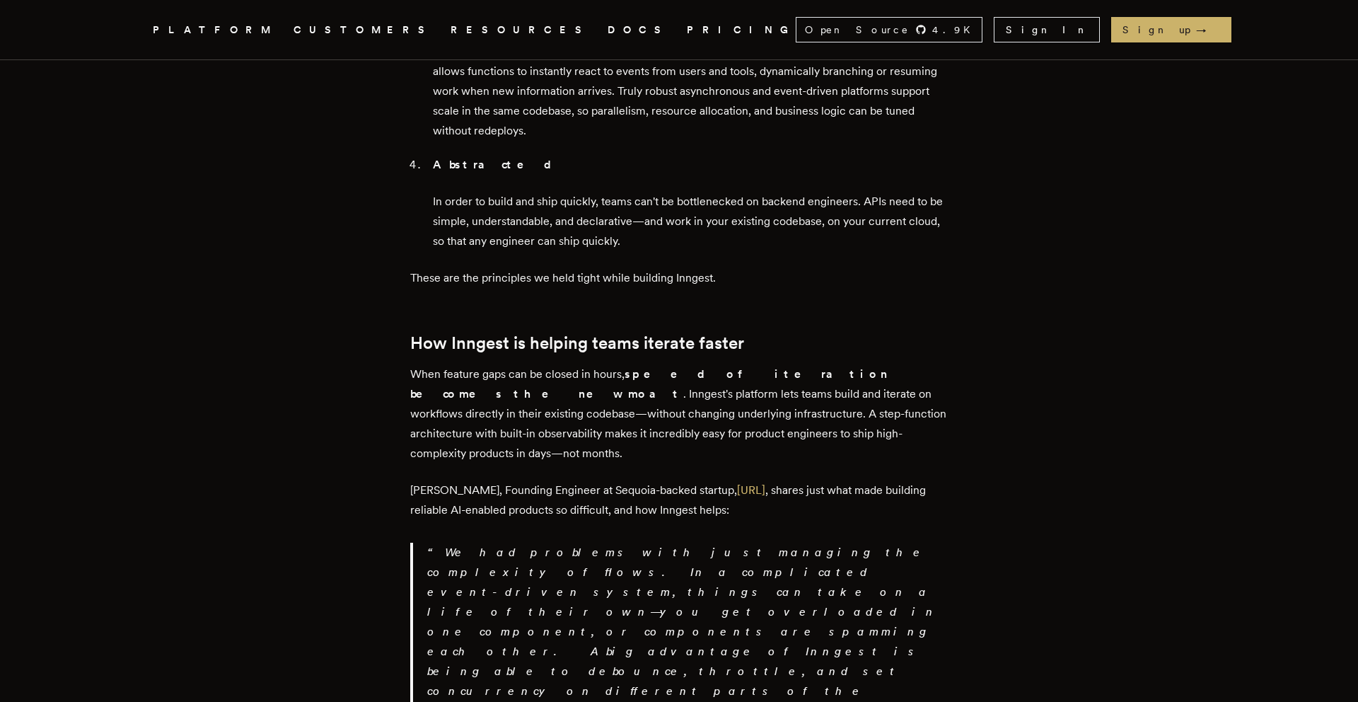
click at [478, 543] on p "We had problems with just managing the complexity of flows. In a complicated ev…" at bounding box center [687, 672] width 521 height 258
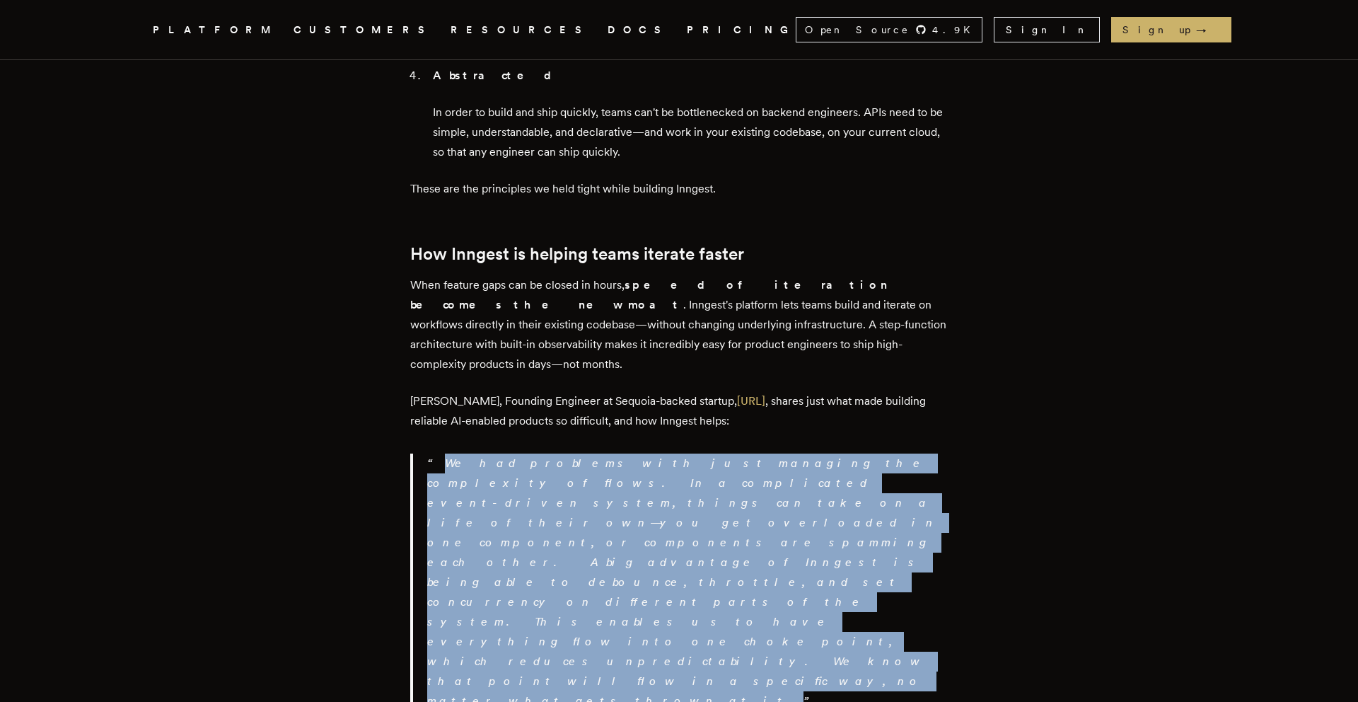
scroll to position [2049, 0]
click at [492, 453] on p "We had problems with just managing the complexity of flows. In a complicated ev…" at bounding box center [687, 582] width 521 height 258
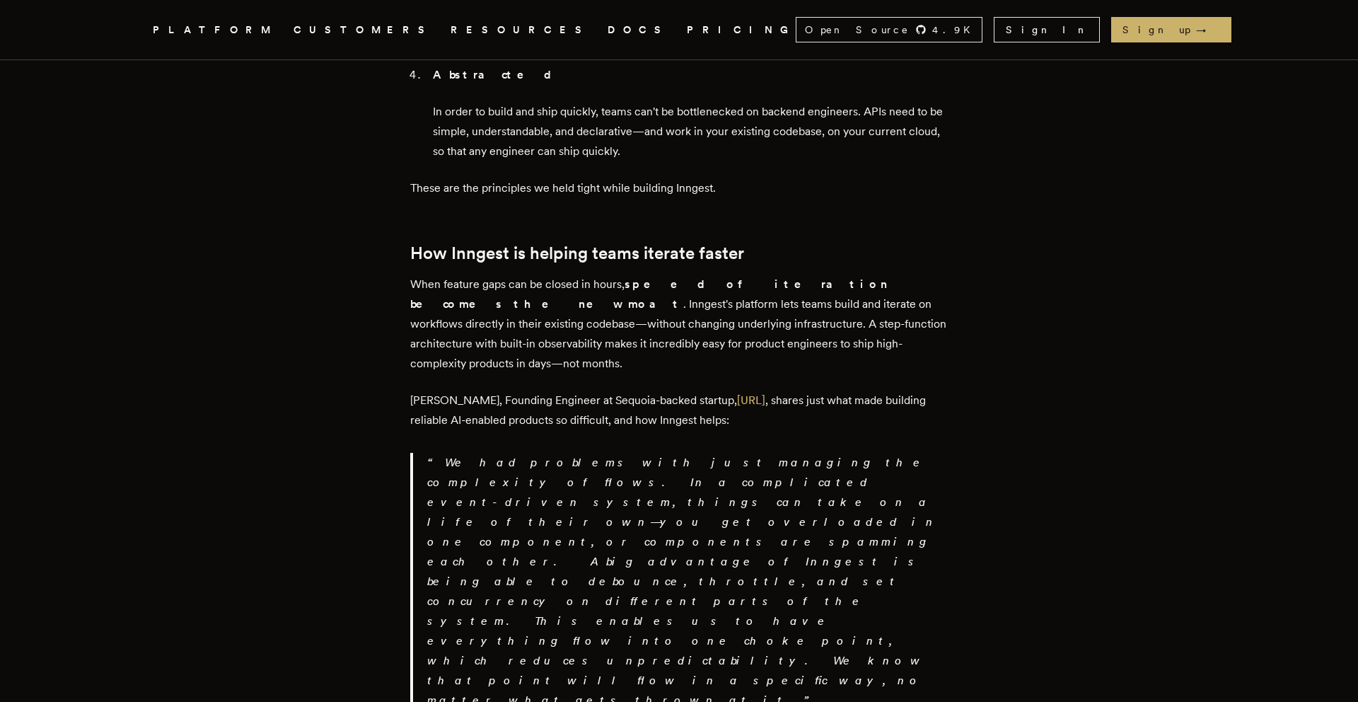
click at [492, 453] on p "We had problems with just managing the complexity of flows. In a complicated ev…" at bounding box center [687, 582] width 521 height 258
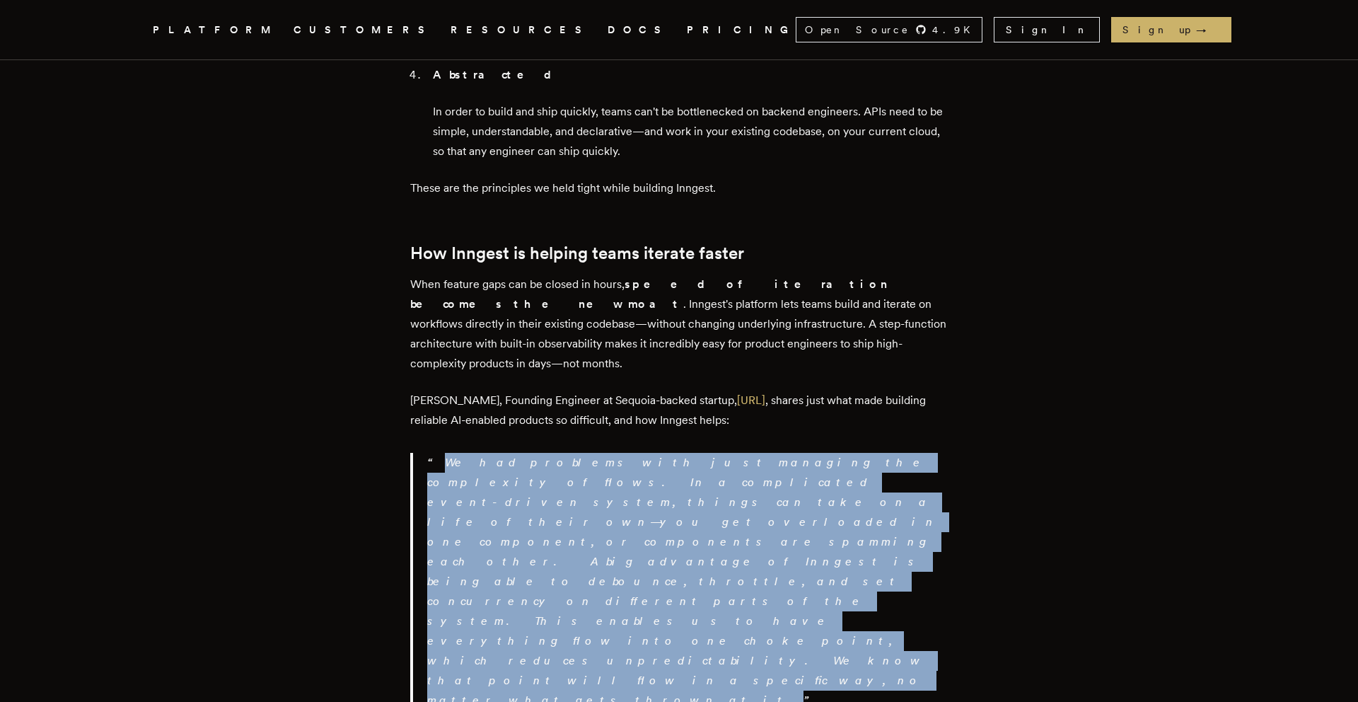
click at [492, 453] on p "We had problems with just managing the complexity of flows. In a complicated ev…" at bounding box center [687, 582] width 521 height 258
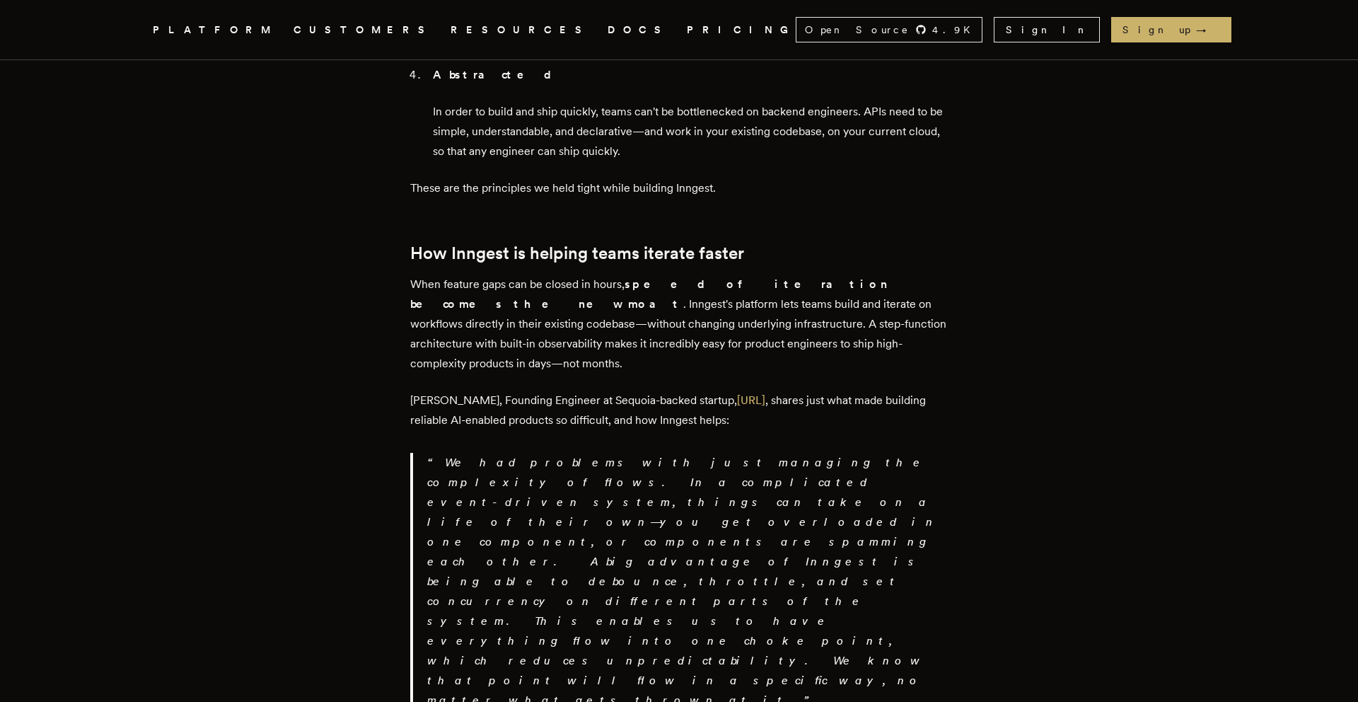
click at [492, 453] on p "We had problems with just managing the complexity of flows. In a complicated ev…" at bounding box center [687, 582] width 521 height 258
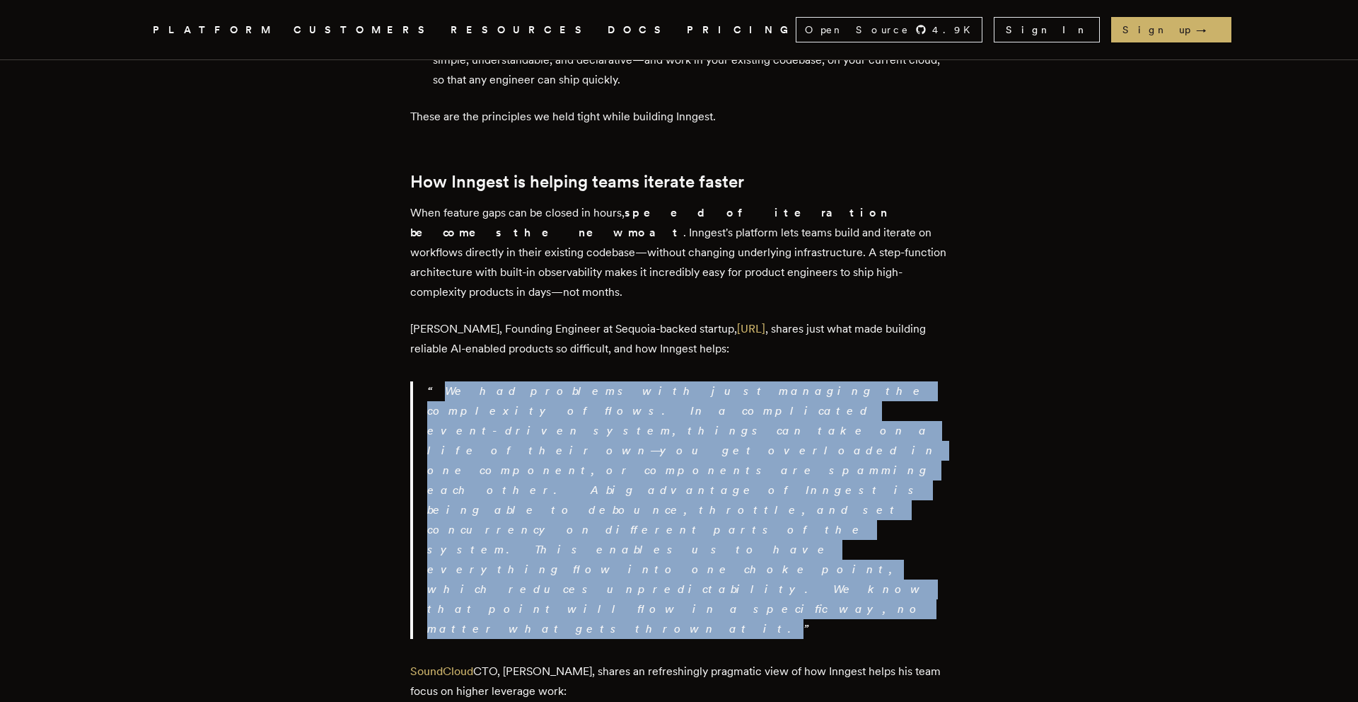
scroll to position [2153, 0]
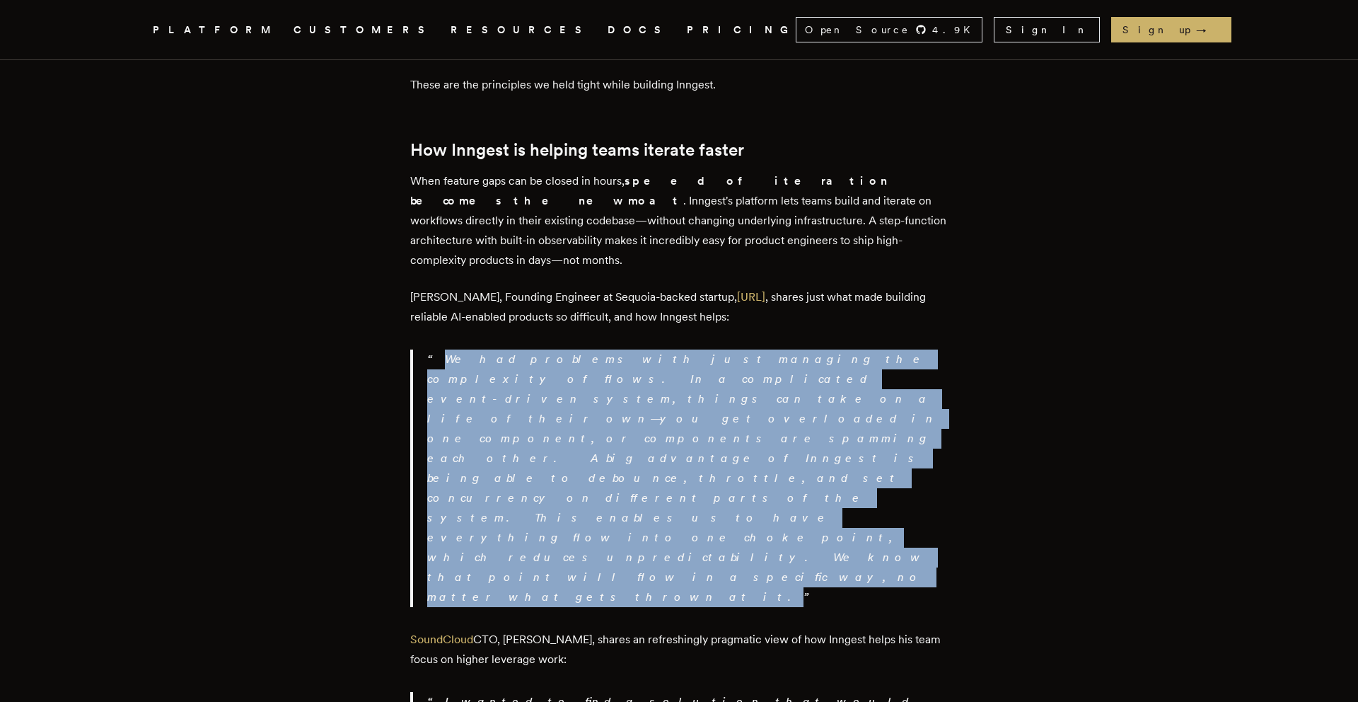
click at [505, 630] on p "SoundCloud CTO, [PERSON_NAME], shares an refreshingly pragmatic view of how Inn…" at bounding box center [679, 650] width 538 height 40
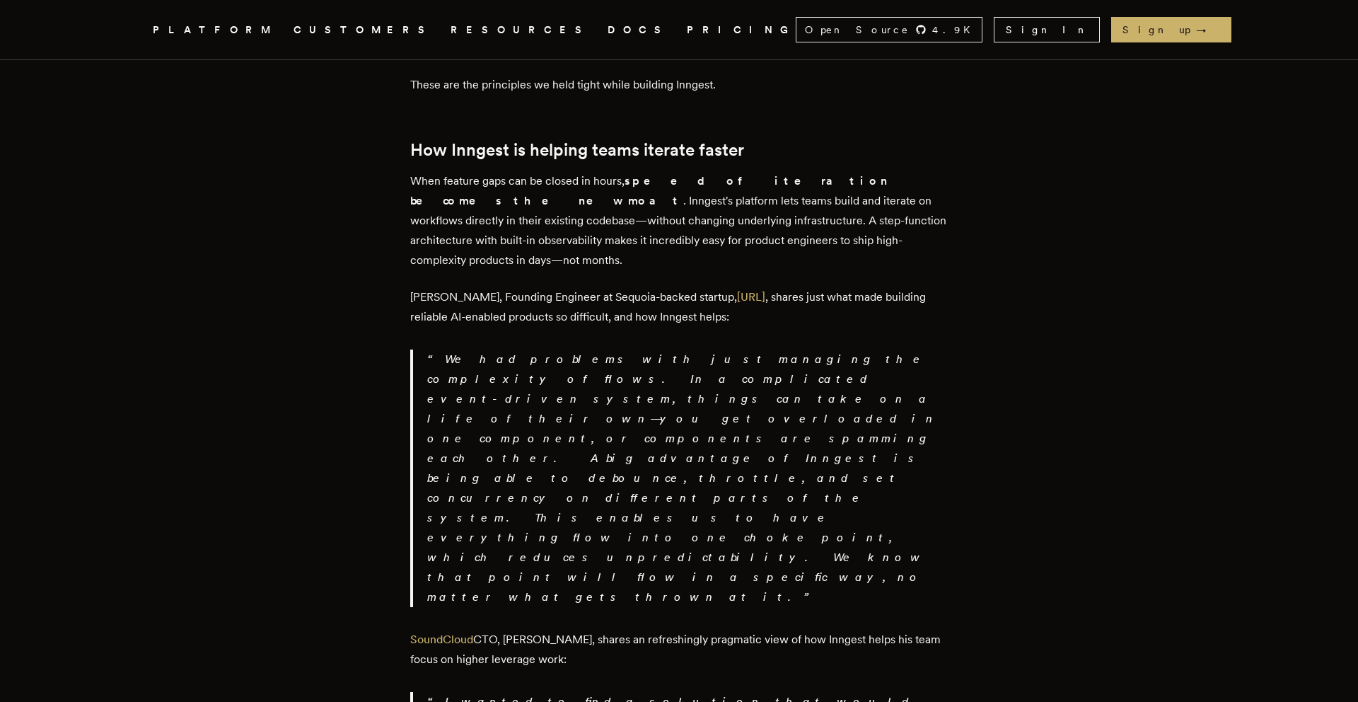
click at [505, 630] on p "SoundCloud CTO, [PERSON_NAME], shares an refreshingly pragmatic view of how Inn…" at bounding box center [679, 650] width 538 height 40
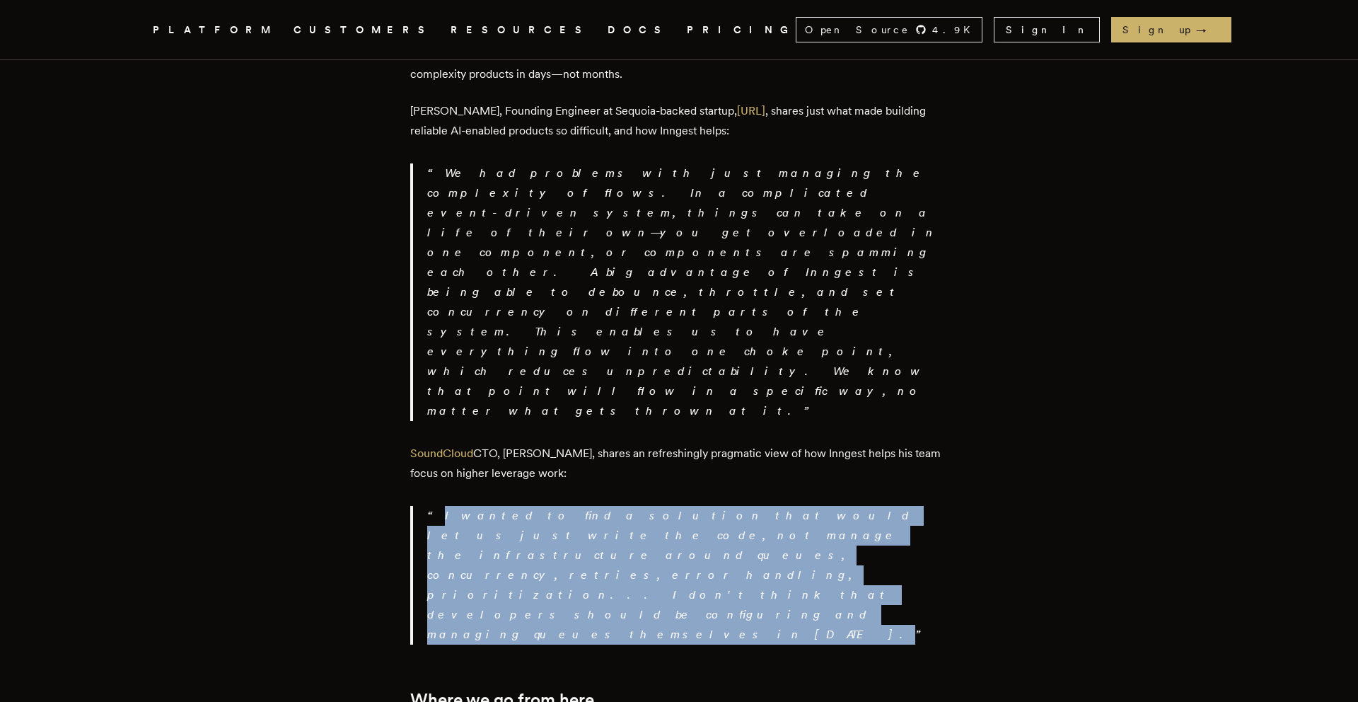
scroll to position [2344, 0]
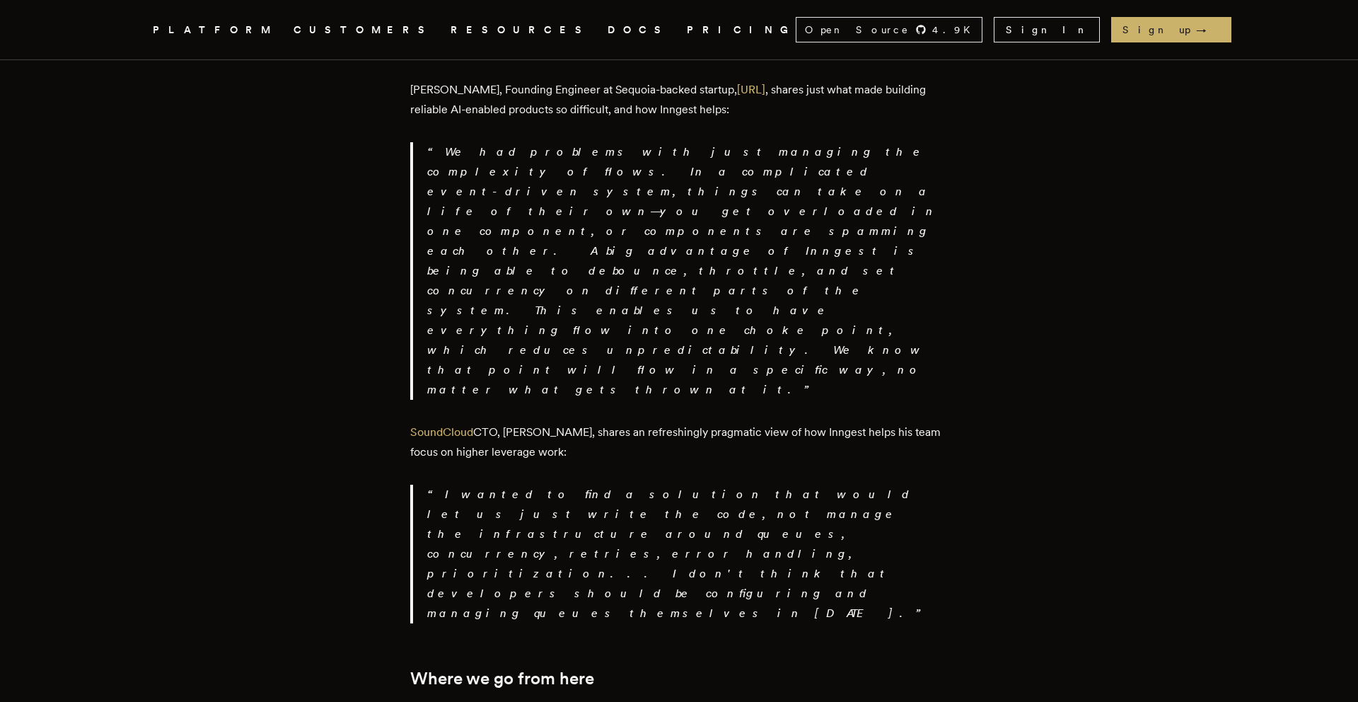
scroll to position [2363, 0]
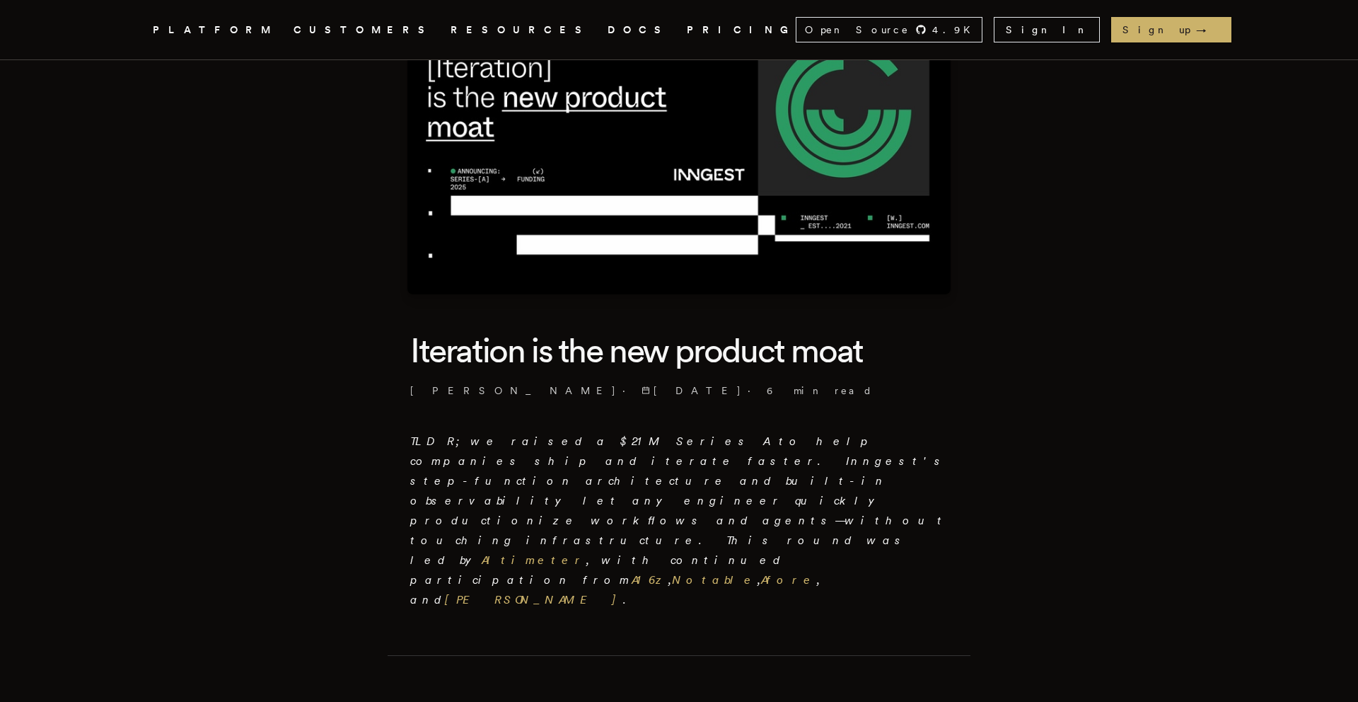
scroll to position [0, 0]
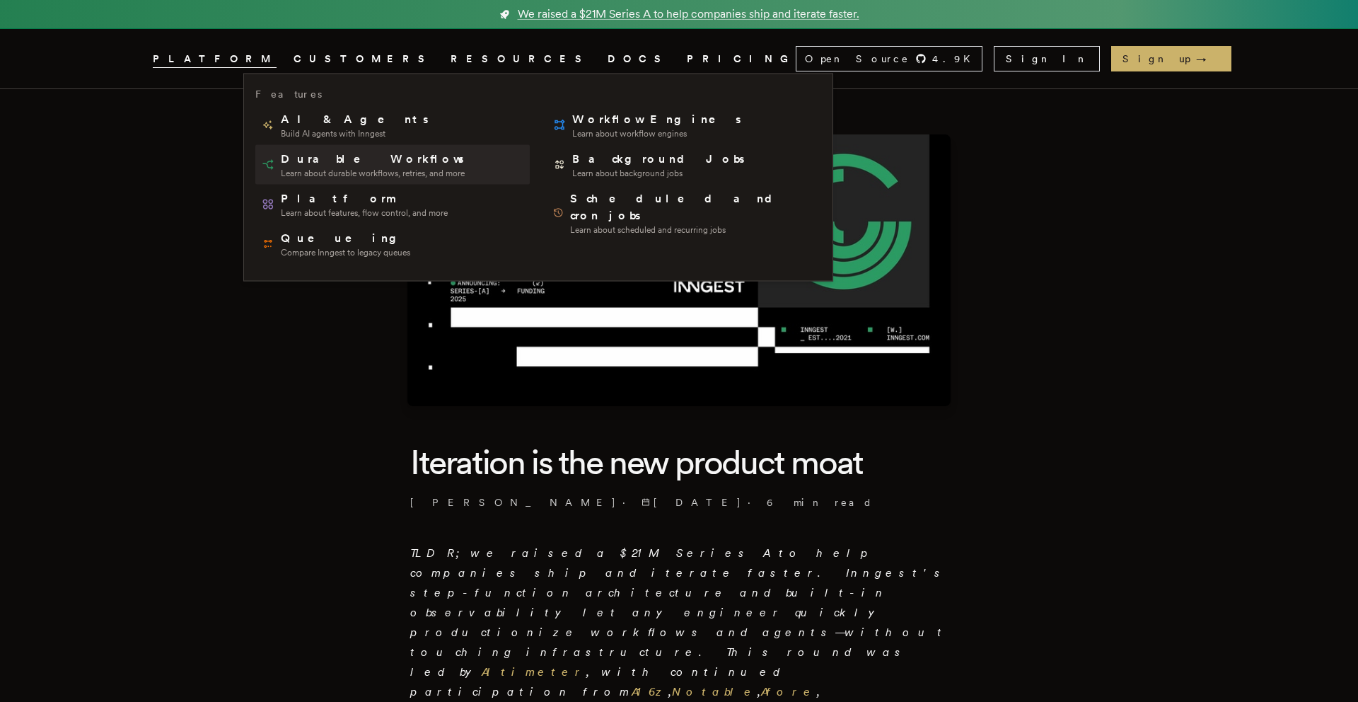
click at [330, 163] on span "Durable Workflows" at bounding box center [373, 159] width 185 height 17
